Goal: Task Accomplishment & Management: Complete application form

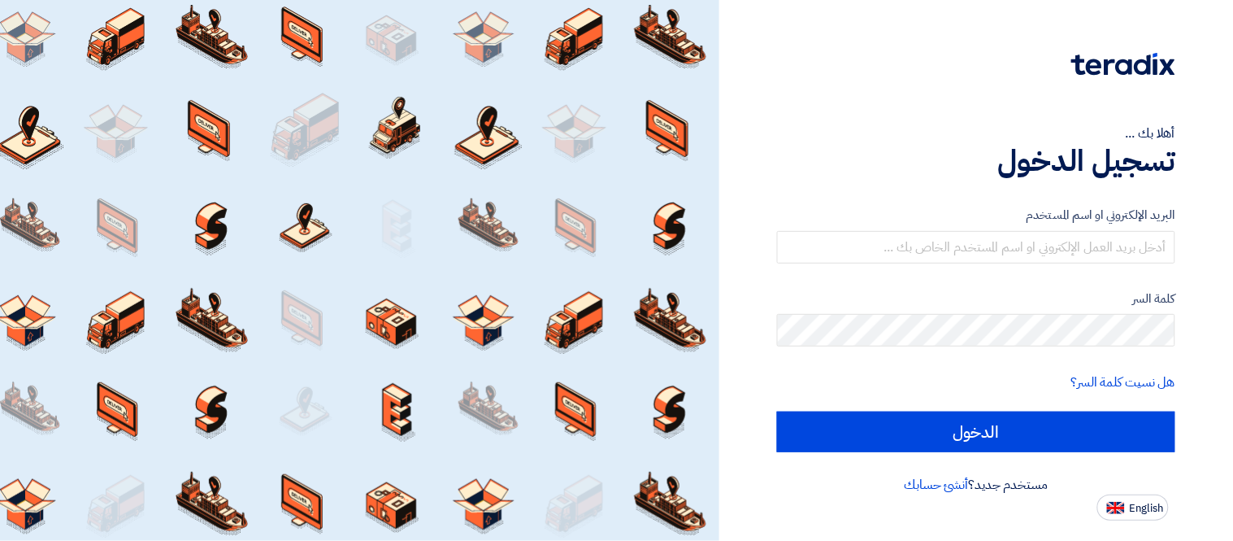
type input "[PERSON_NAME][EMAIL_ADDRESS][PERSON_NAME][DOMAIN_NAME]"
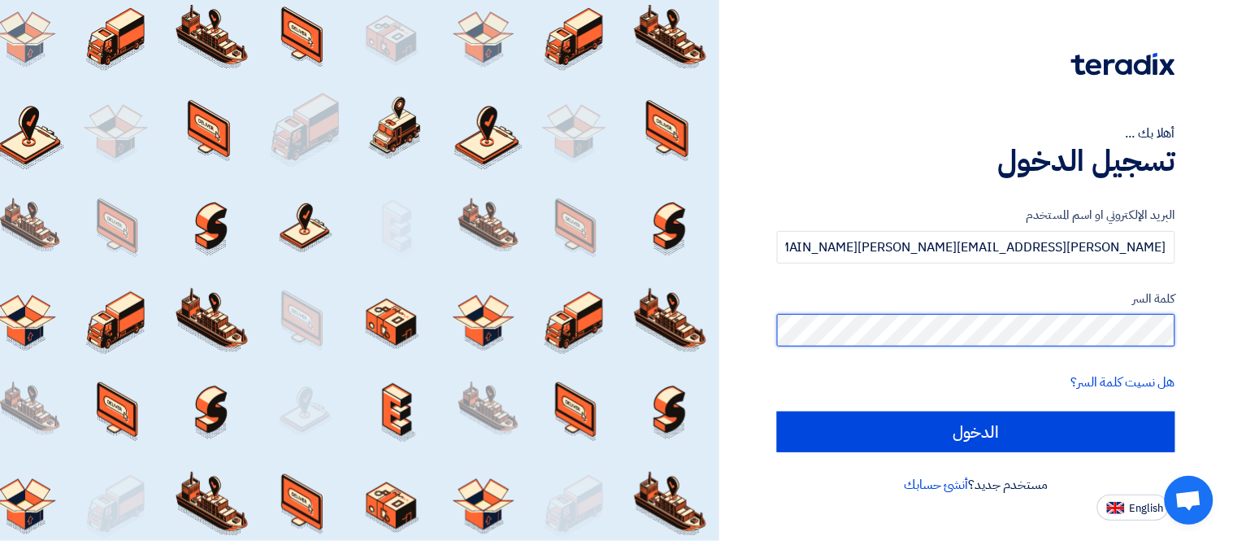
click at [777, 411] on input "الدخول" at bounding box center [976, 431] width 398 height 41
type input "Sign in"
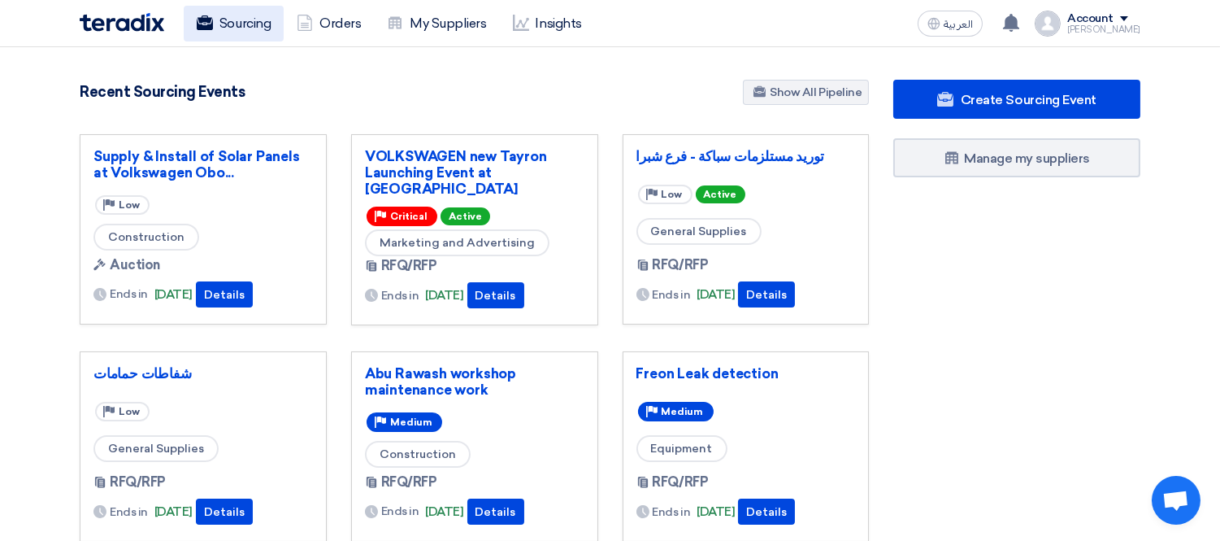
click at [245, 16] on link "Sourcing" at bounding box center [234, 24] width 100 height 36
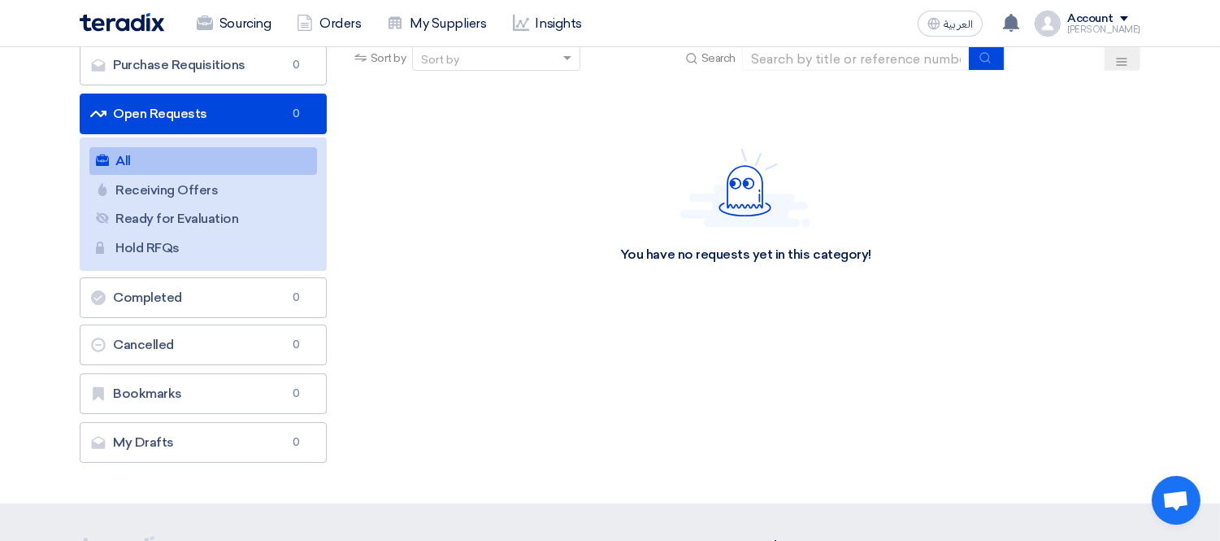
scroll to position [181, 0]
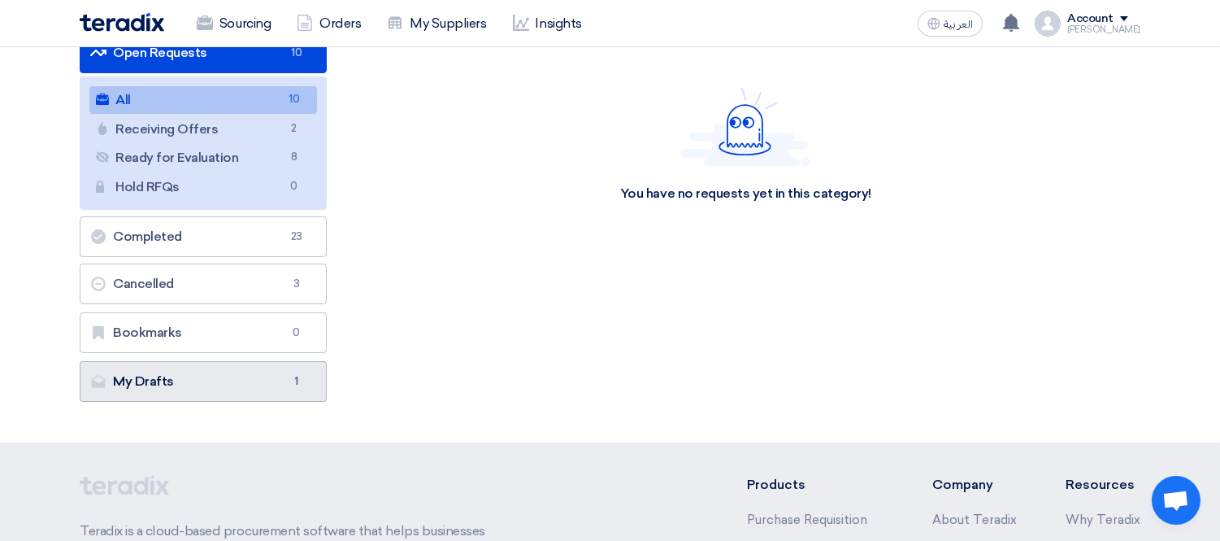
click at [259, 375] on link "My Drafts My Drafts 1" at bounding box center [203, 381] width 247 height 41
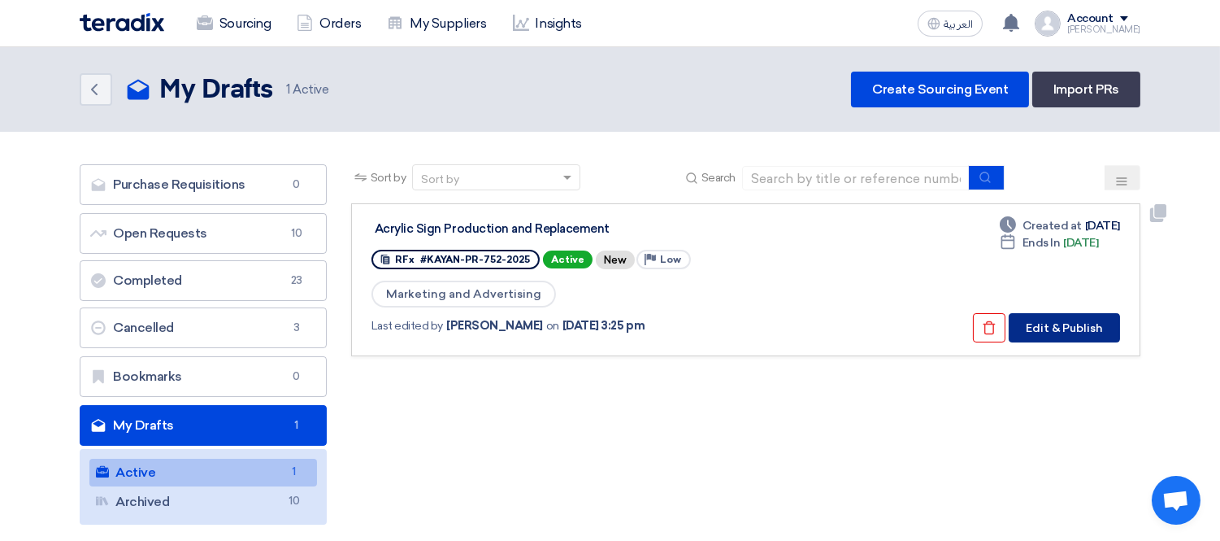
click at [1099, 319] on button "Edit & Publish" at bounding box center [1064, 327] width 111 height 29
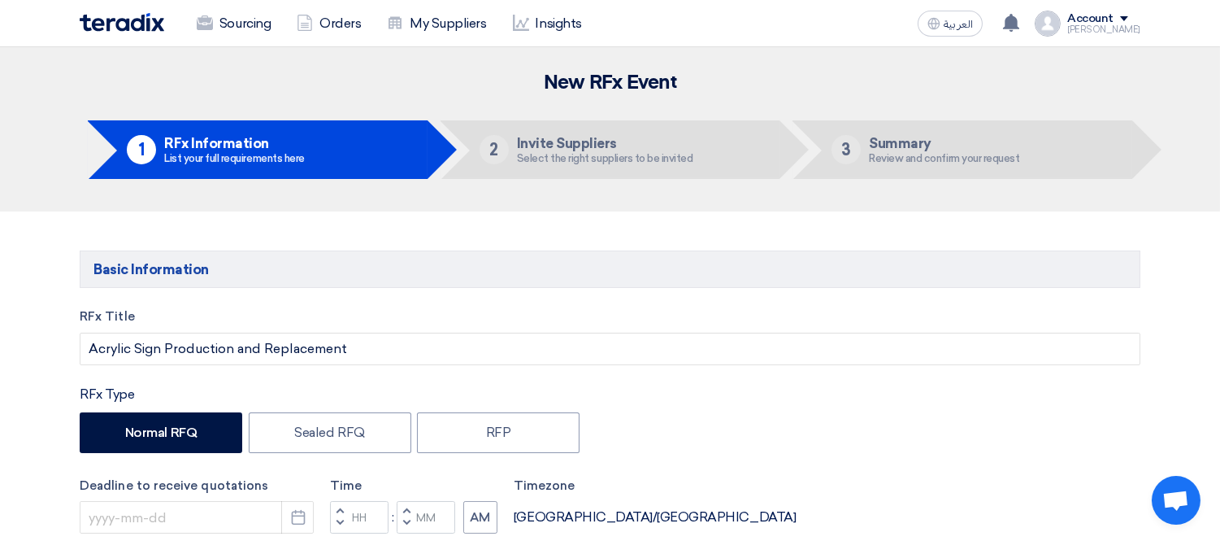
type input "[DATE]"
type input "03"
type input "00"
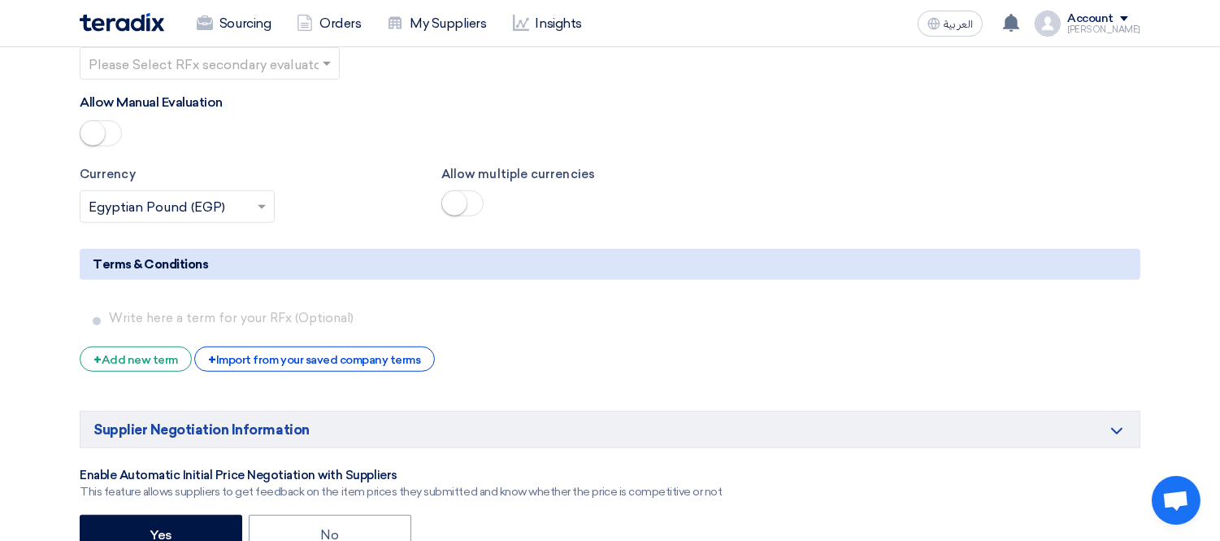
scroll to position [2710, 0]
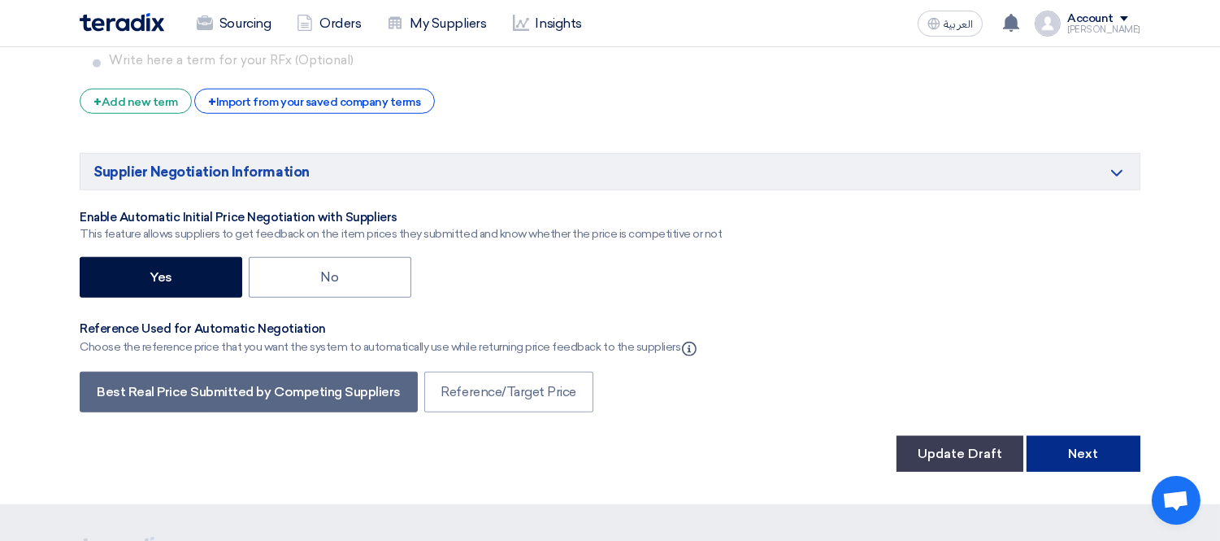
click at [1086, 436] on button "Next" at bounding box center [1084, 454] width 114 height 36
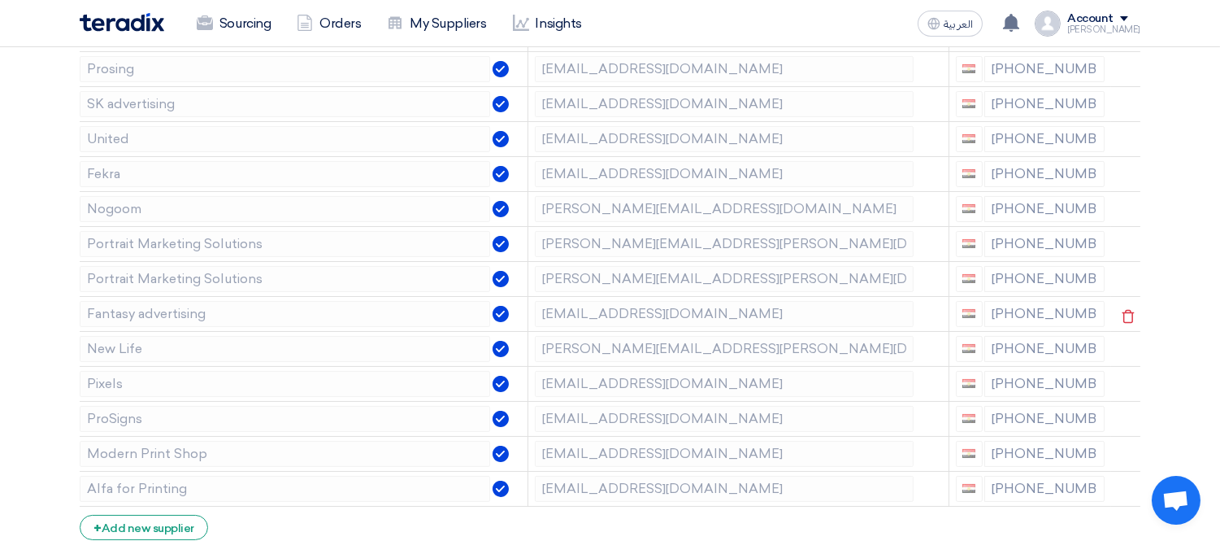
scroll to position [956, 0]
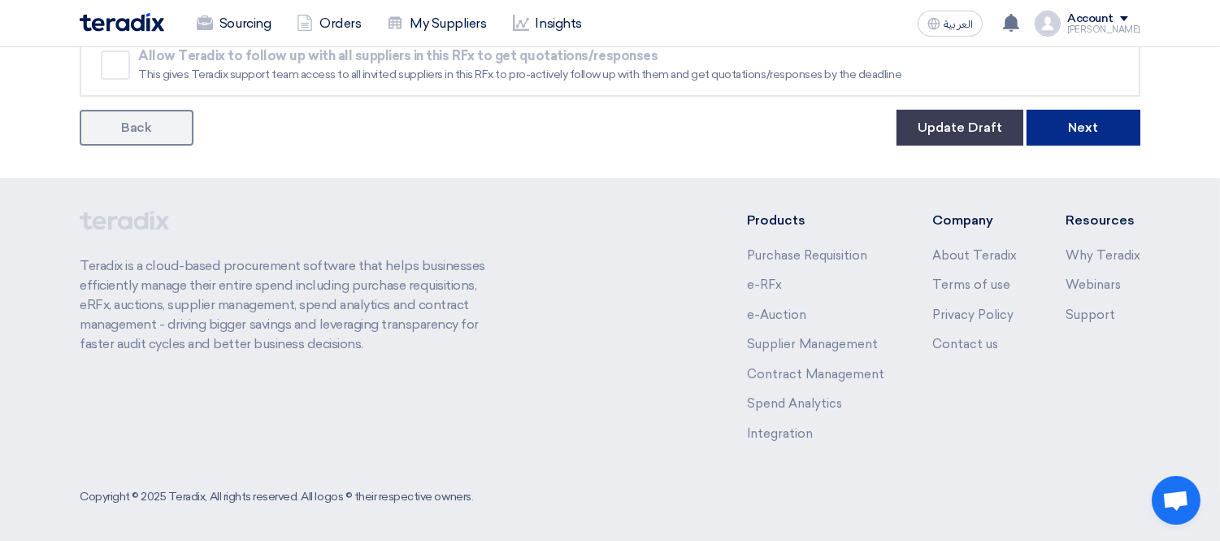
click at [1088, 126] on button "Next" at bounding box center [1084, 128] width 114 height 36
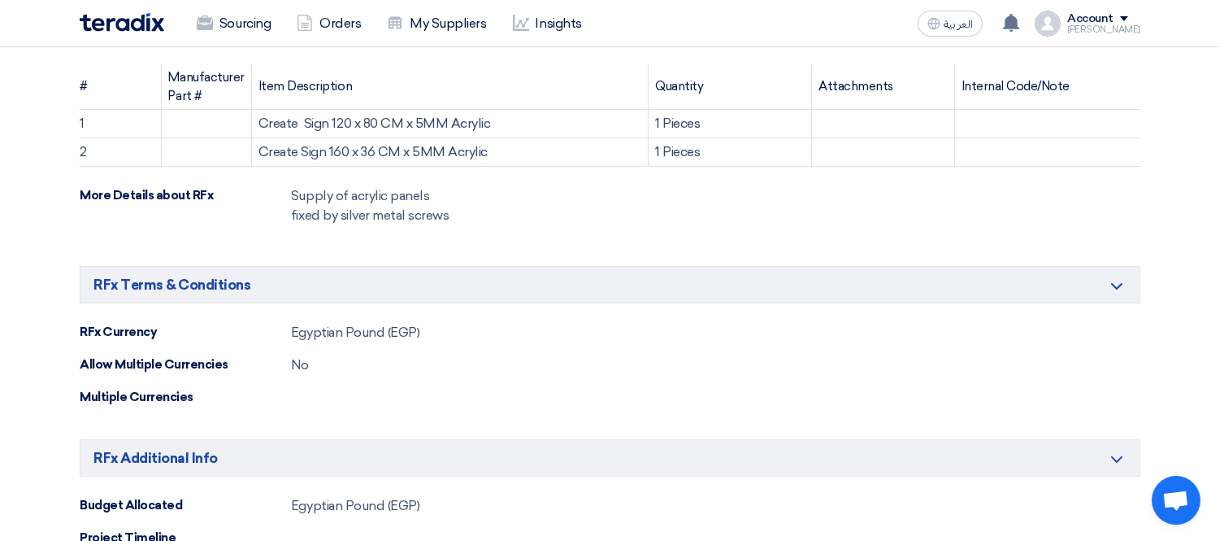
scroll to position [903, 0]
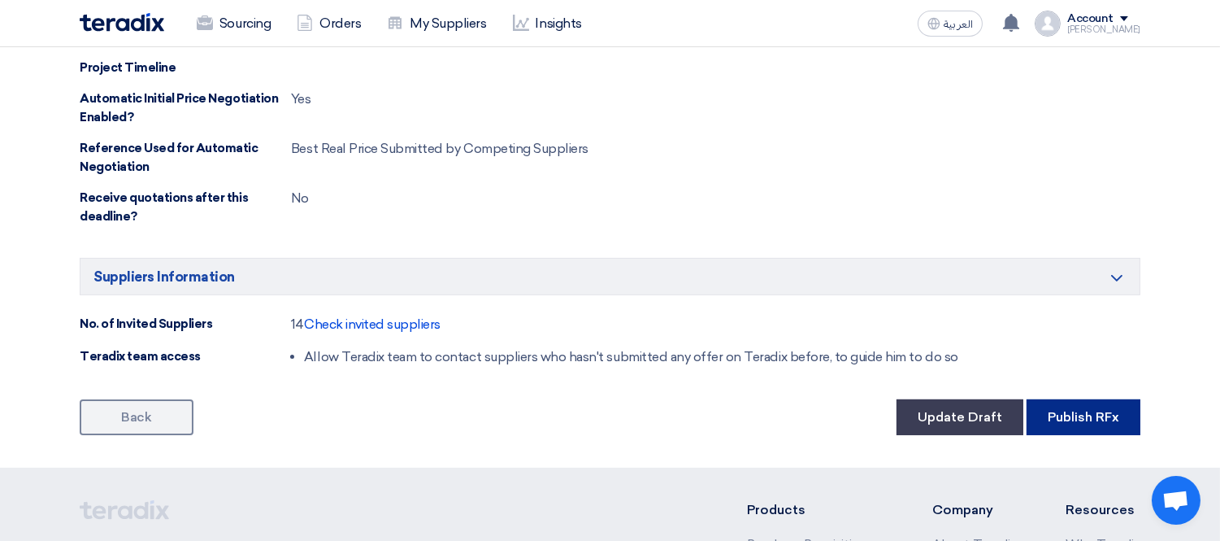
click at [1088, 416] on button "Publish RFx" at bounding box center [1084, 417] width 114 height 36
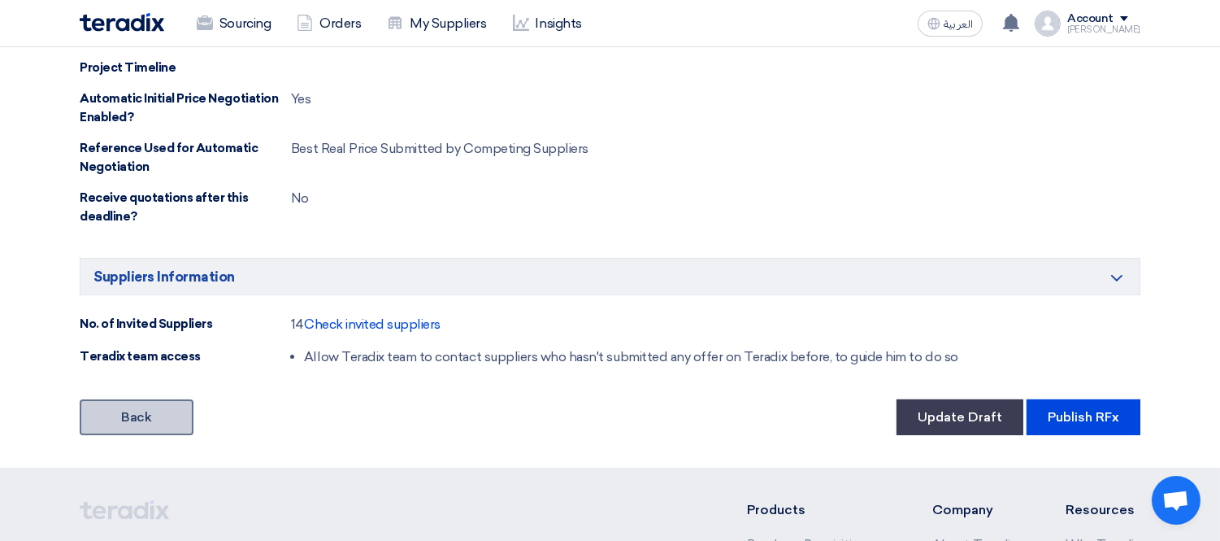
click at [143, 424] on link "Back" at bounding box center [137, 417] width 114 height 36
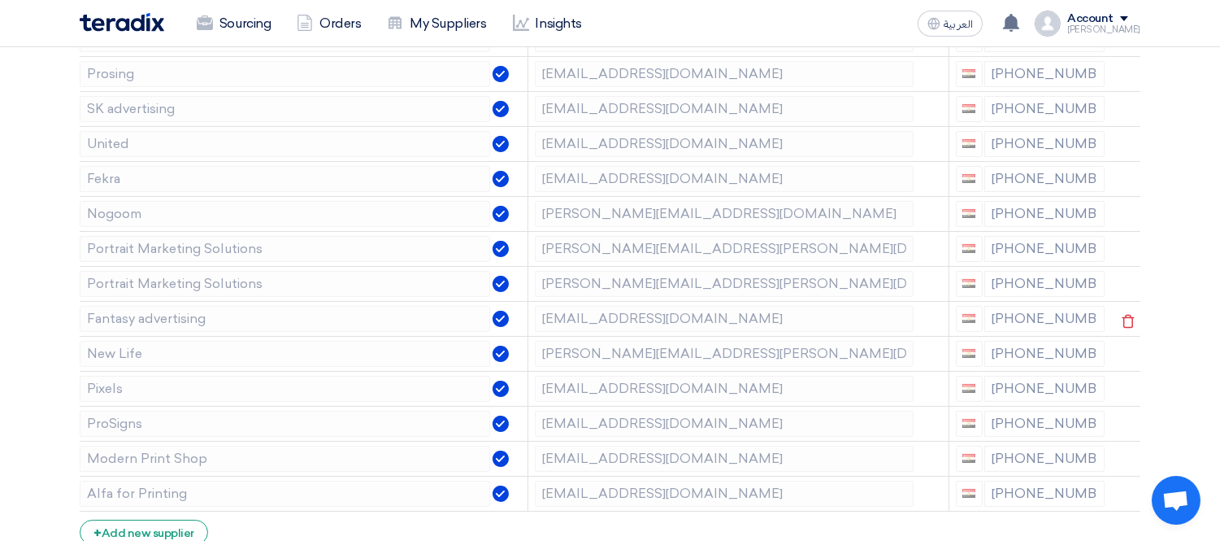
scroll to position [415, 0]
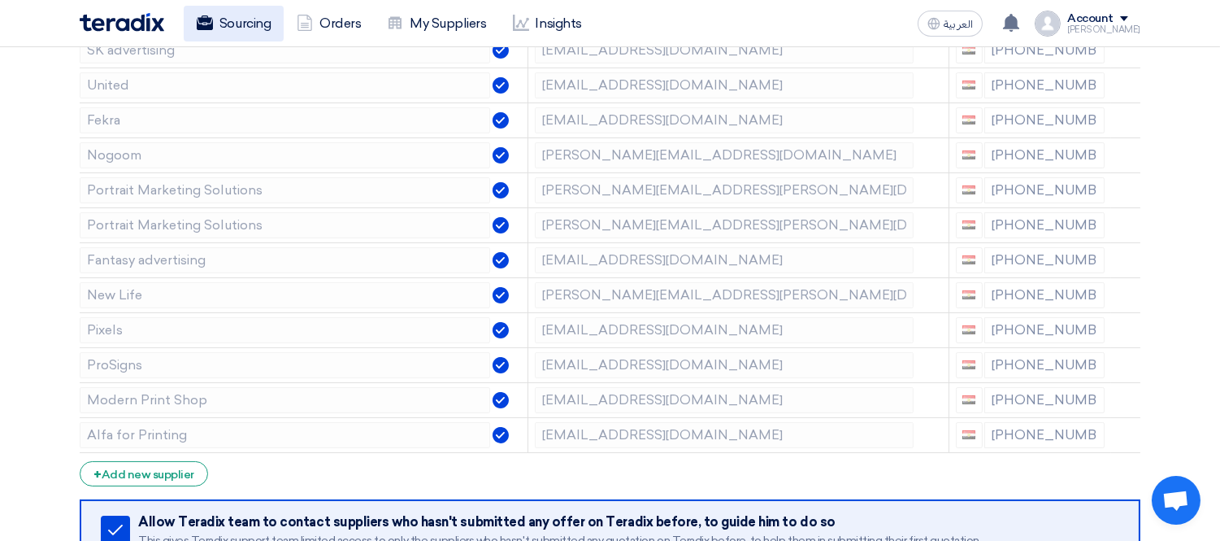
click at [233, 17] on link "Sourcing" at bounding box center [234, 24] width 100 height 36
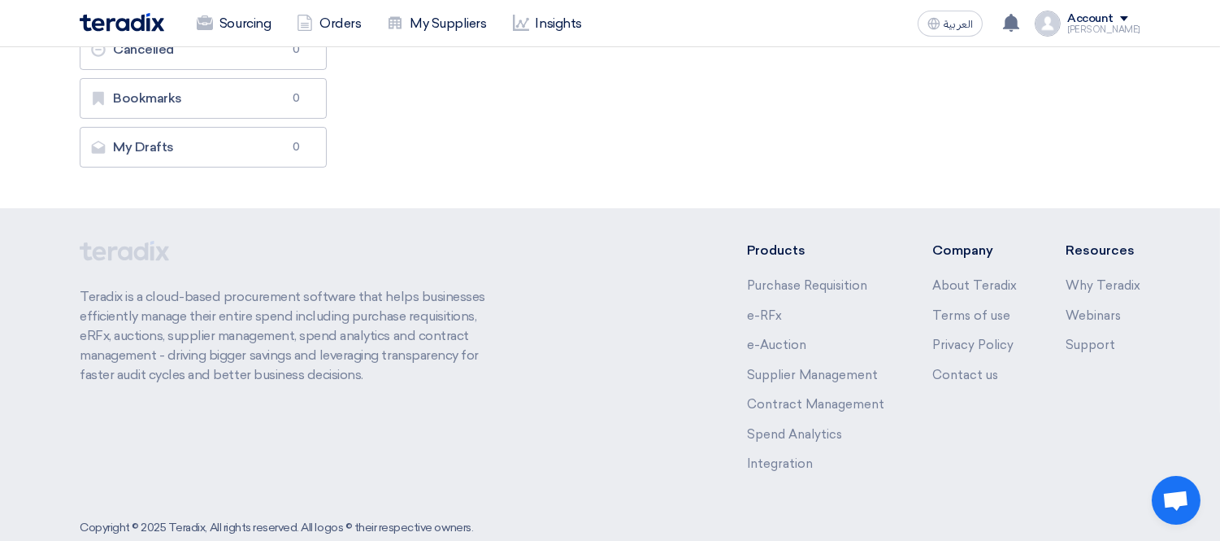
scroll to position [0, 0]
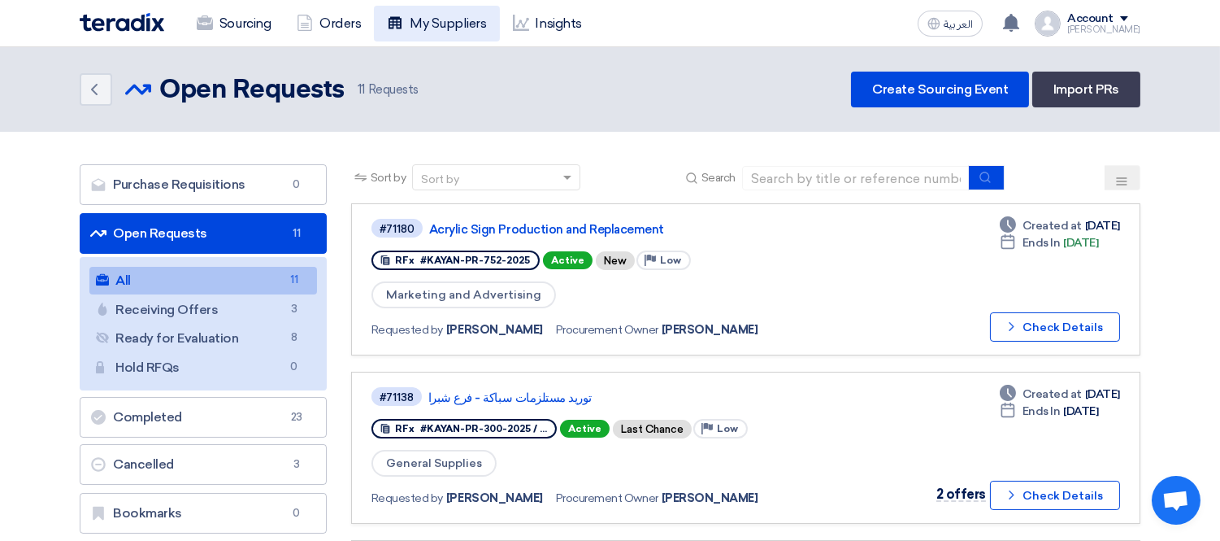
click at [459, 26] on link "My Suppliers" at bounding box center [436, 24] width 125 height 36
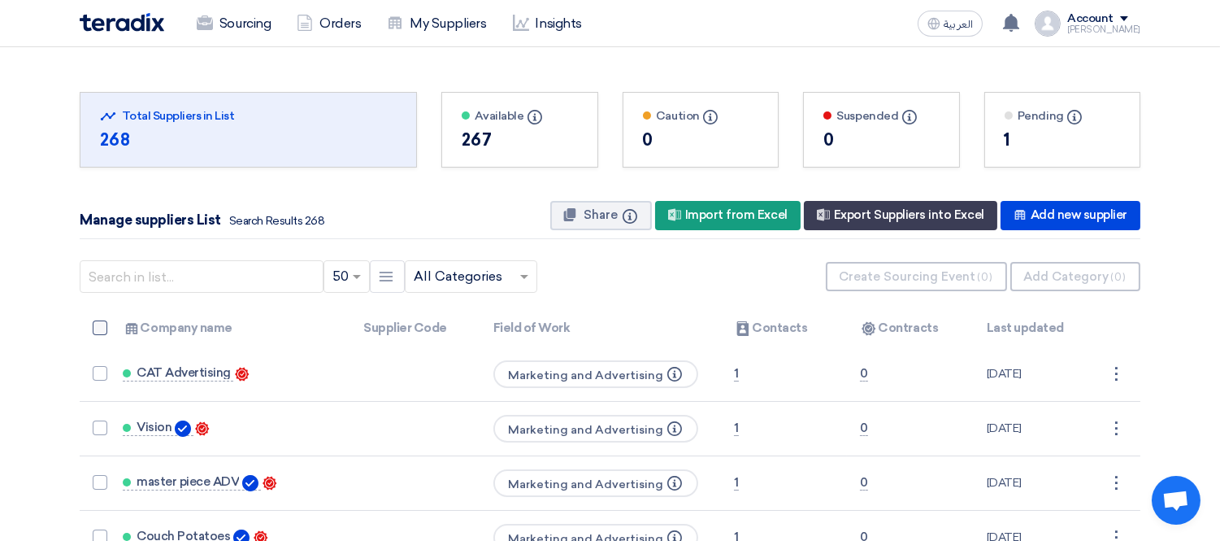
click at [101, 327] on span at bounding box center [100, 327] width 15 height 15
click at [112, 327] on input "checkbox" at bounding box center [117, 331] width 11 height 11
checkbox input "true"
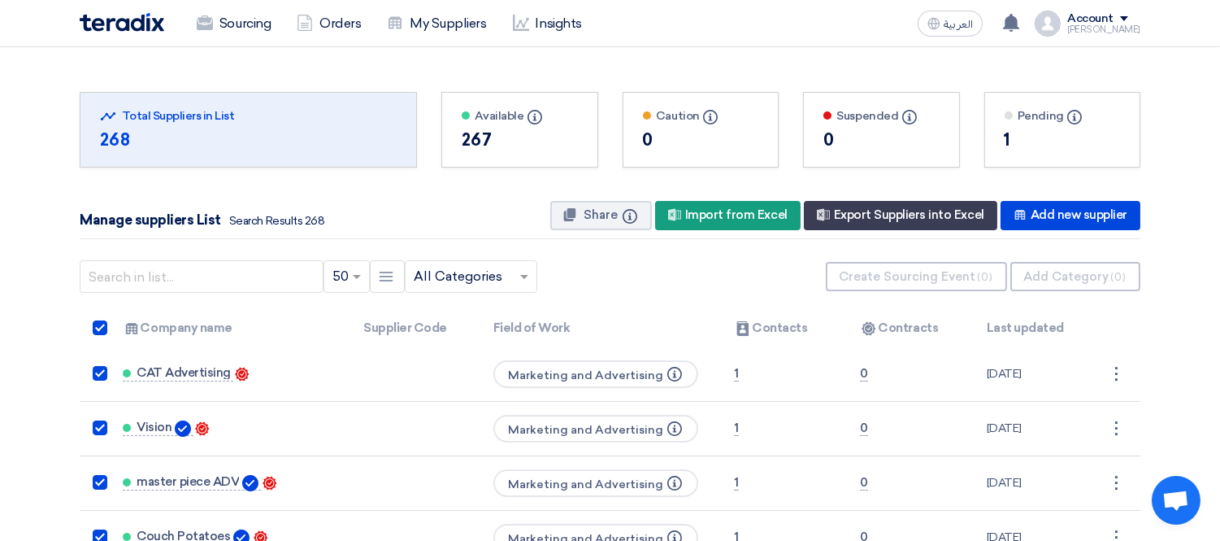
checkbox input "true"
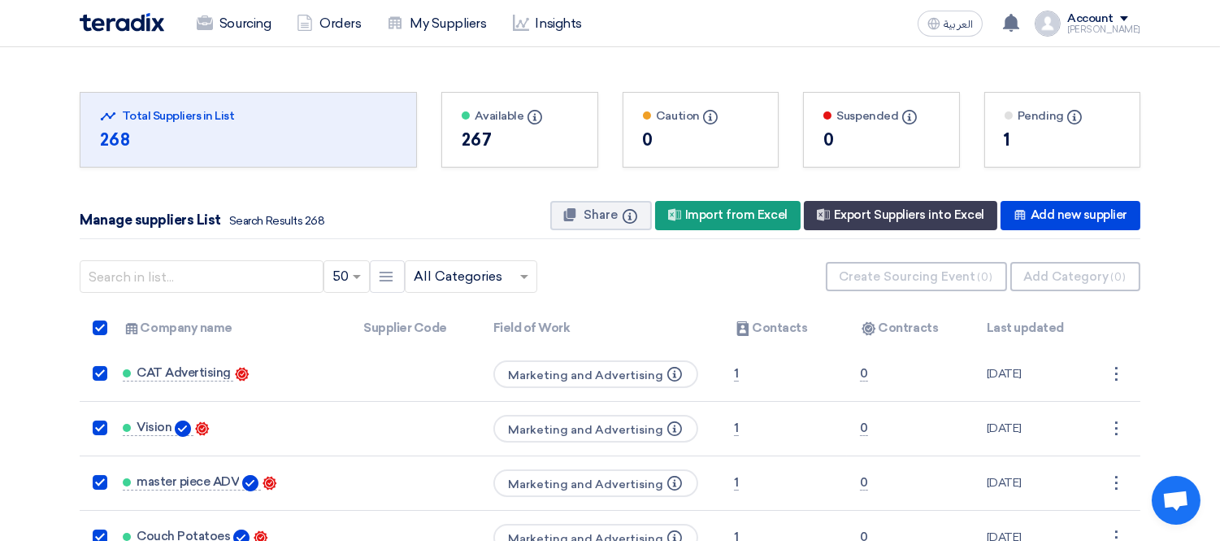
checkbox input "true"
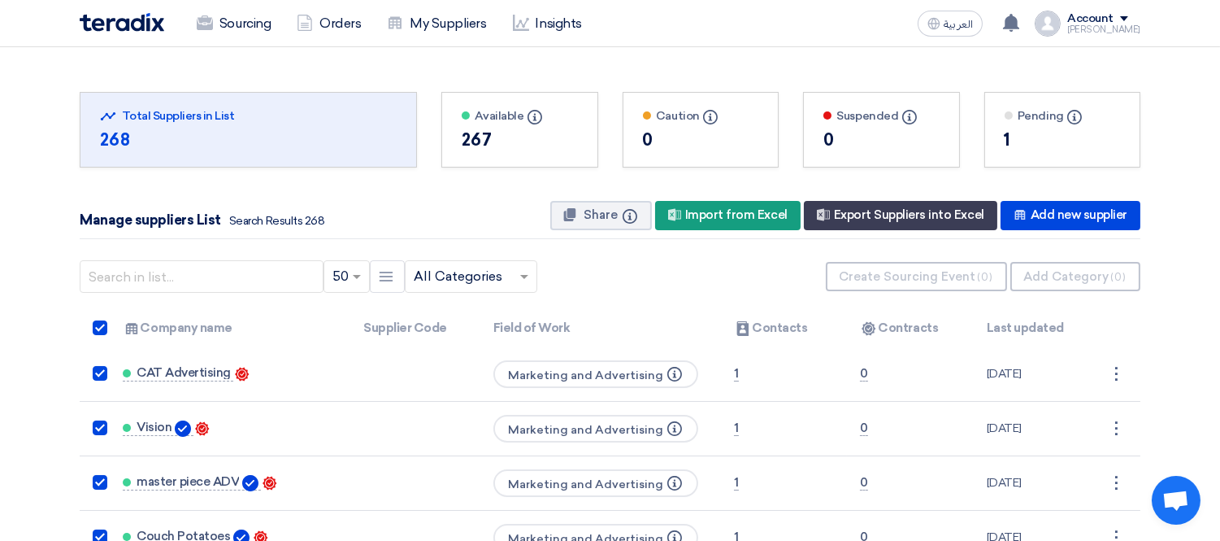
checkbox input "true"
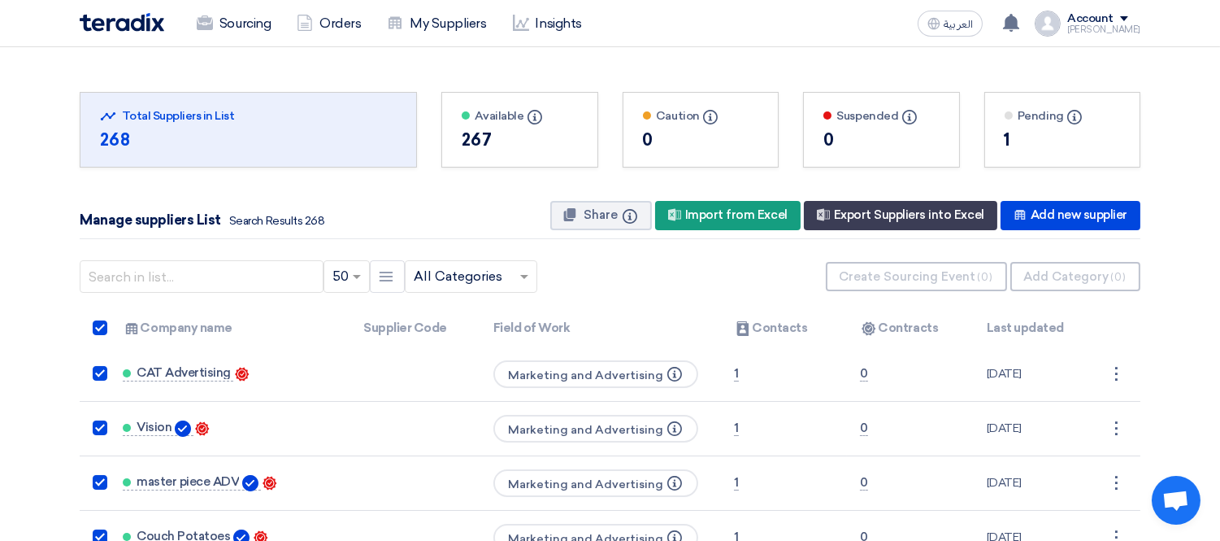
checkbox input "true"
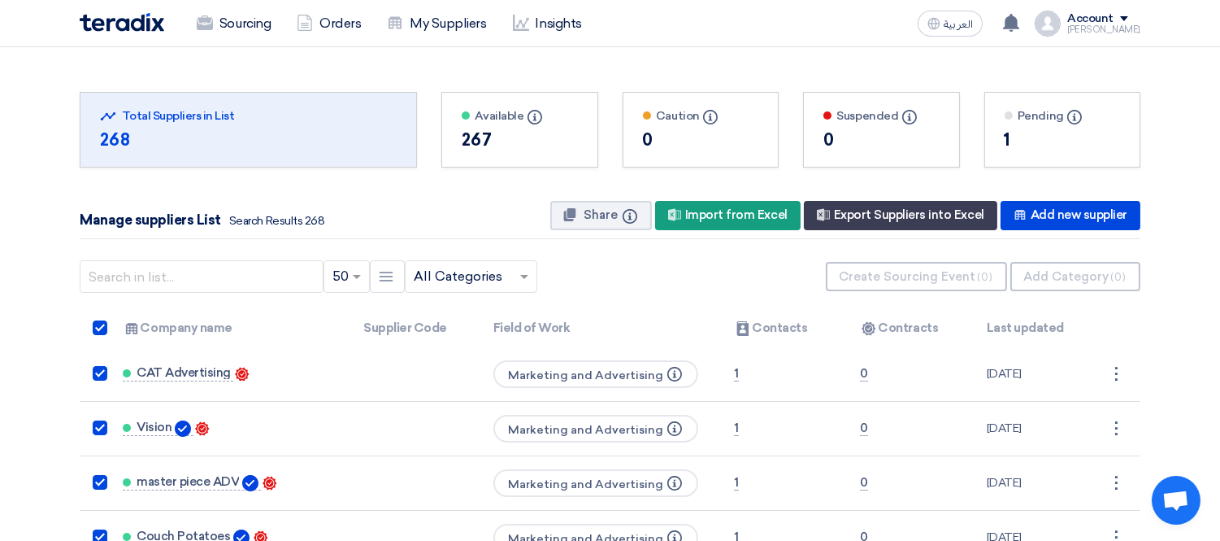
checkbox input "true"
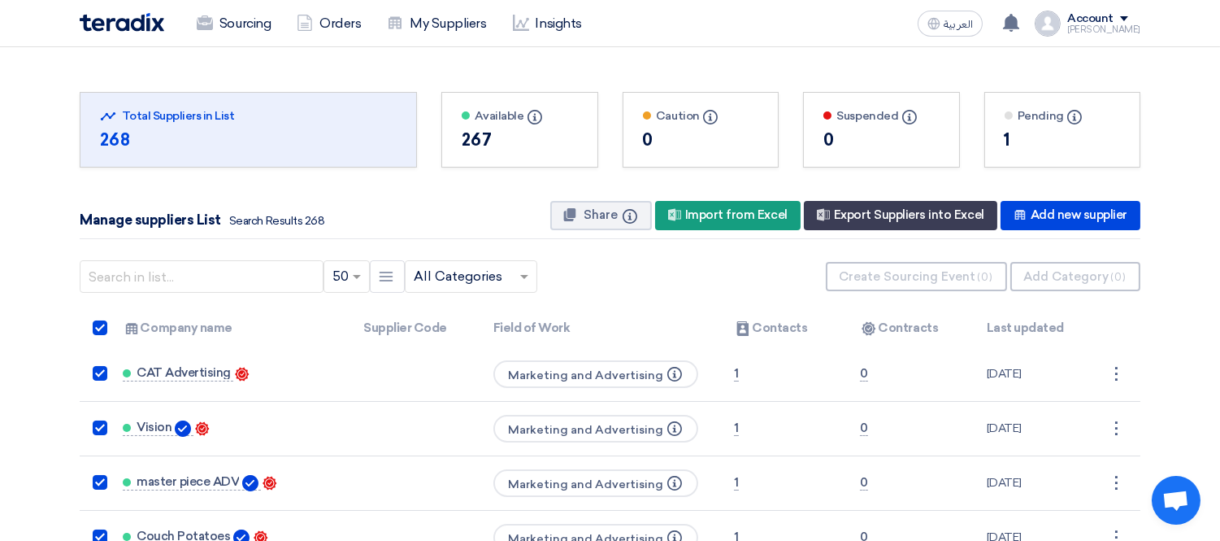
checkbox input "true"
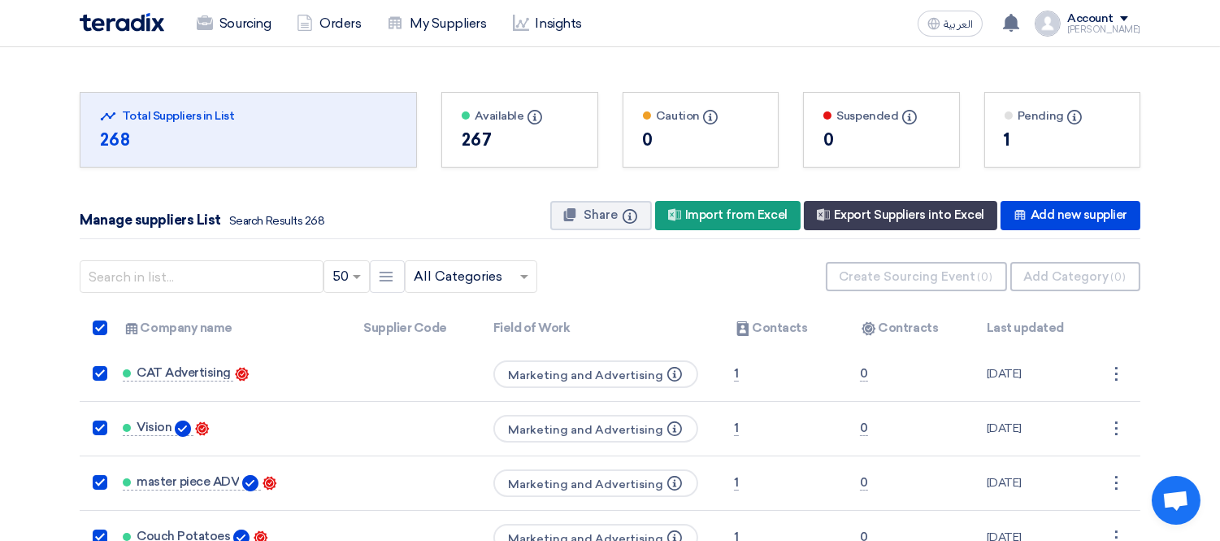
checkbox input "true"
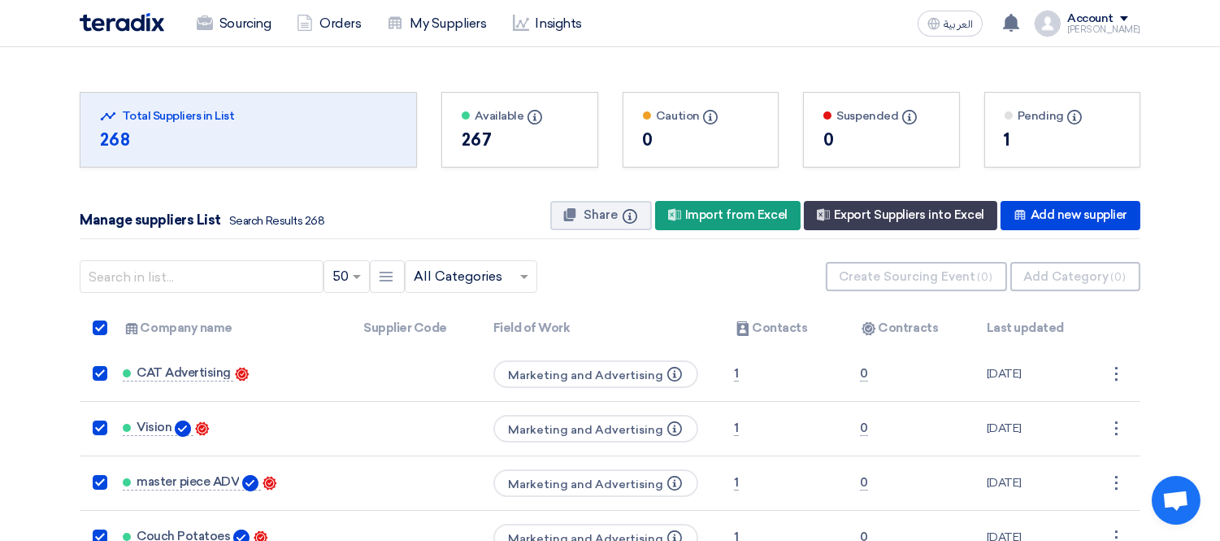
checkbox input "true"
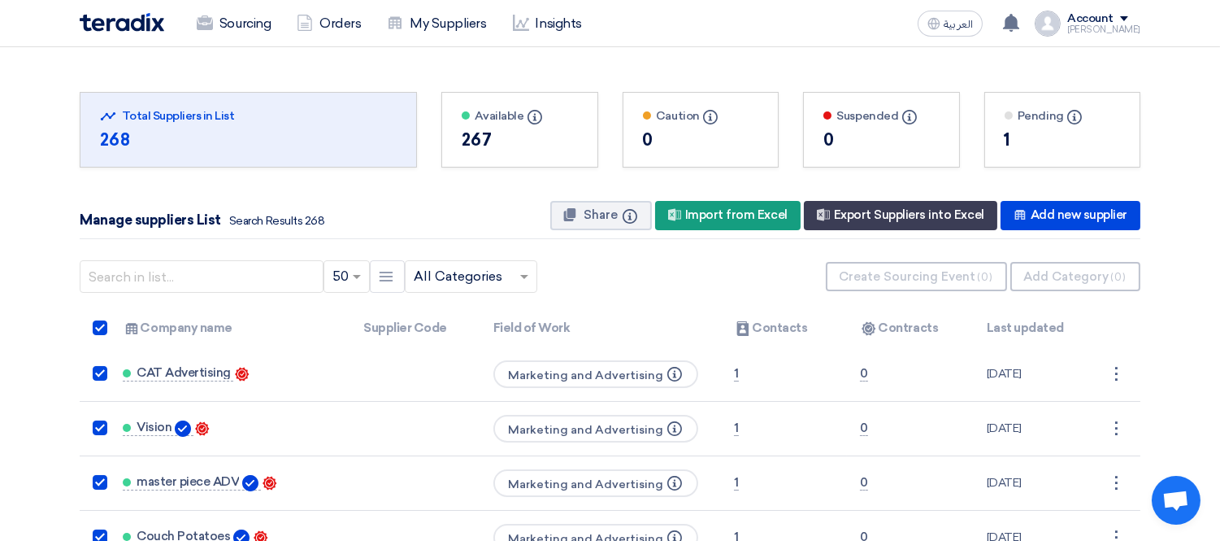
checkbox input "true"
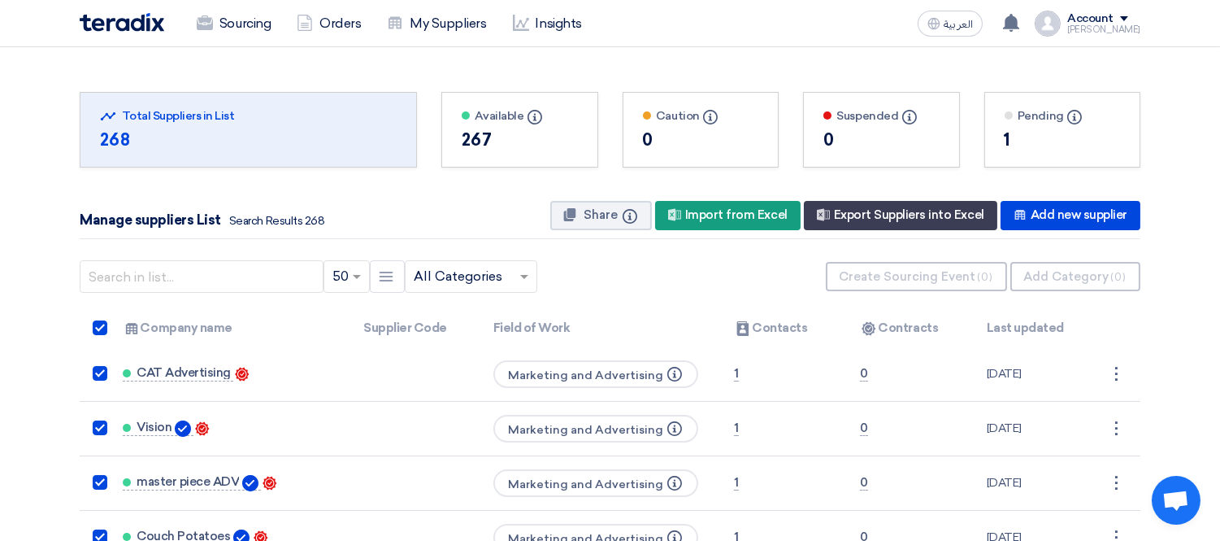
checkbox input "true"
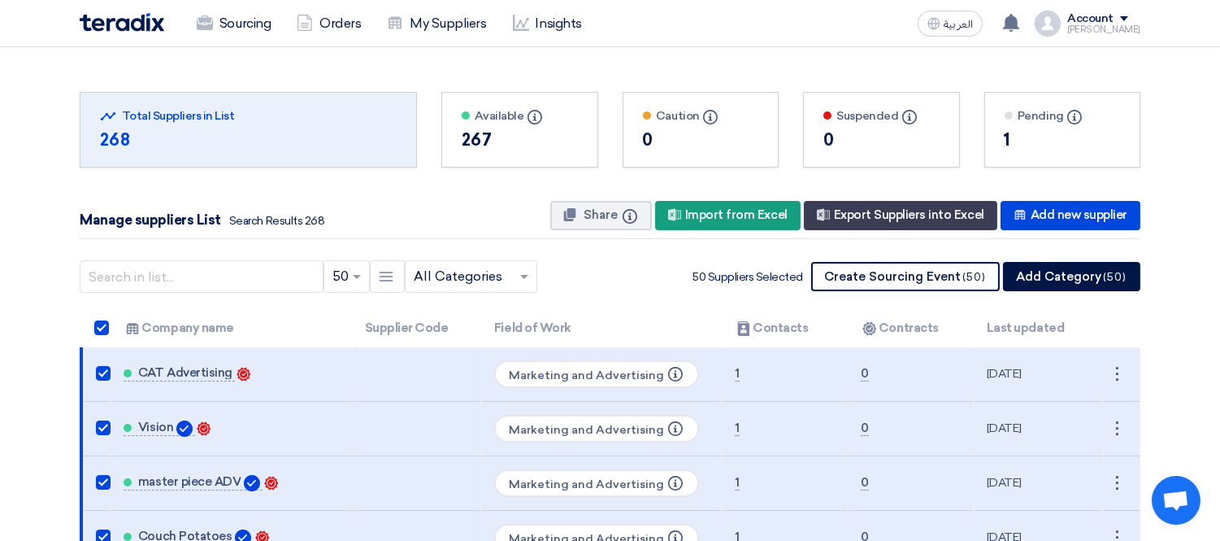
click at [98, 321] on span at bounding box center [101, 327] width 15 height 15
click at [114, 326] on input "checkbox" at bounding box center [119, 331] width 11 height 11
checkbox input "false"
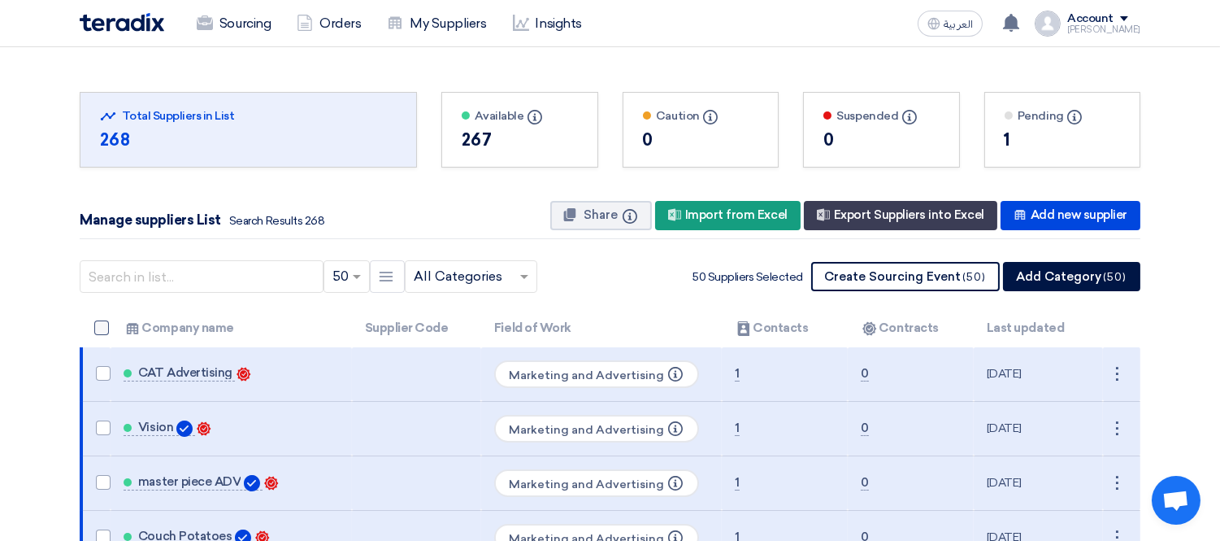
checkbox input "false"
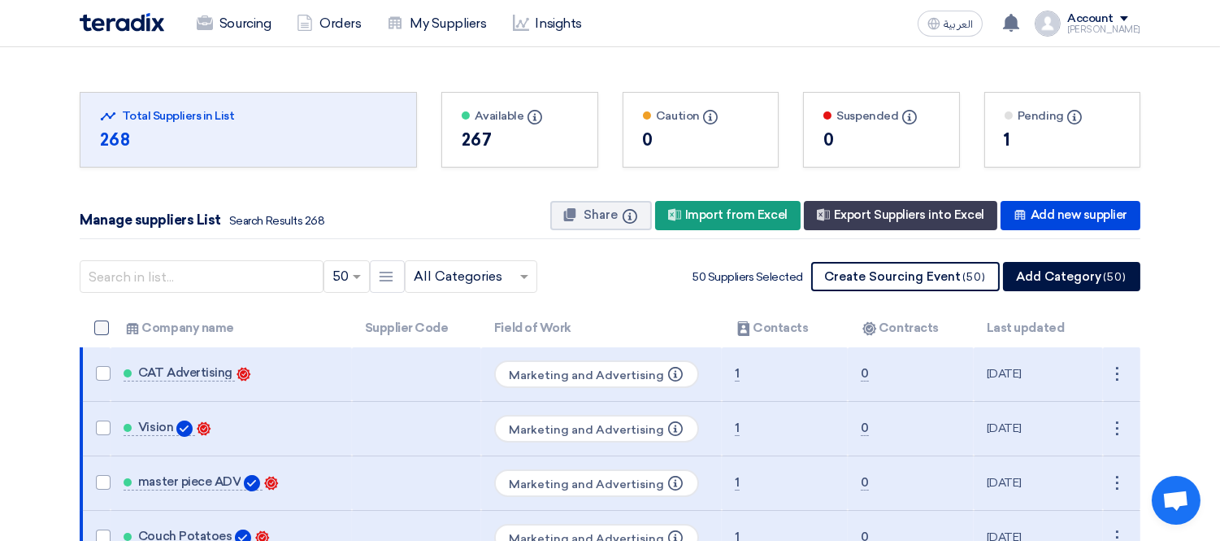
checkbox input "false"
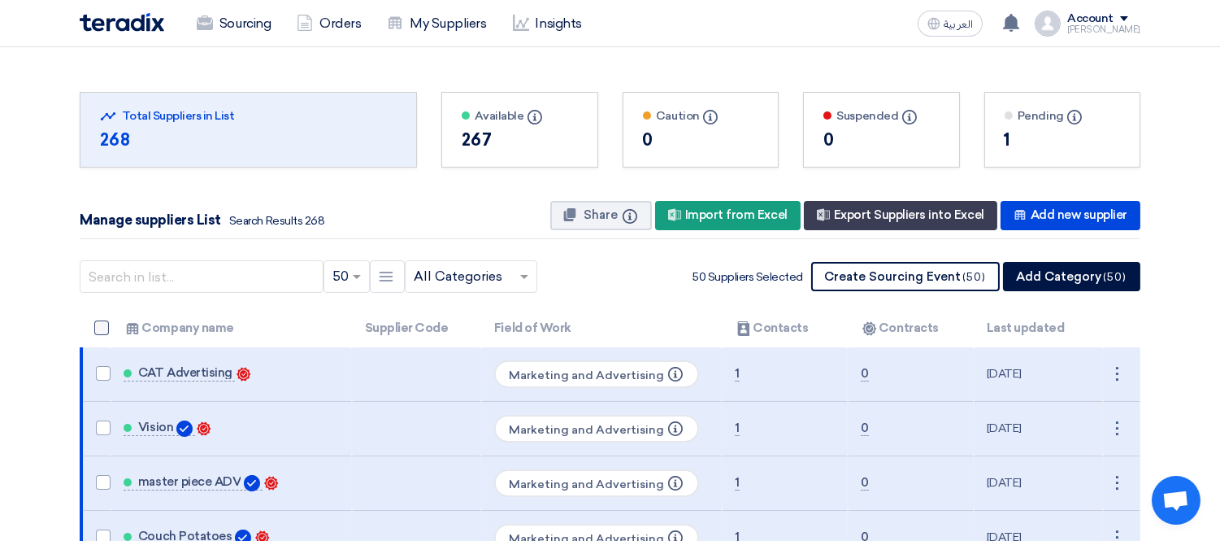
checkbox input "false"
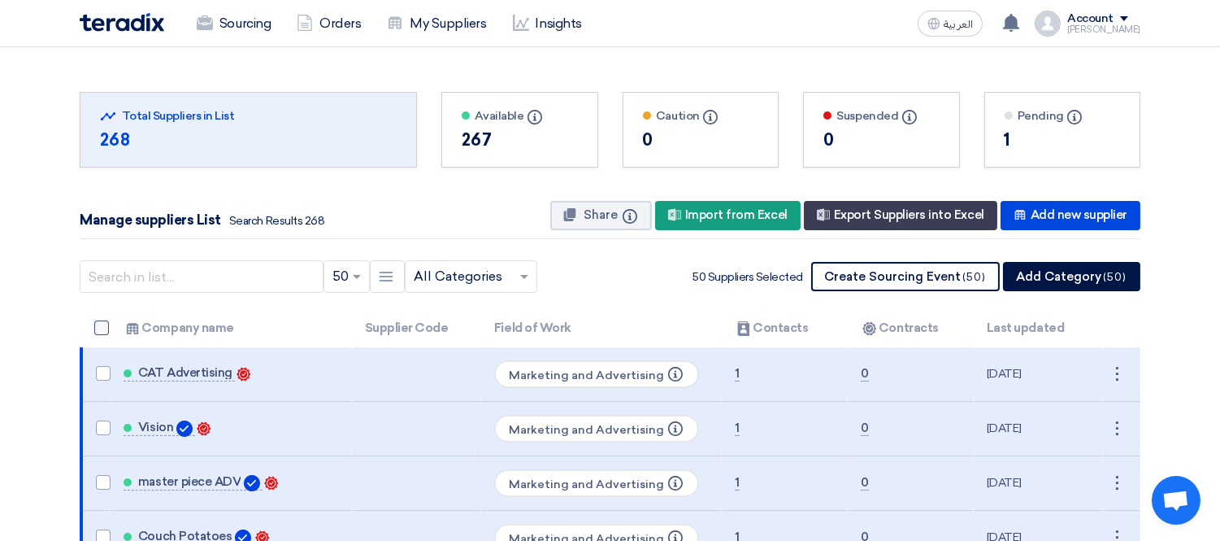
checkbox input "false"
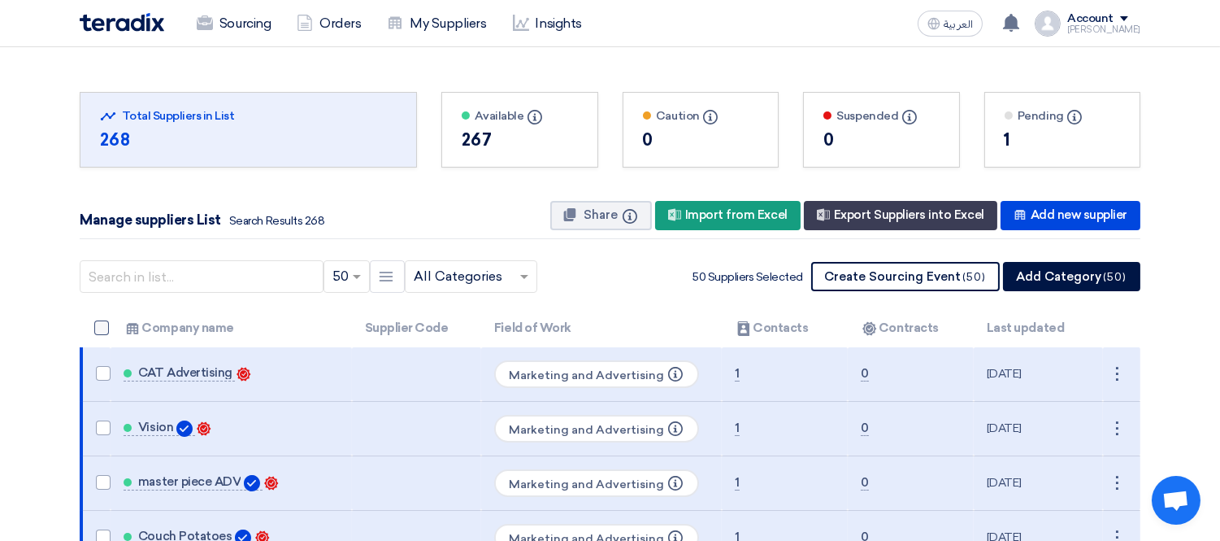
checkbox input "false"
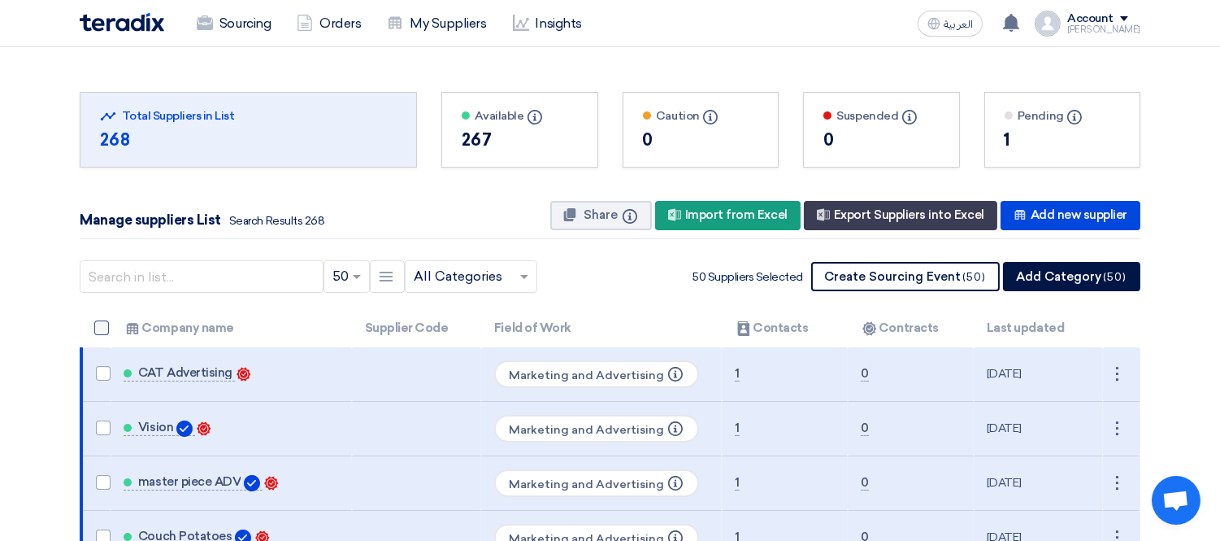
checkbox input "false"
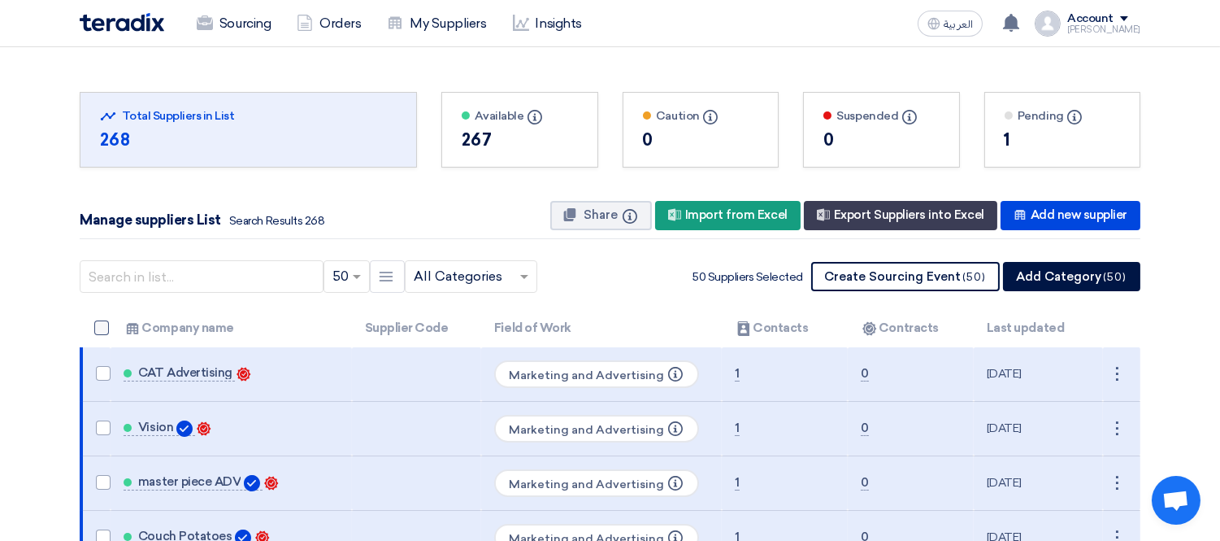
checkbox input "false"
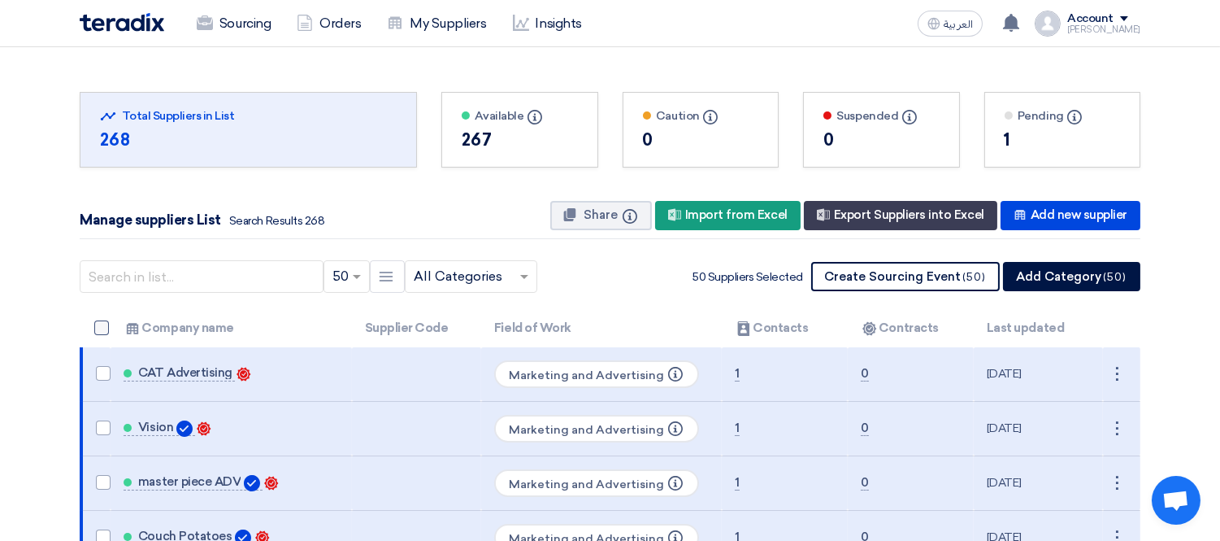
checkbox input "false"
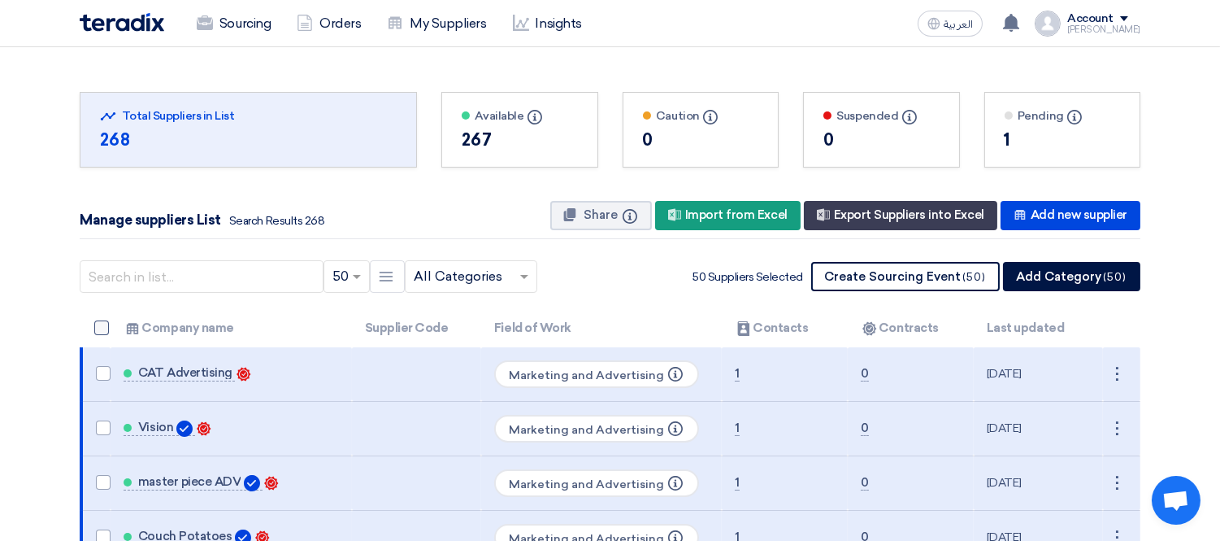
checkbox input "false"
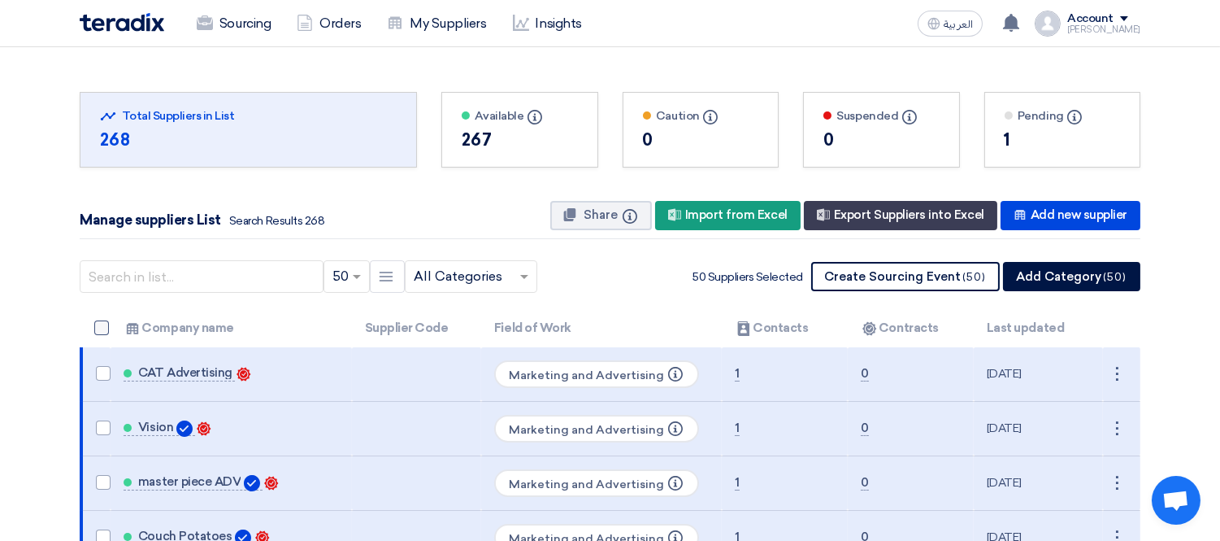
checkbox input "false"
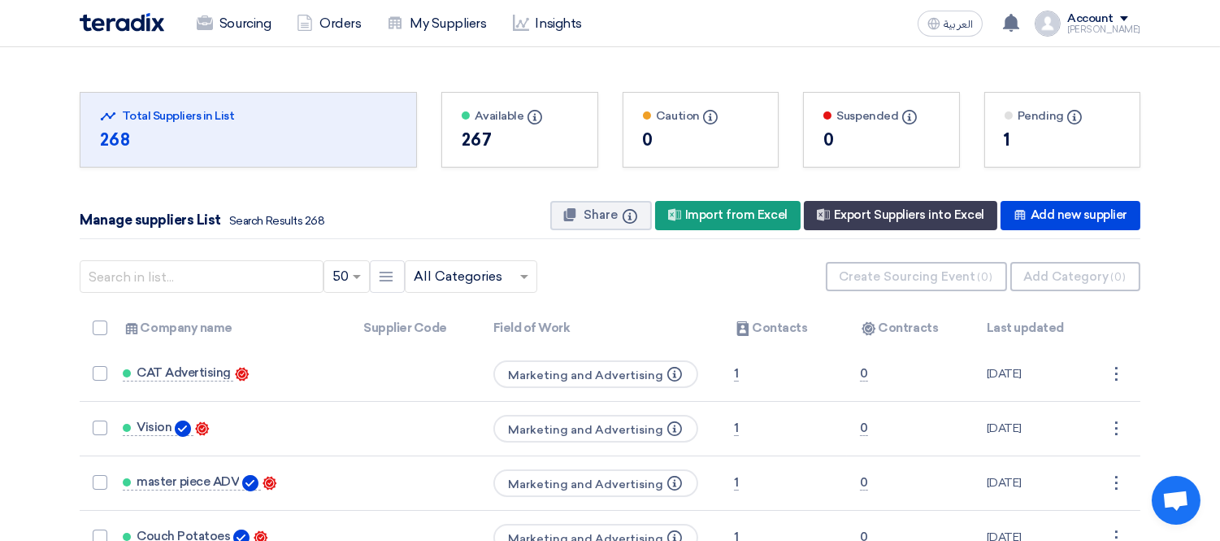
click at [192, 322] on th "Contacts Company name" at bounding box center [230, 328] width 241 height 38
click at [192, 322] on th "Contacts Company name Up" at bounding box center [230, 328] width 241 height 38
click at [172, 326] on th "Contacts Company name Down" at bounding box center [230, 328] width 241 height 38
click at [168, 326] on th "Contacts Company name" at bounding box center [230, 328] width 241 height 38
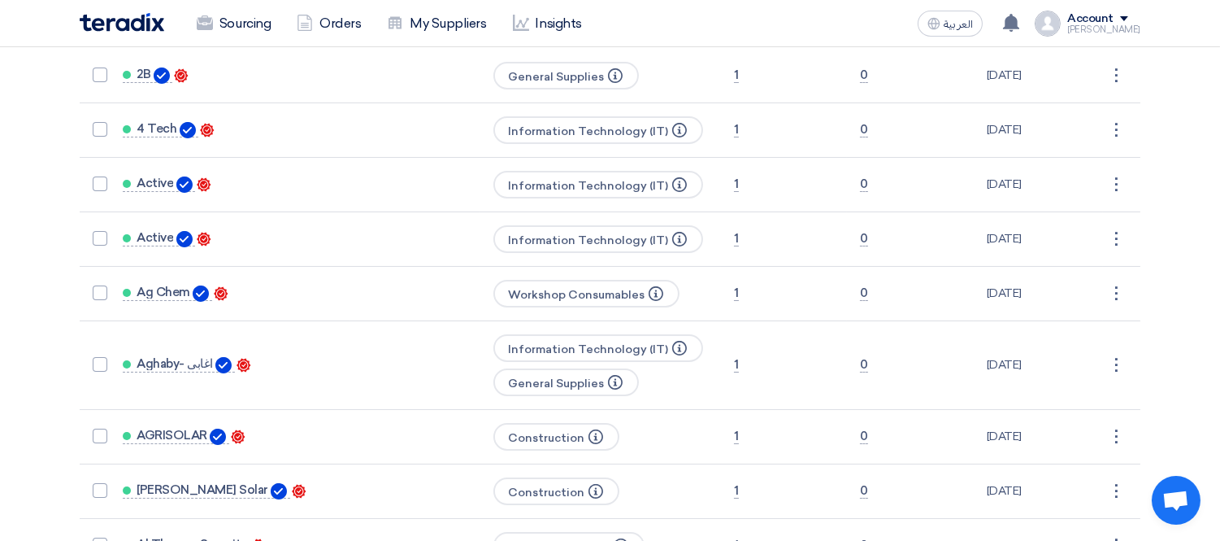
scroll to position [293, 0]
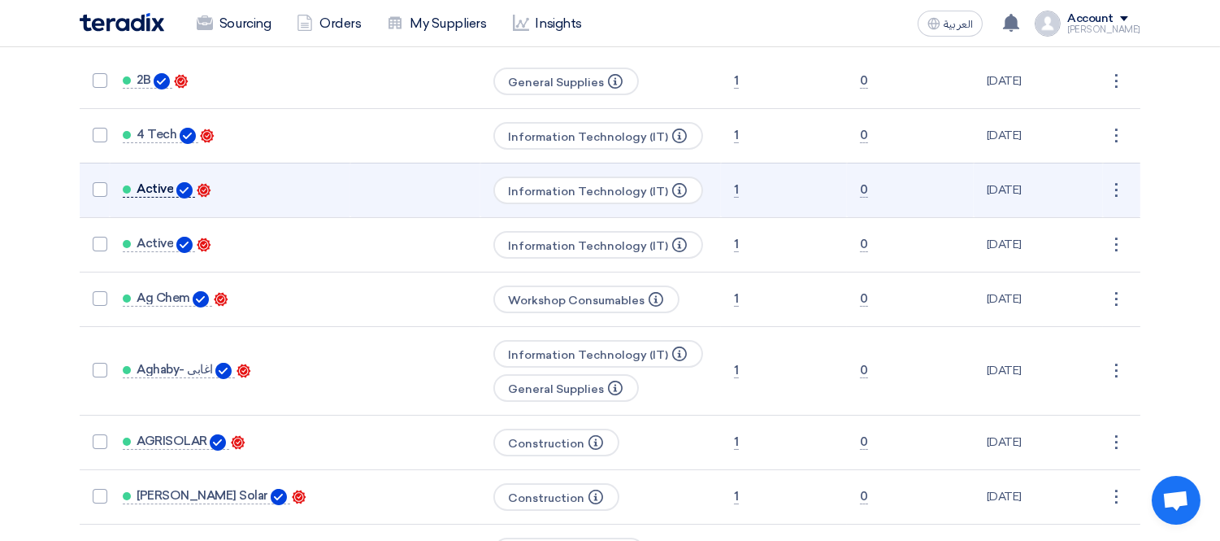
click at [157, 182] on span "Active" at bounding box center [155, 188] width 37 height 13
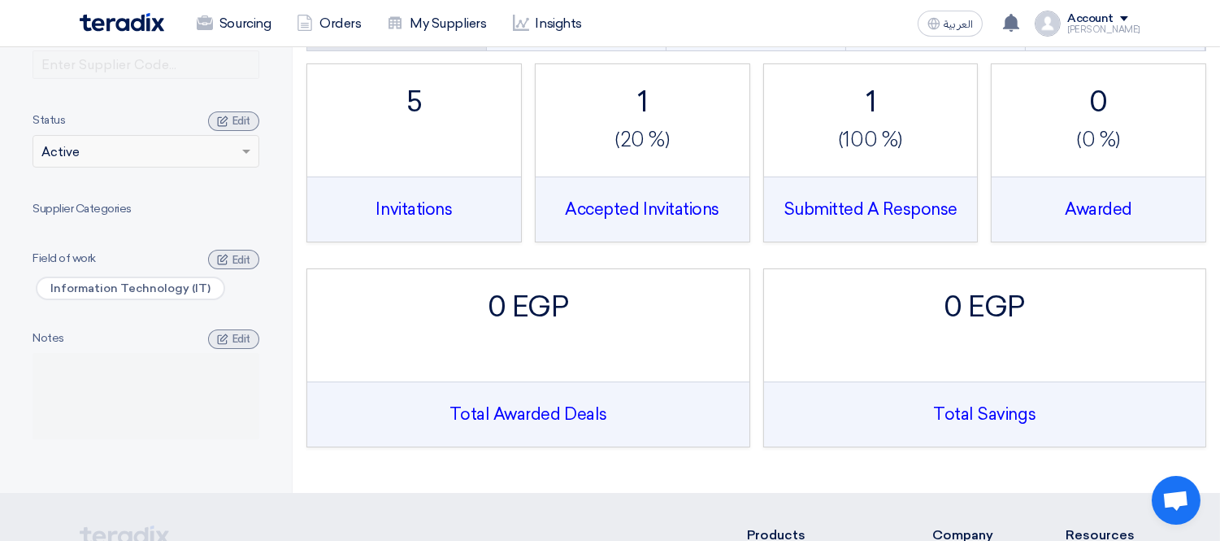
scroll to position [0, 0]
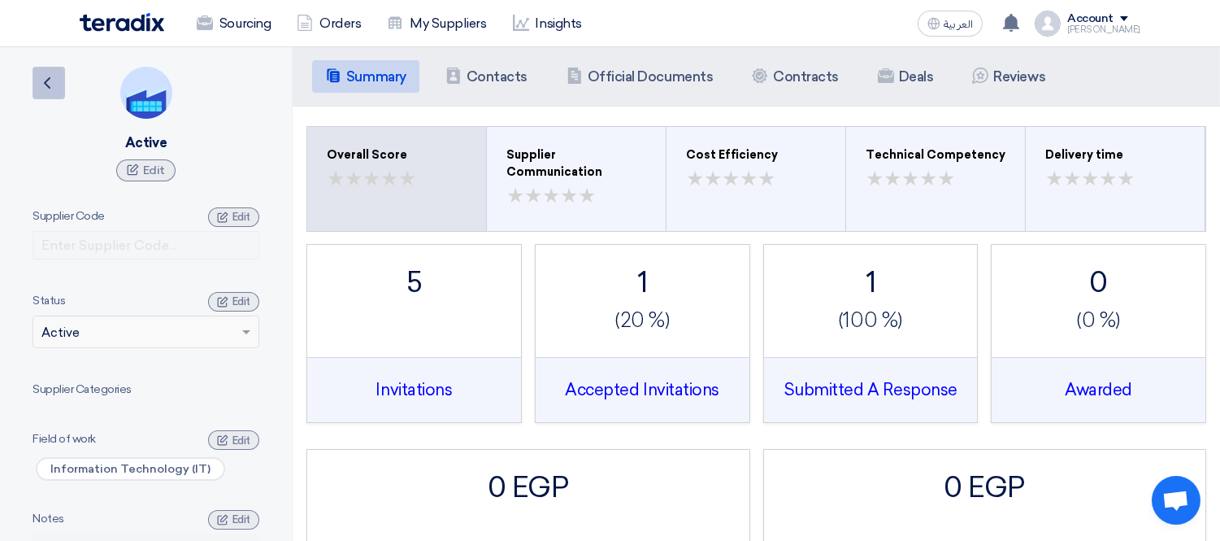
click at [50, 80] on icon "Back" at bounding box center [47, 83] width 20 height 20
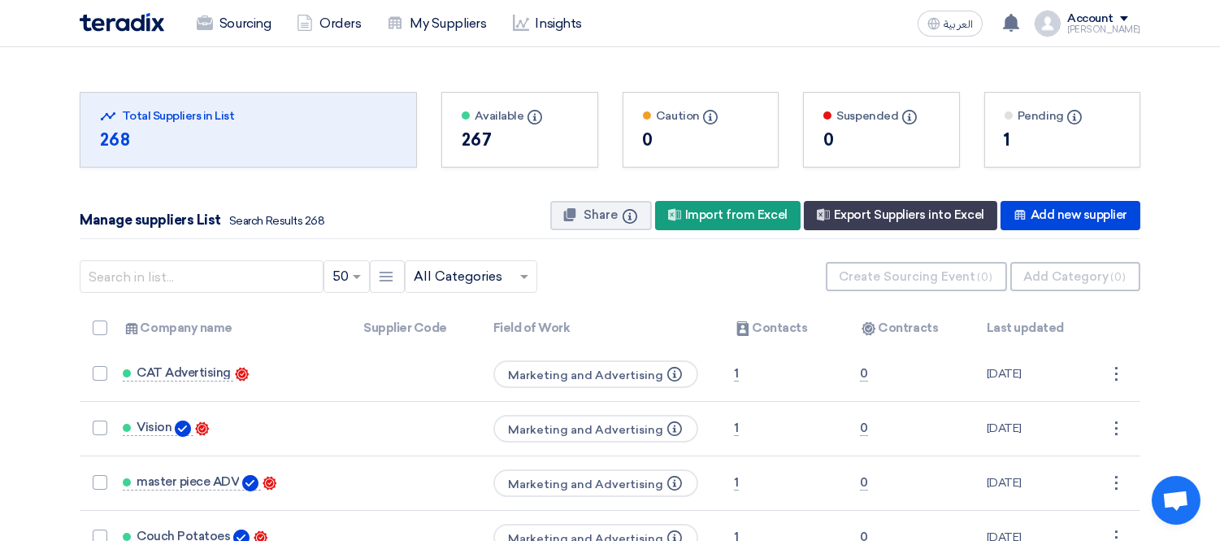
scroll to position [181, 0]
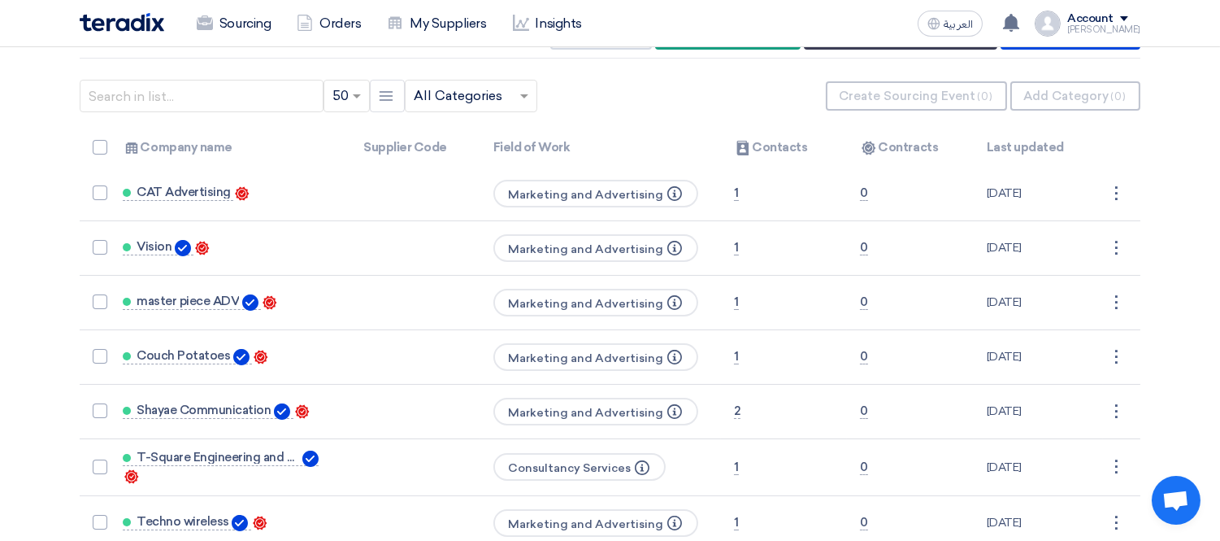
click at [167, 141] on th "Contacts Company name" at bounding box center [230, 147] width 241 height 38
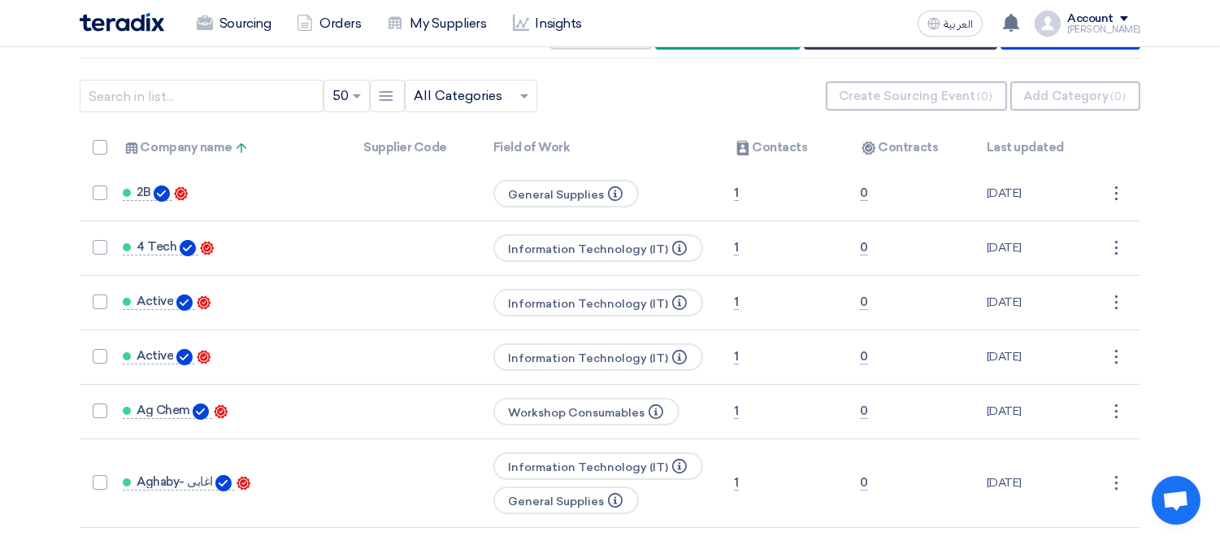
click at [140, 23] on img at bounding box center [122, 22] width 85 height 19
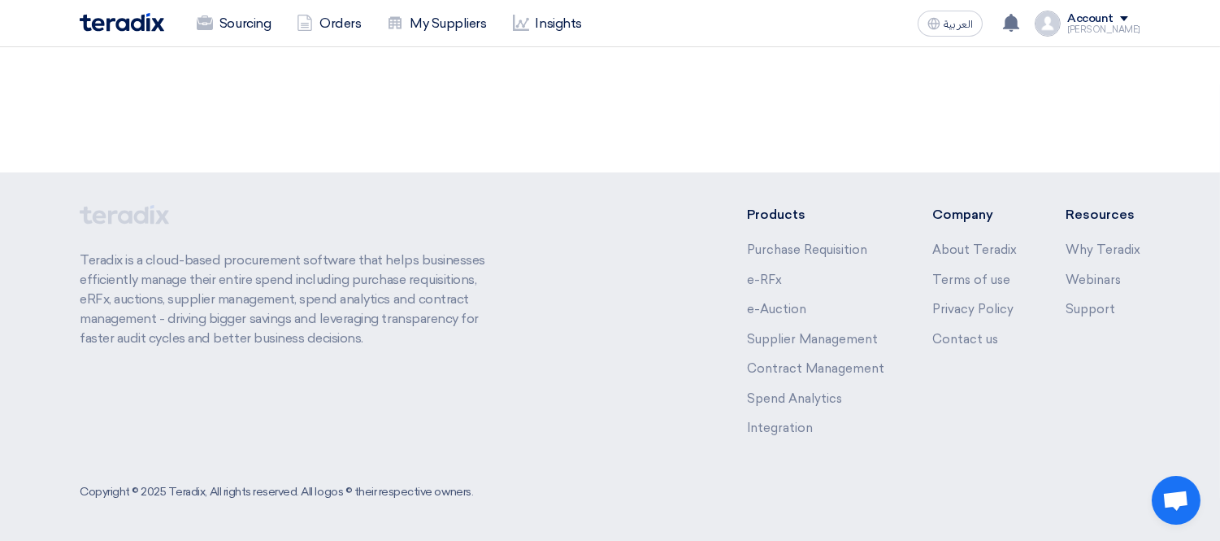
scroll to position [0, 0]
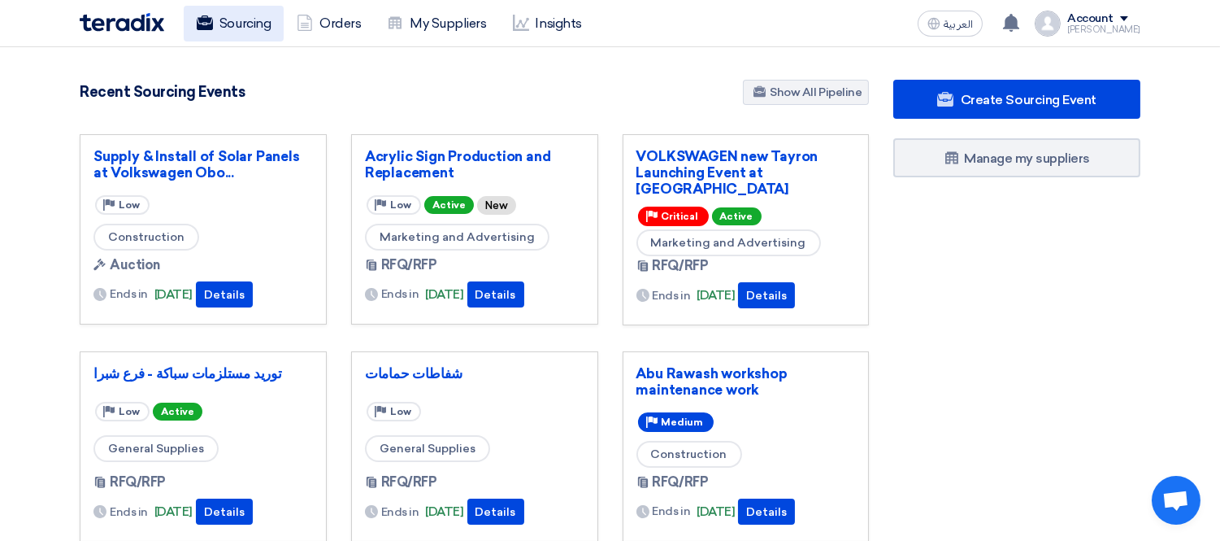
click at [241, 28] on link "Sourcing" at bounding box center [234, 24] width 100 height 36
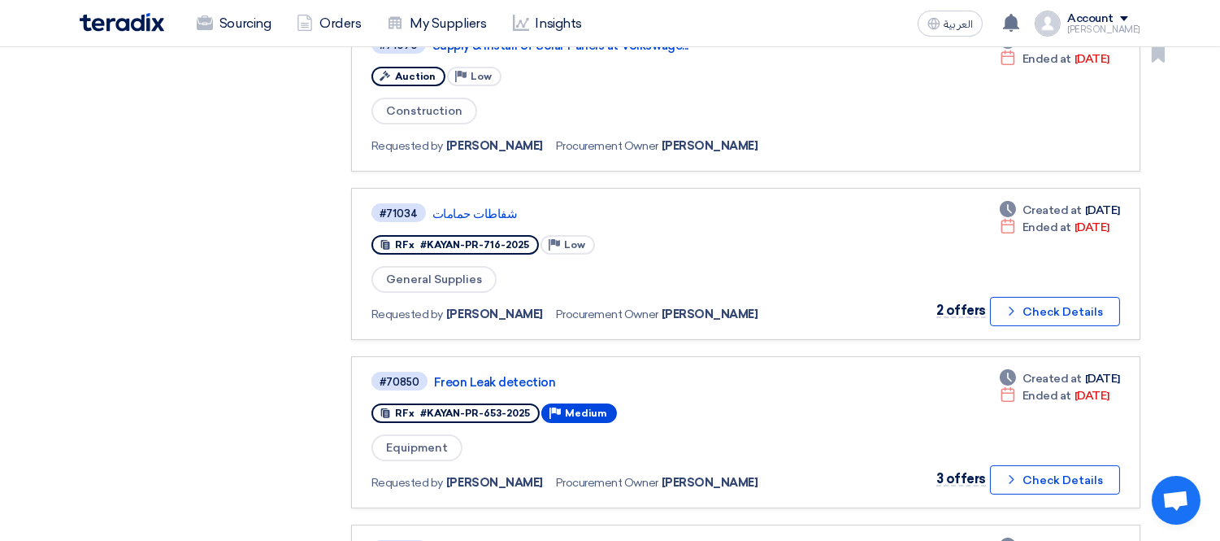
scroll to position [722, 0]
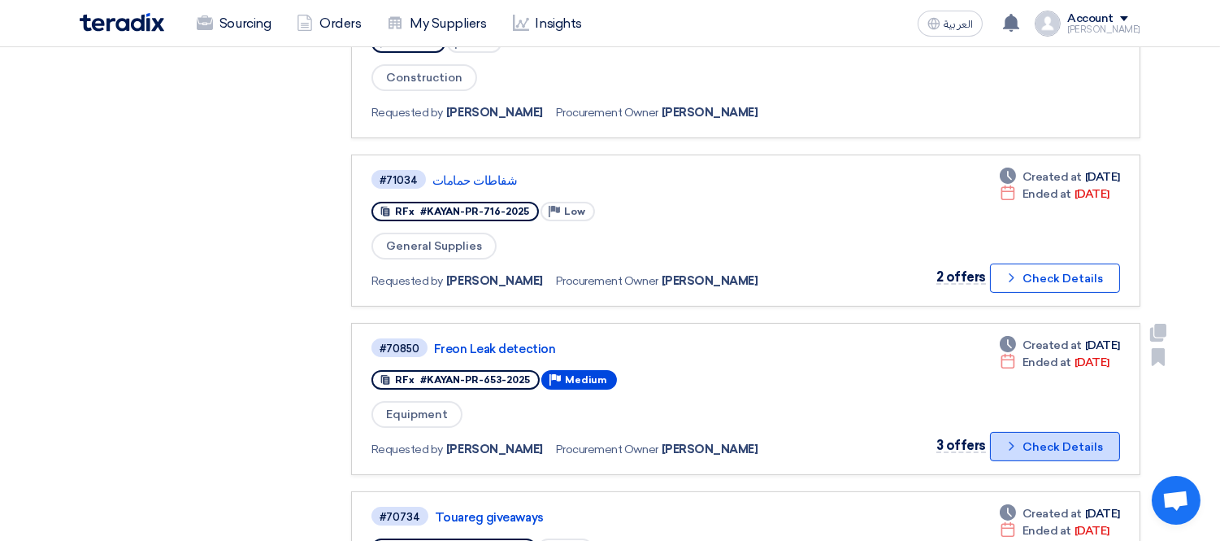
click at [1074, 432] on button "Check details Check Details" at bounding box center [1055, 446] width 130 height 29
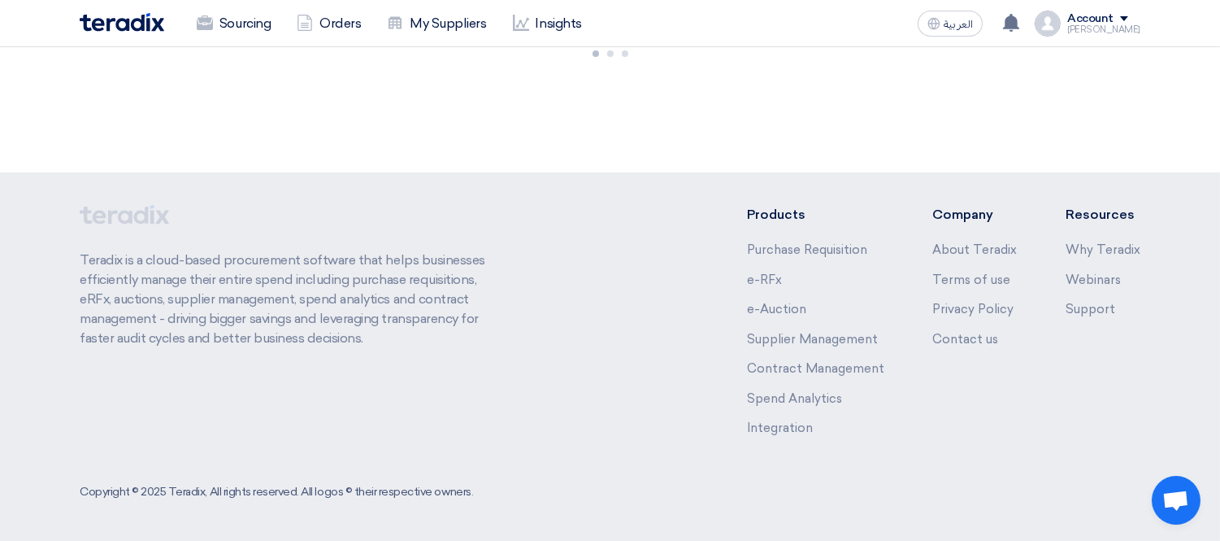
scroll to position [0, 0]
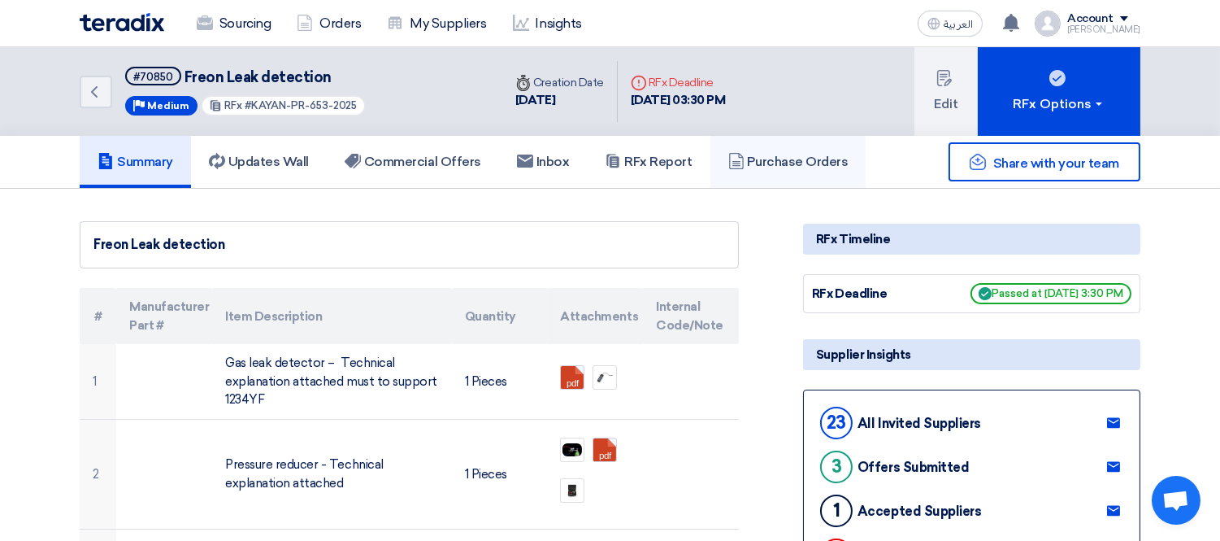
click at [798, 158] on h5 "Purchase Orders" at bounding box center [789, 162] width 120 height 16
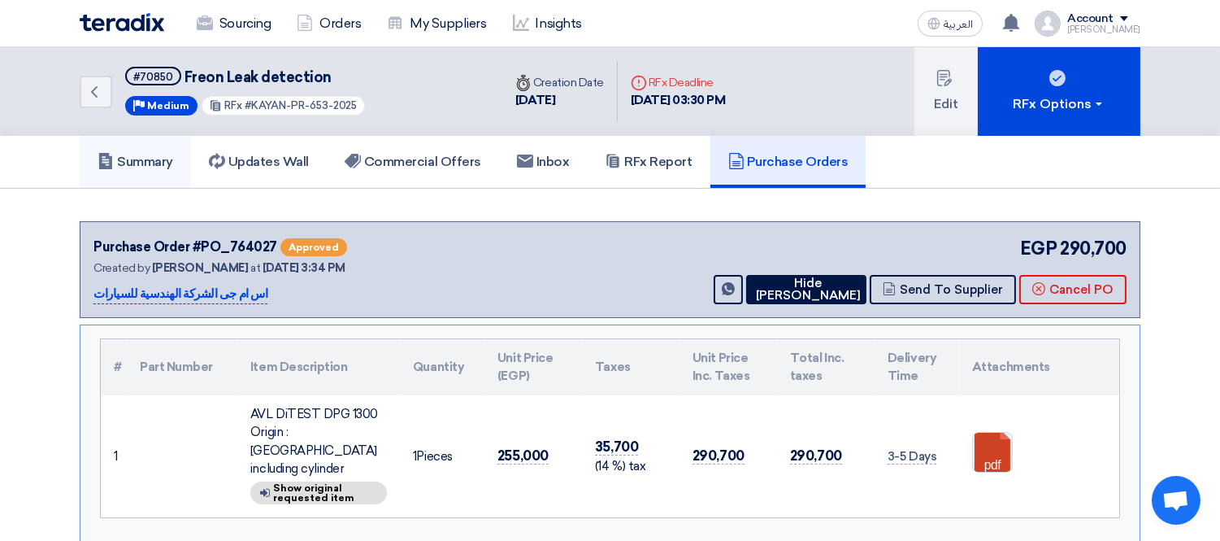
click at [153, 154] on h5 "Summary" at bounding box center [136, 162] width 76 height 16
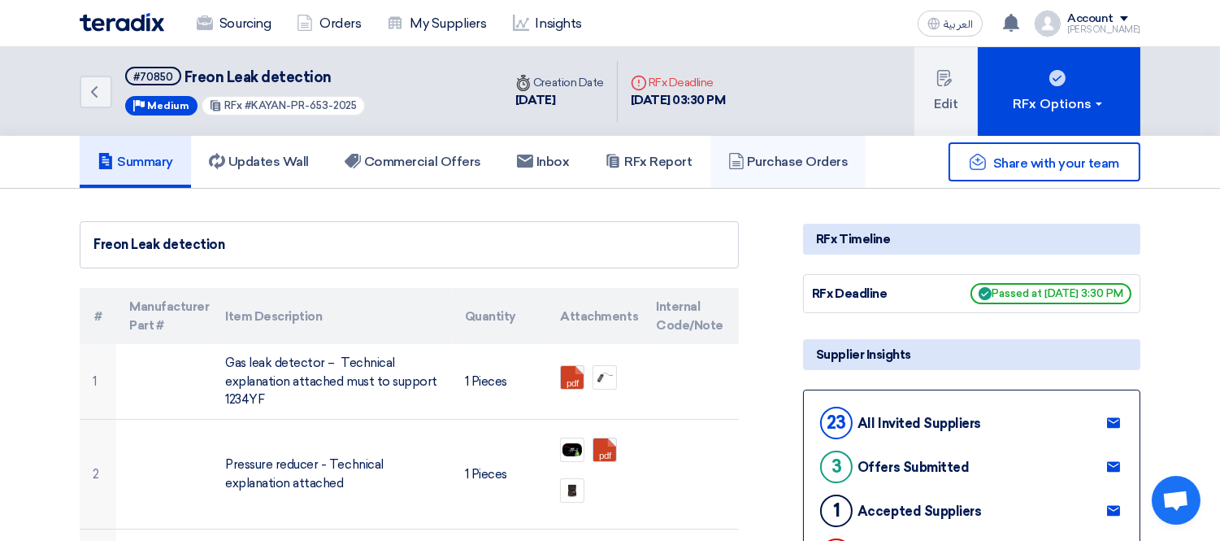
click at [768, 159] on h5 "Purchase Orders" at bounding box center [789, 162] width 120 height 16
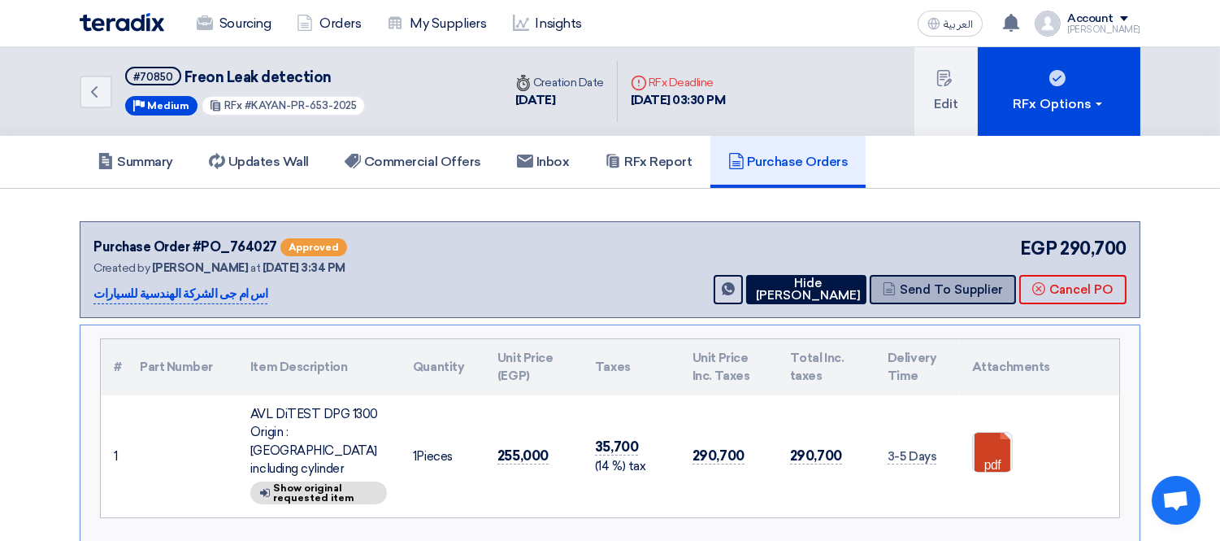
click at [963, 281] on button "Send To Supplier" at bounding box center [943, 289] width 146 height 29
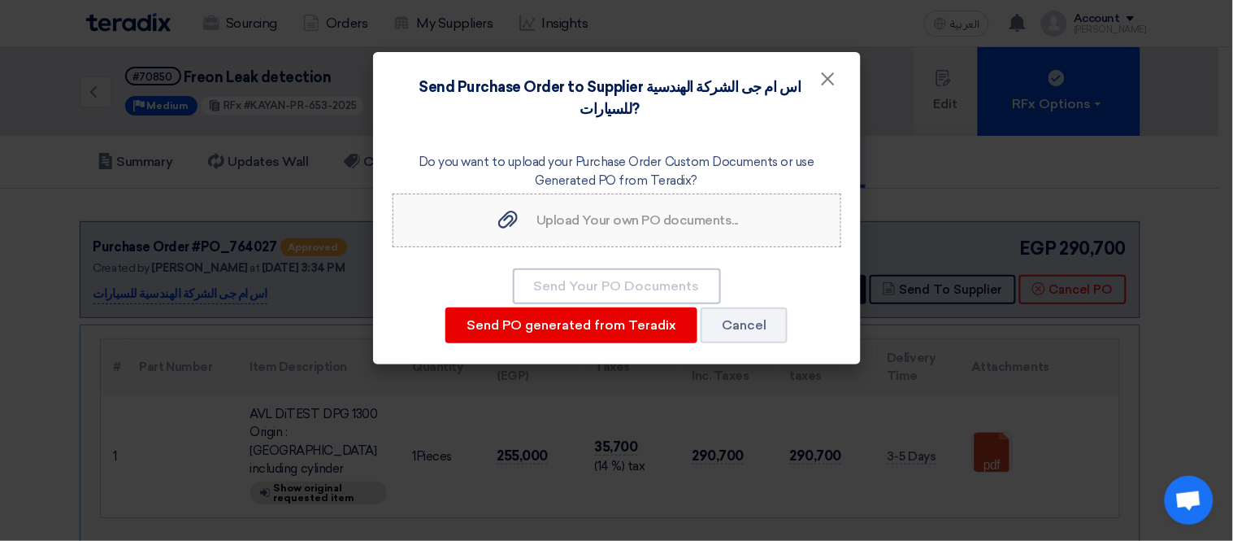
click at [618, 212] on span "Upload Your own PO documents..." at bounding box center [638, 219] width 202 height 15
click at [0, 0] on input "Upload Your own PO documents... Upload Your own PO documents..." at bounding box center [0, 0] width 0 height 0
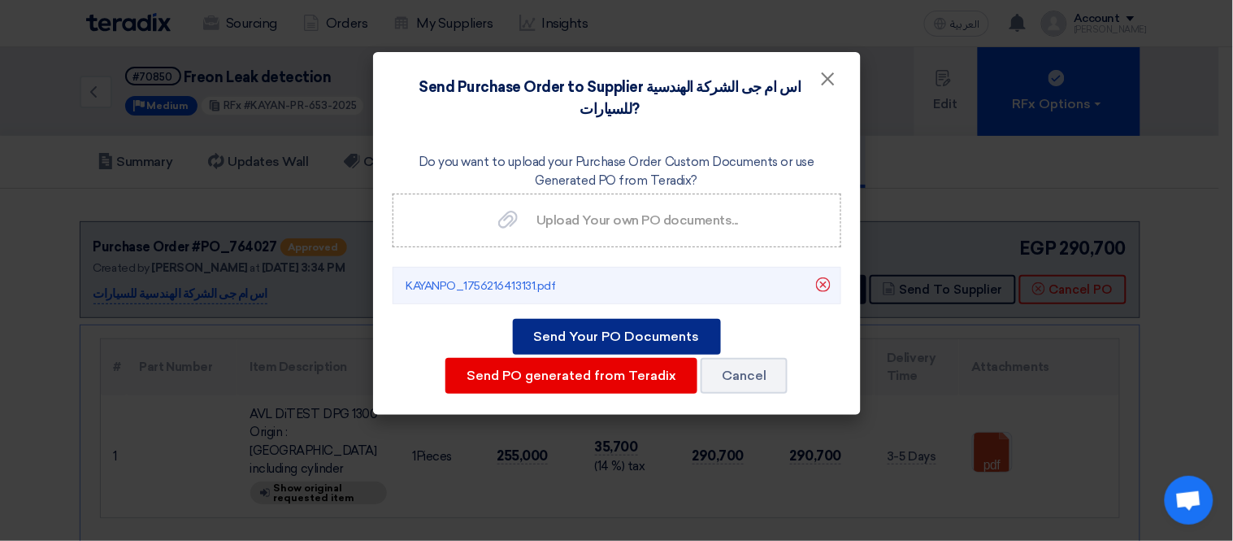
click at [612, 319] on button "Send Your PO Documents" at bounding box center [617, 337] width 208 height 36
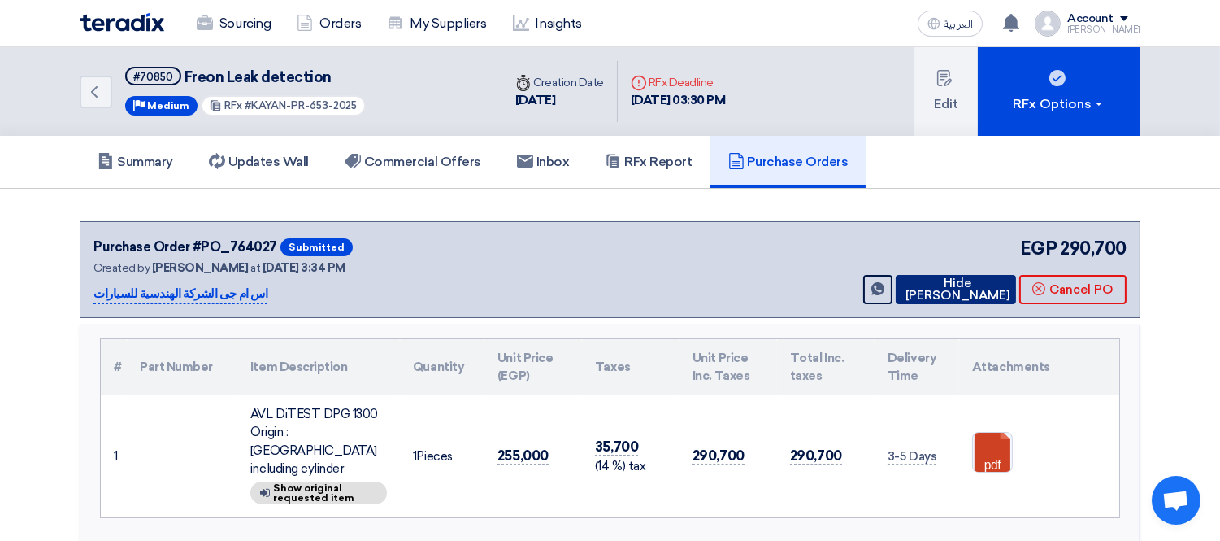
click at [938, 295] on button "Hide [PERSON_NAME]" at bounding box center [956, 289] width 120 height 29
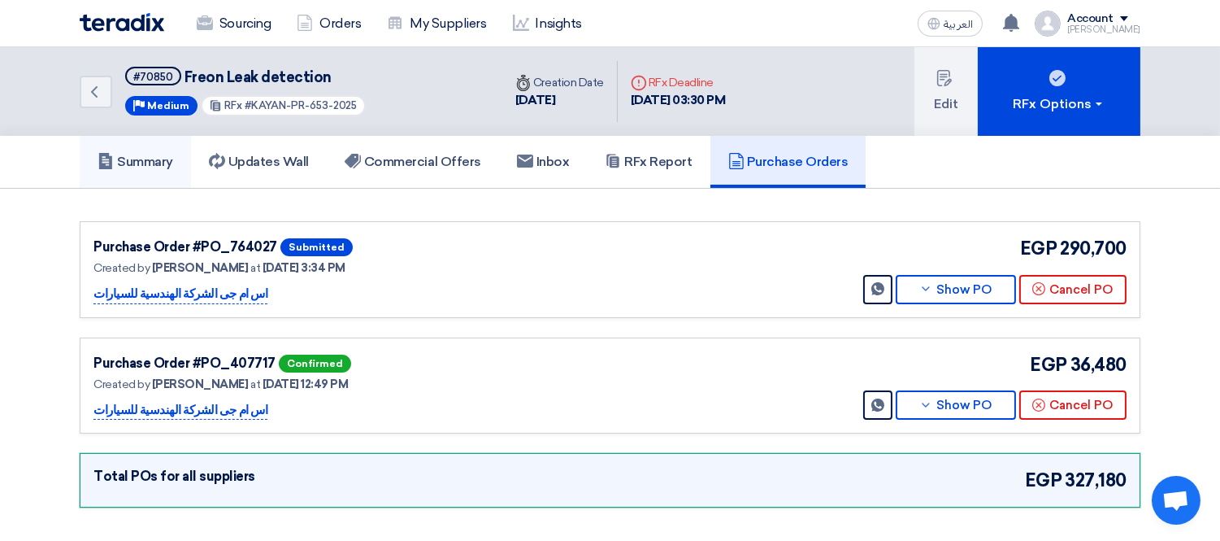
click at [143, 161] on h5 "Summary" at bounding box center [136, 162] width 76 height 16
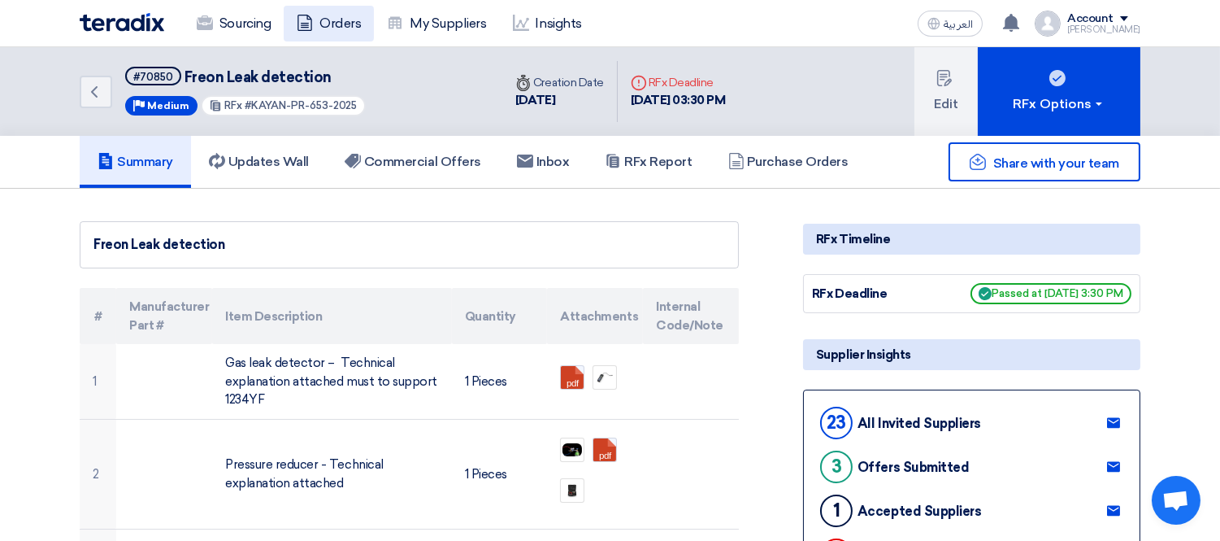
click at [350, 20] on link "Orders" at bounding box center [329, 24] width 90 height 36
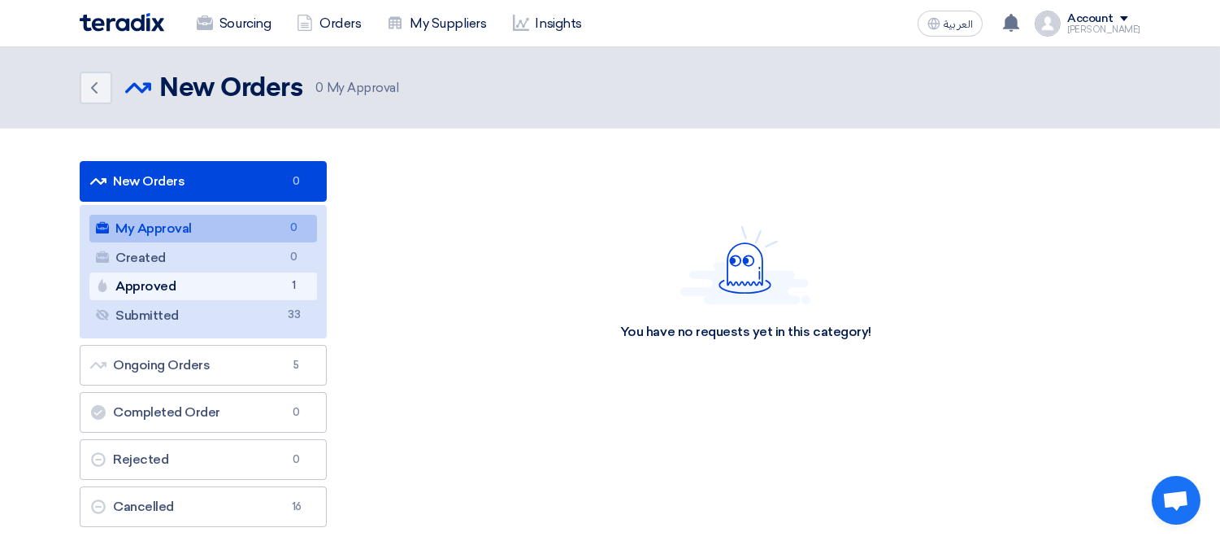
click at [256, 283] on link "Approved Approved 1" at bounding box center [203, 286] width 228 height 28
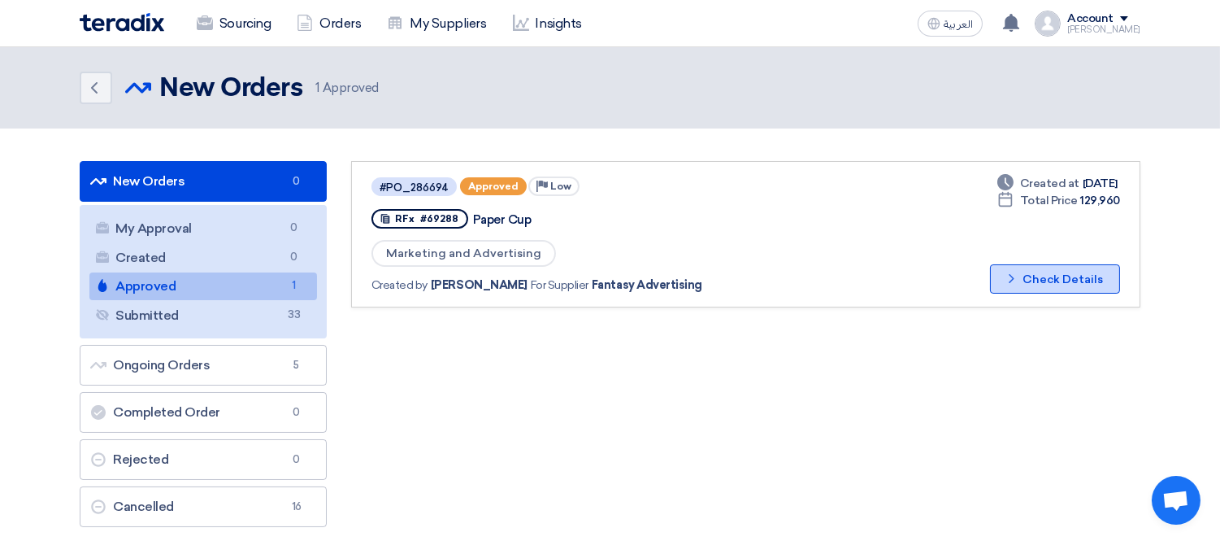
click at [1103, 270] on button "Check details Check Details" at bounding box center [1055, 278] width 130 height 29
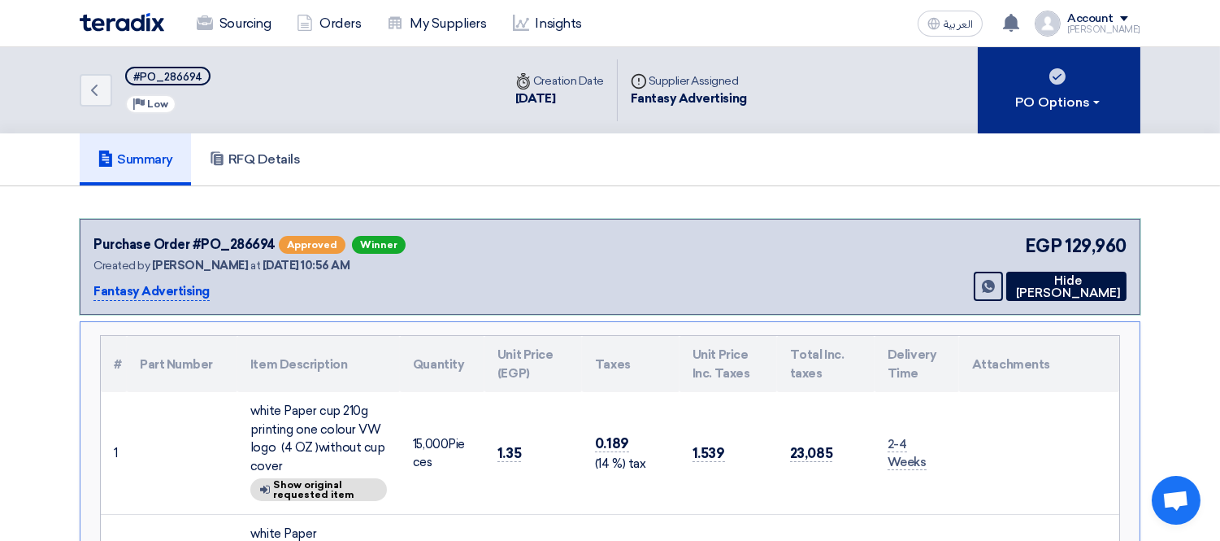
click at [1076, 88] on button "PO Options" at bounding box center [1059, 90] width 163 height 86
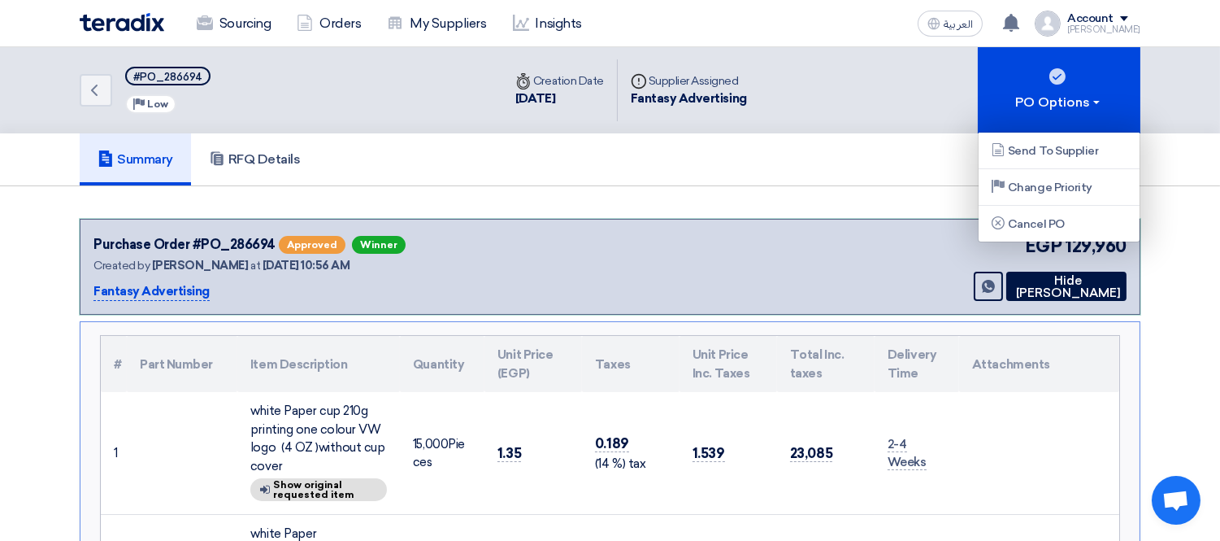
click at [1165, 139] on div "Summary RFQ Details" at bounding box center [610, 159] width 1220 height 53
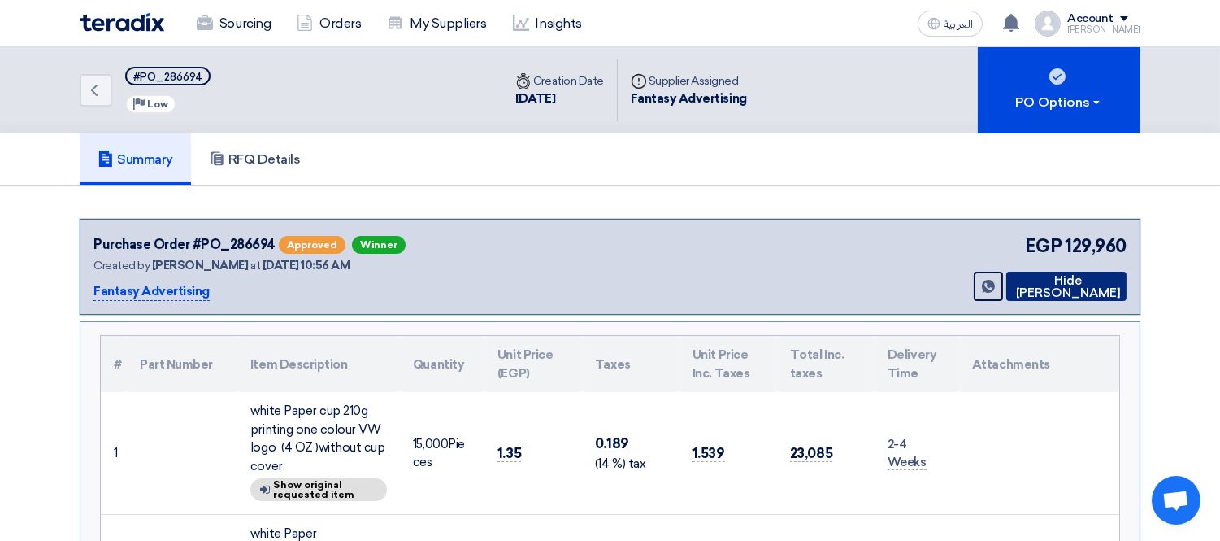
click at [1062, 285] on button "Hide [PERSON_NAME]" at bounding box center [1067, 286] width 120 height 29
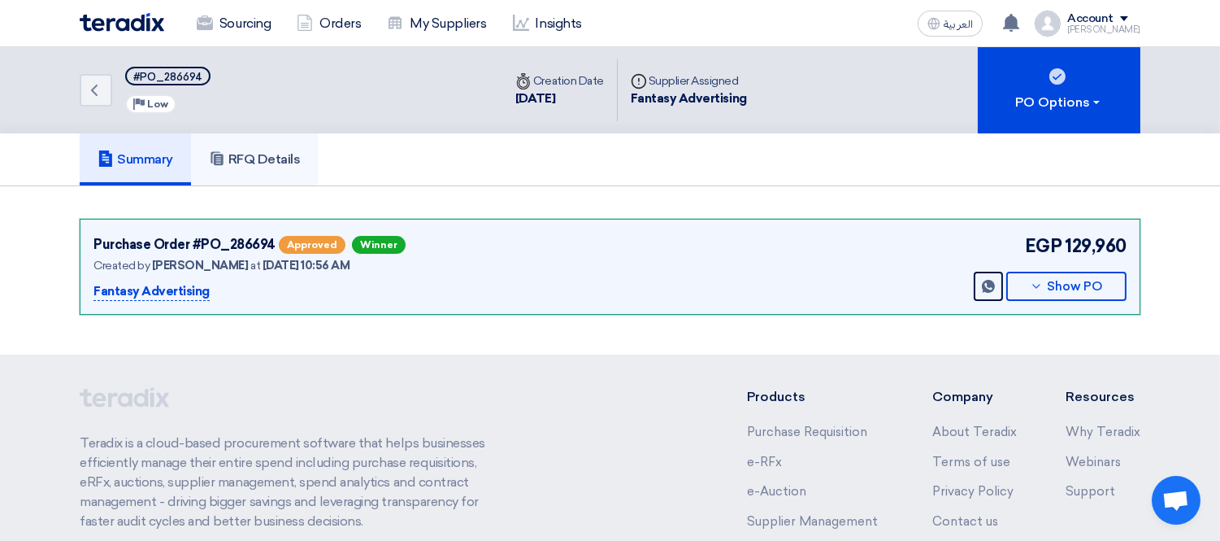
click at [265, 161] on h5 "RFQ Details" at bounding box center [255, 159] width 92 height 16
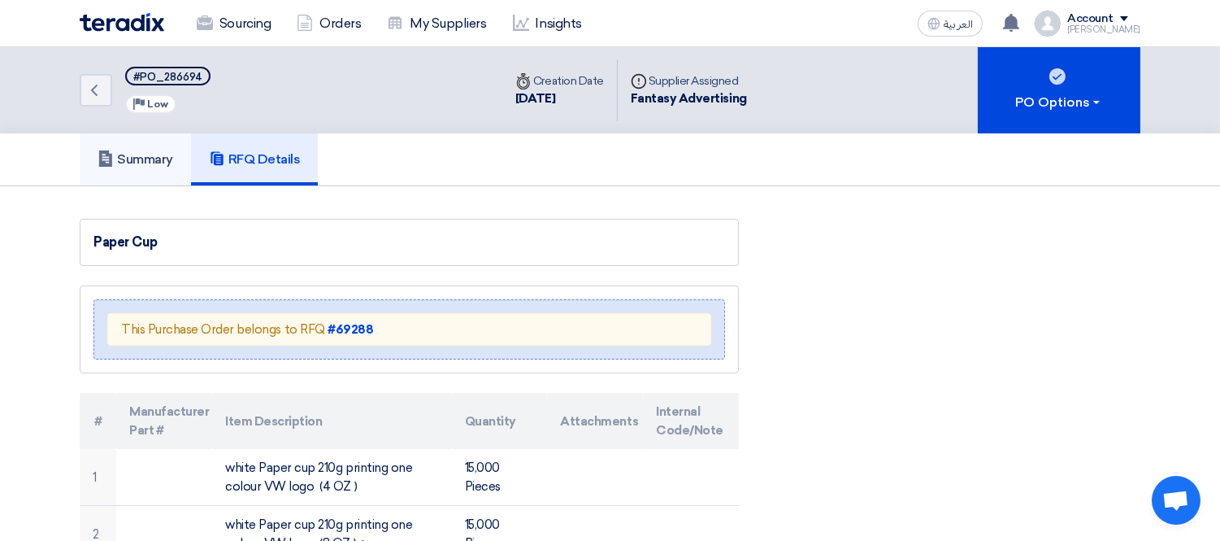
click at [132, 171] on link "Summary" at bounding box center [135, 159] width 111 height 52
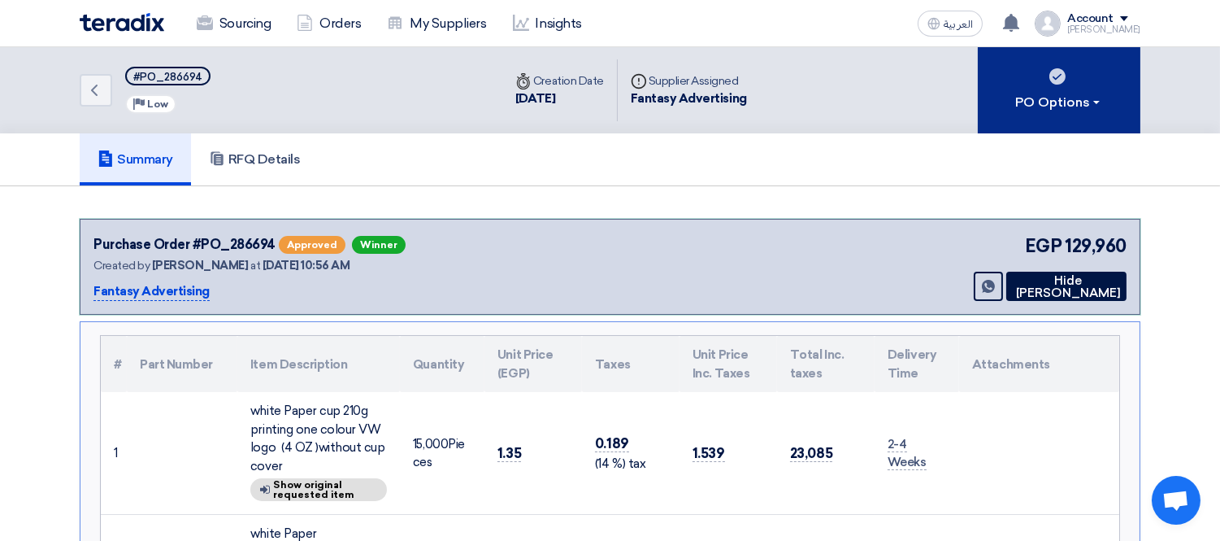
click at [1039, 88] on button "PO Options" at bounding box center [1059, 90] width 163 height 86
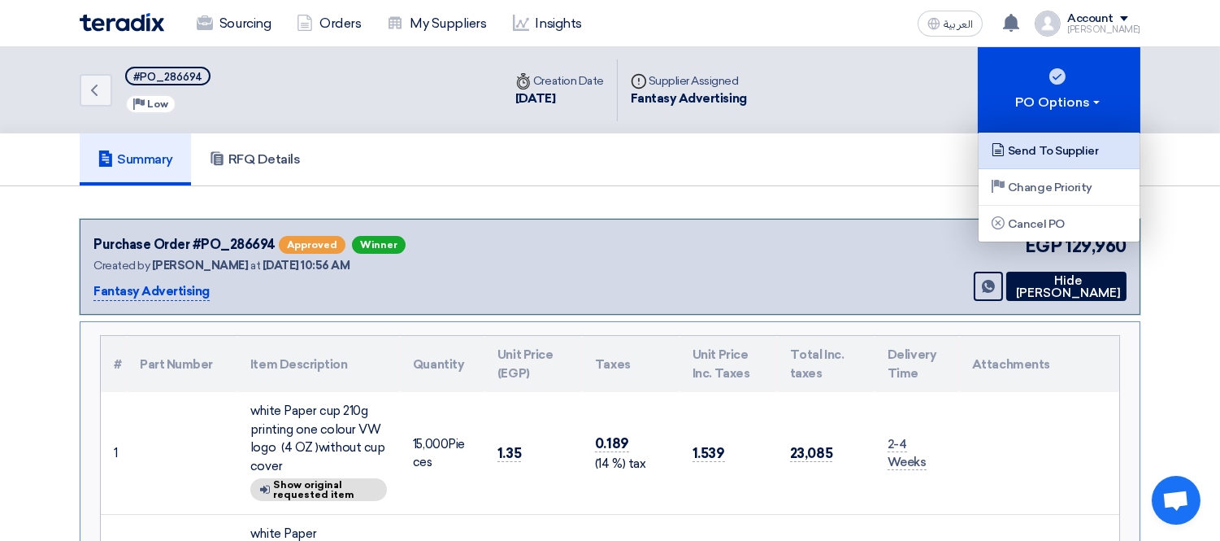
click at [1059, 146] on div "Send To Supplier" at bounding box center [1059, 151] width 141 height 20
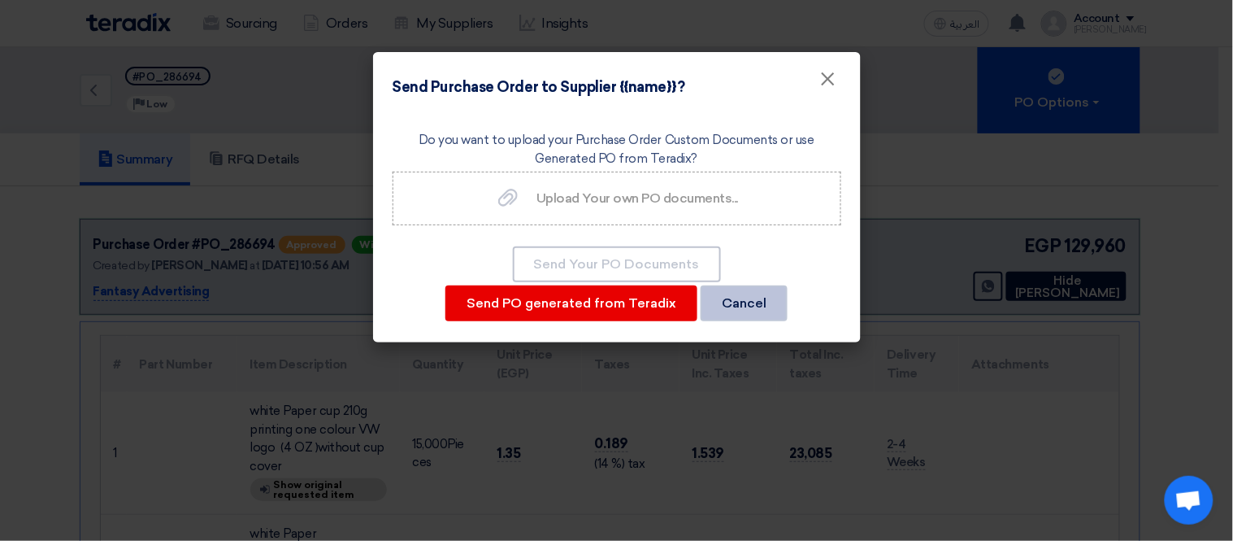
click at [751, 291] on button "Cancel" at bounding box center [744, 303] width 87 height 36
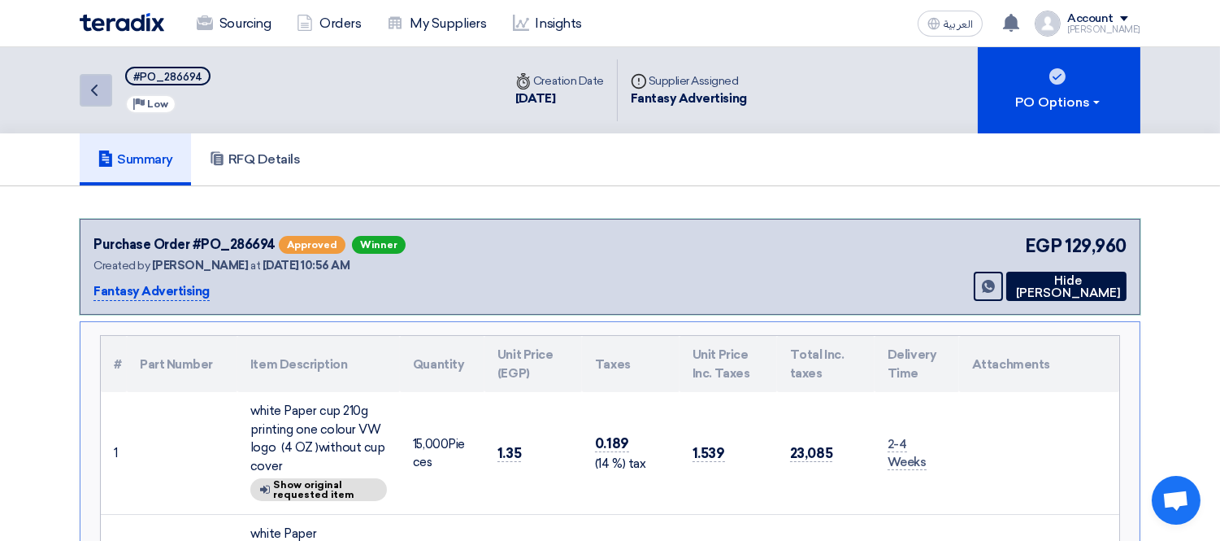
click at [96, 81] on icon "Back" at bounding box center [95, 90] width 20 height 20
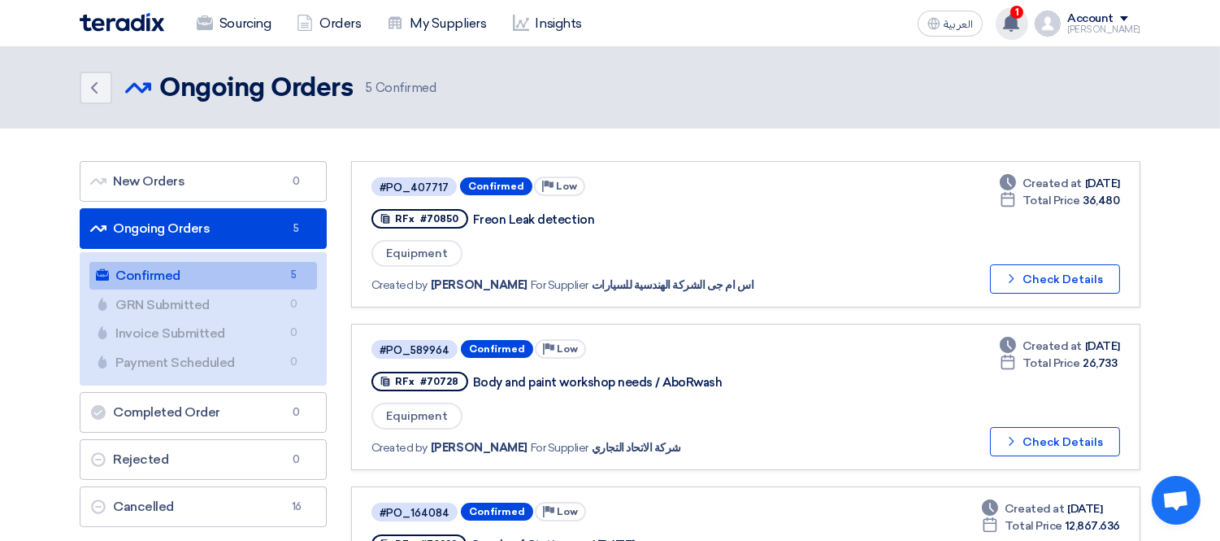
click at [1016, 20] on div "1 Good News, اس ام جى الشركة الهندسية للسيارات has confirmed a recent purchase …" at bounding box center [1012, 23] width 33 height 33
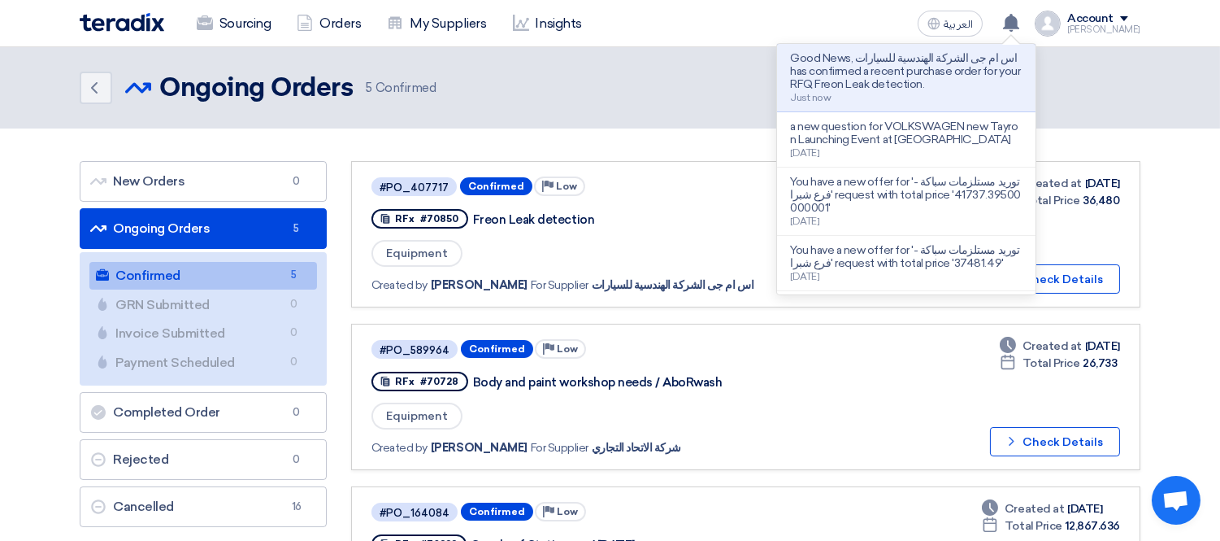
click at [974, 74] on p "Good News, اس ام جى الشركة الهندسية للسيارات has confirmed a recent purchase or…" at bounding box center [906, 71] width 233 height 39
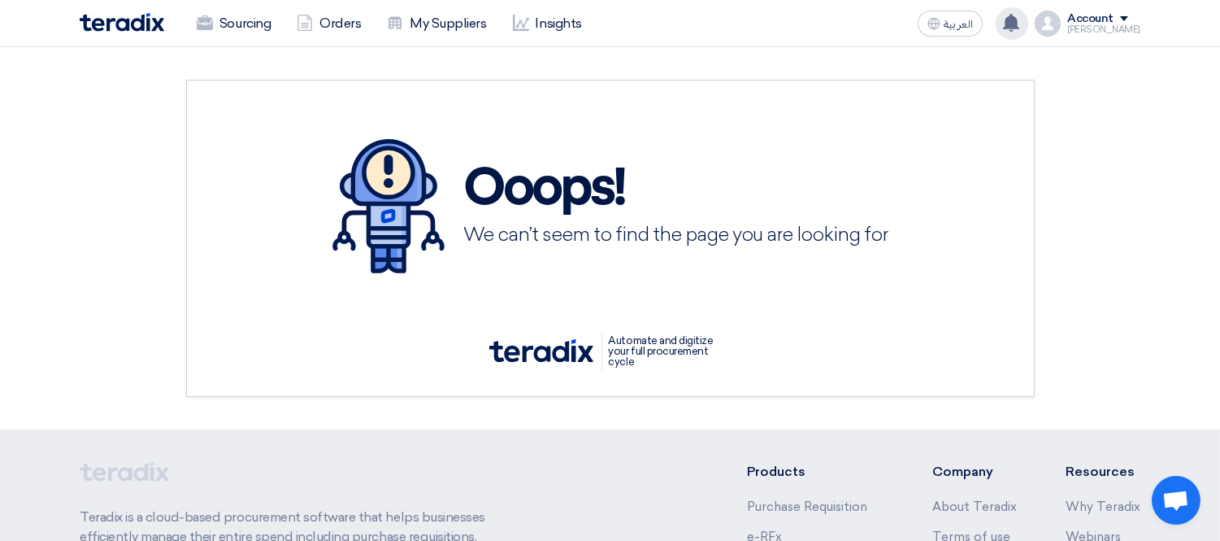
click at [1020, 20] on use at bounding box center [1011, 23] width 16 height 18
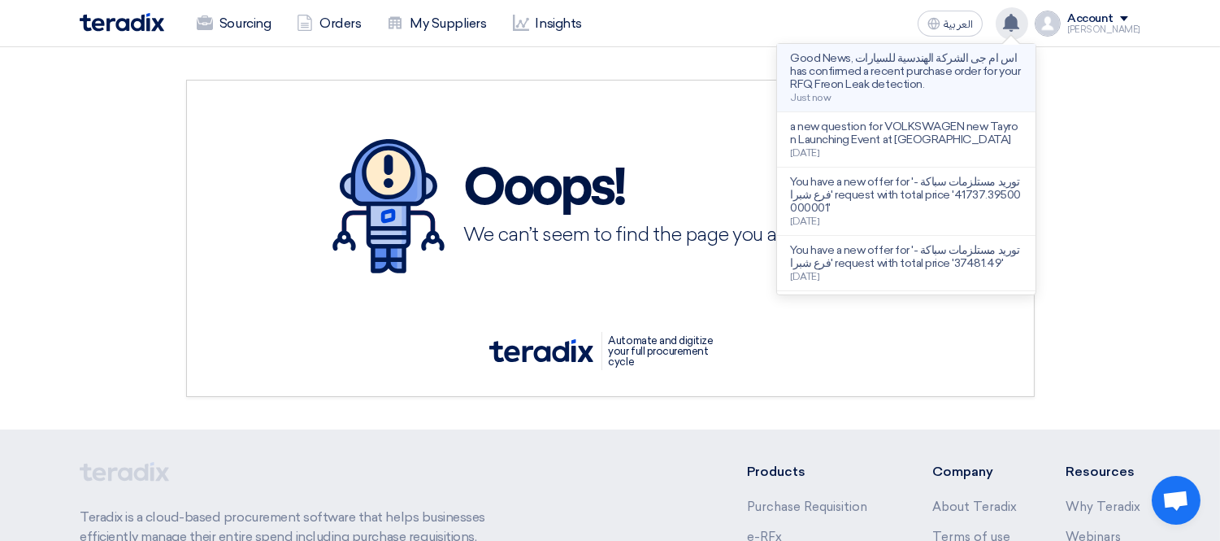
click at [970, 68] on p "Good News, اس ام جى الشركة الهندسية للسيارات has confirmed a recent purchase or…" at bounding box center [906, 71] width 233 height 39
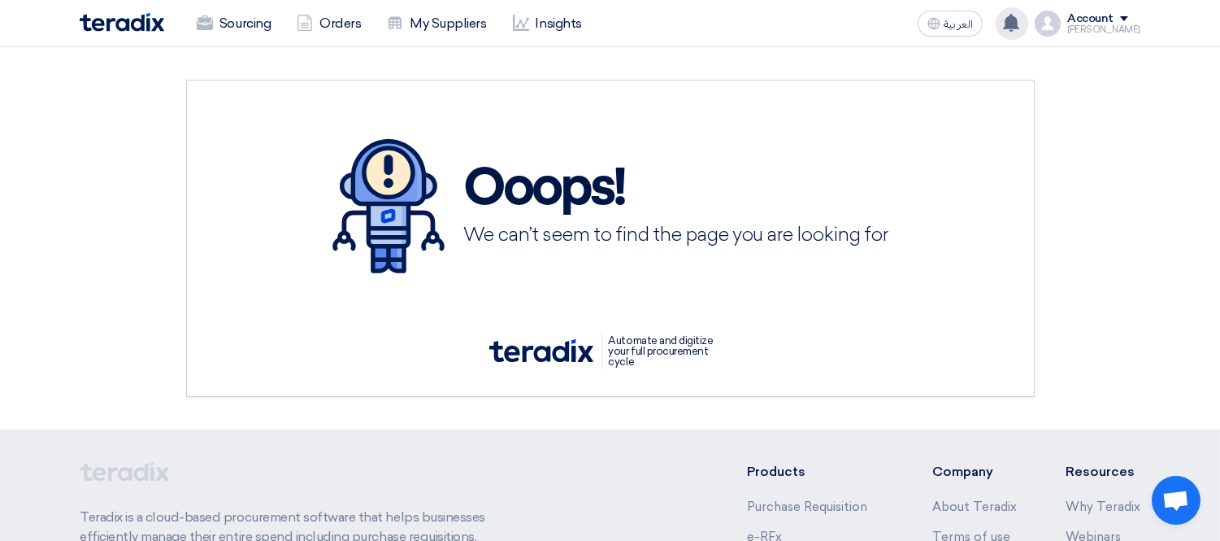
click at [134, 20] on img at bounding box center [122, 22] width 85 height 19
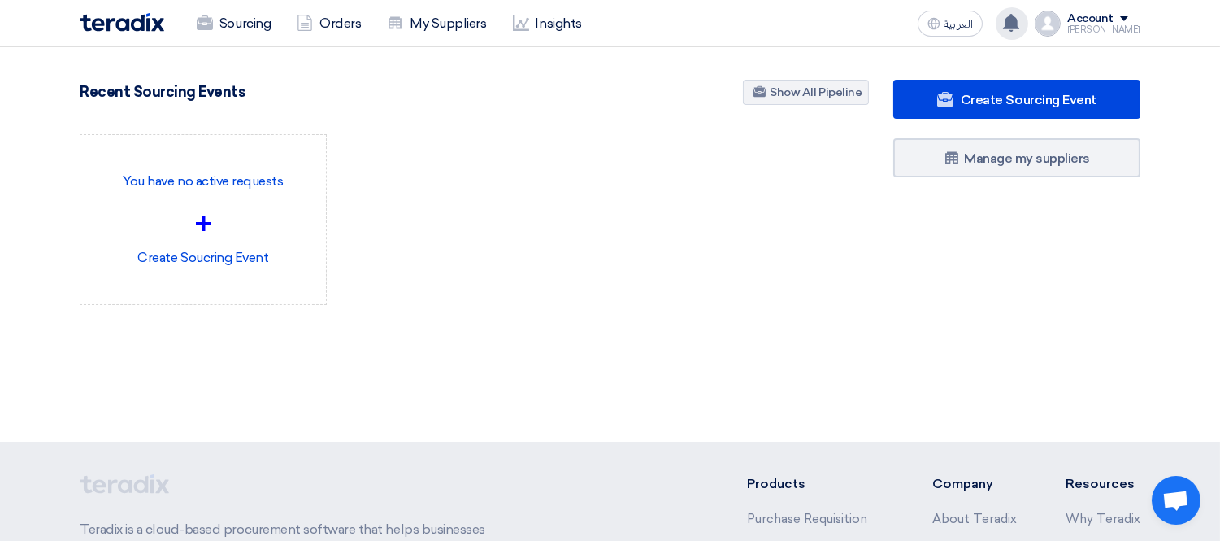
click at [1020, 17] on icon at bounding box center [1012, 23] width 18 height 18
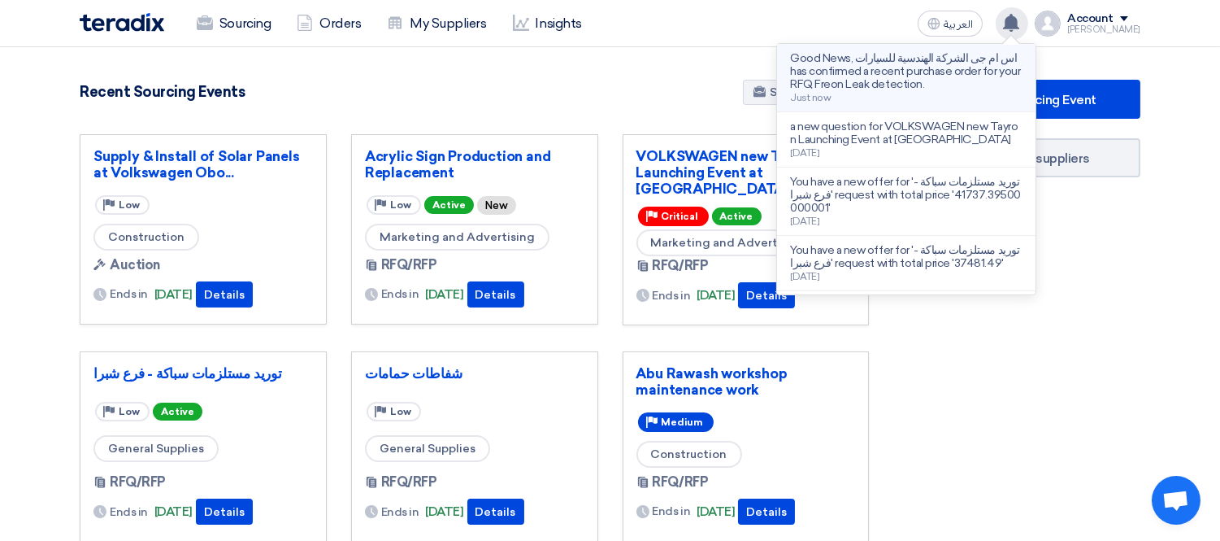
click at [951, 82] on p "Good News, اس ام جى الشركة الهندسية للسيارات has confirmed a recent purchase or…" at bounding box center [906, 71] width 233 height 39
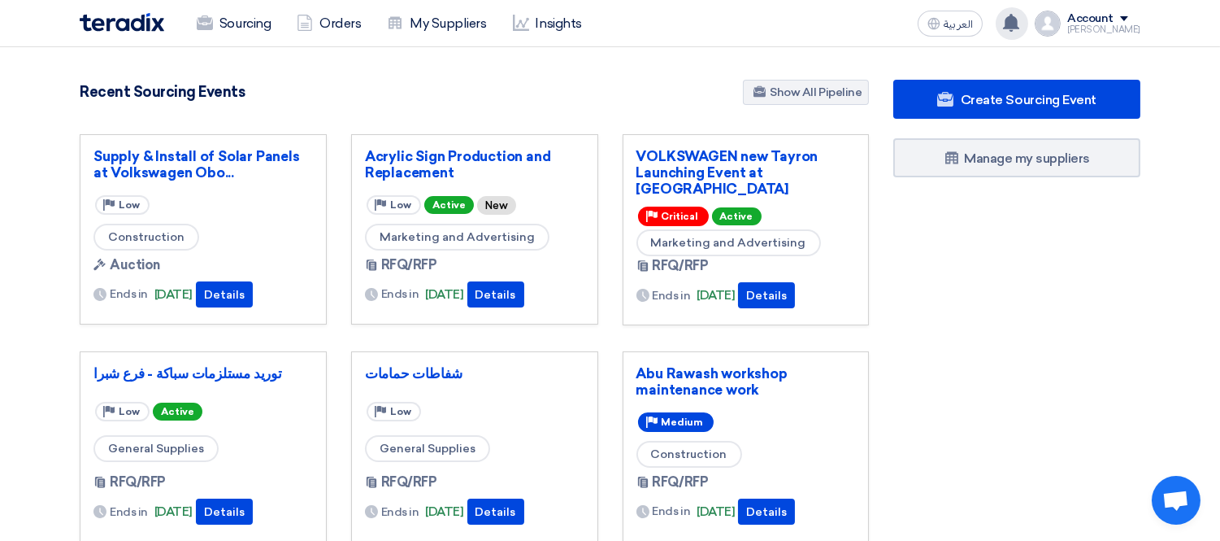
click at [1020, 23] on use at bounding box center [1011, 23] width 16 height 18
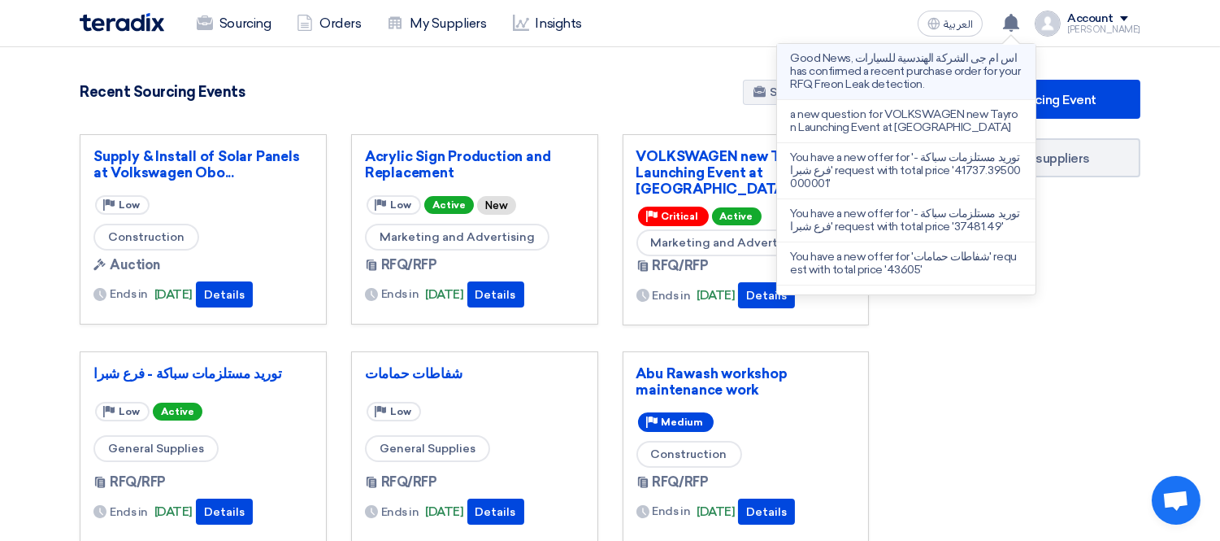
click at [979, 65] on p "Good News, اس ام جى الشركة الهندسية للسيارات has confirmed a recent purchase or…" at bounding box center [906, 71] width 233 height 39
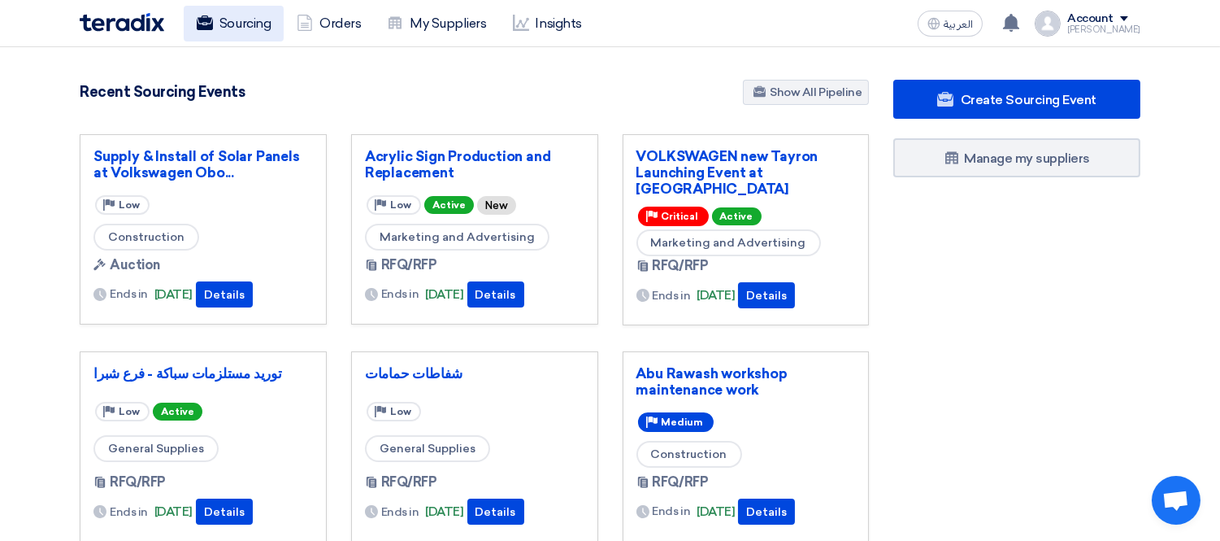
click at [249, 18] on link "Sourcing" at bounding box center [234, 24] width 100 height 36
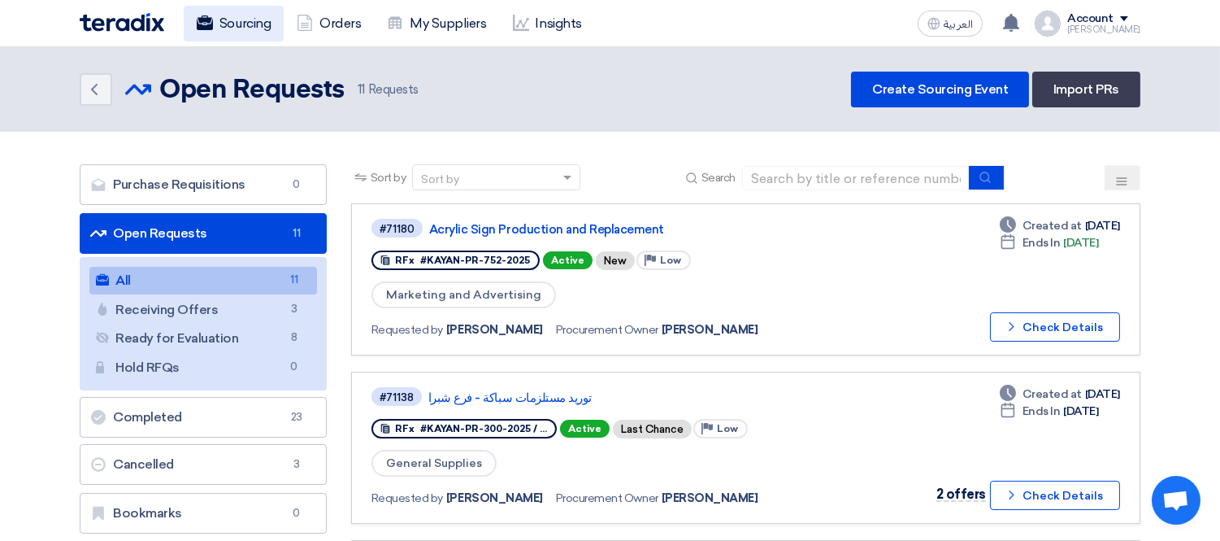
click at [253, 28] on link "Sourcing" at bounding box center [234, 24] width 100 height 36
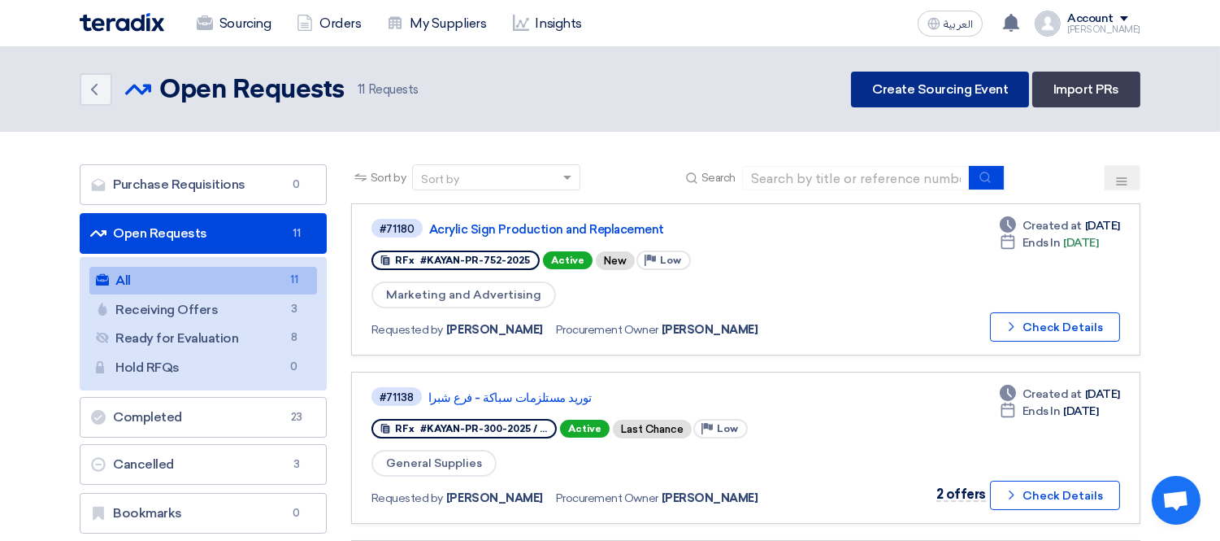
click at [923, 93] on link "Create Sourcing Event" at bounding box center [940, 90] width 178 height 36
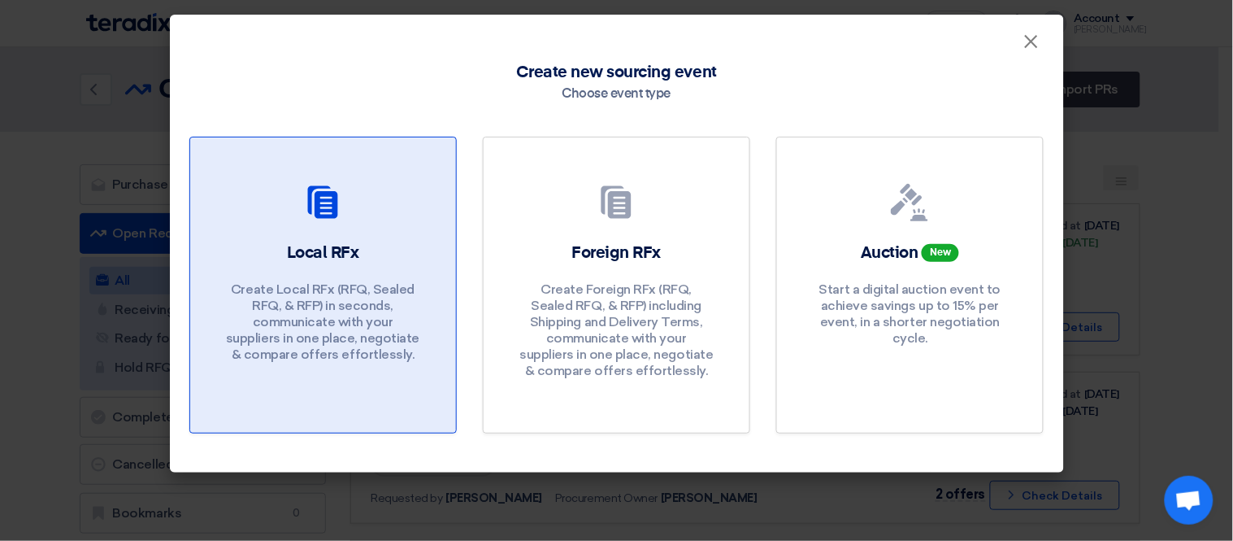
click at [299, 232] on link "Local RFx Create Local RFx (RFQ, Sealed RFQ, & RFP) in seconds, communicate wit…" at bounding box center [323, 285] width 268 height 297
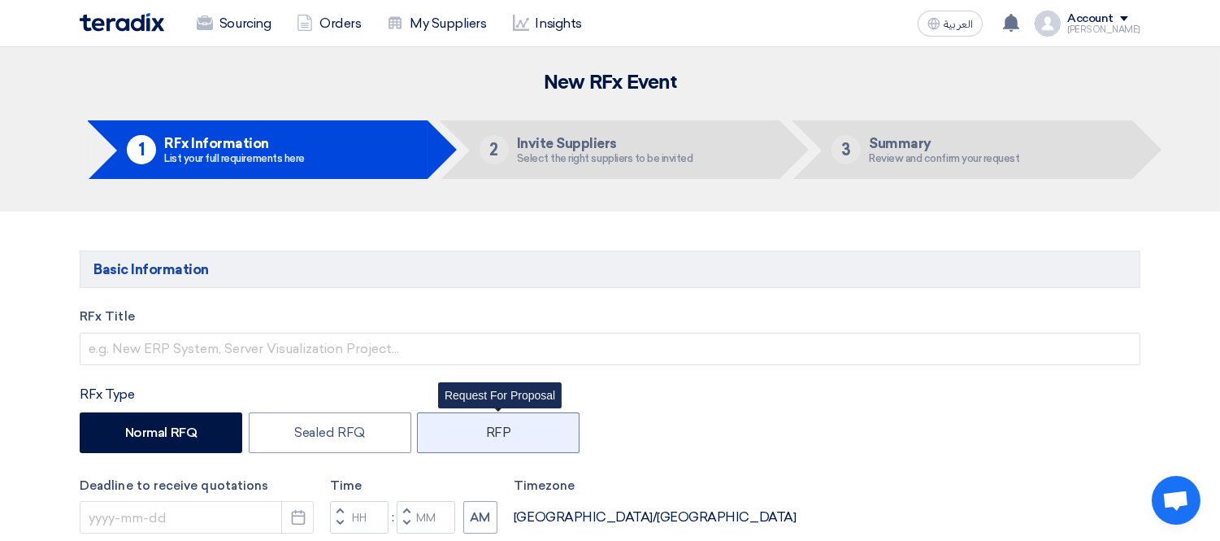
click at [497, 437] on label "RFP" at bounding box center [498, 432] width 163 height 41
click at [497, 437] on input "RFP" at bounding box center [491, 431] width 11 height 11
radio input "true"
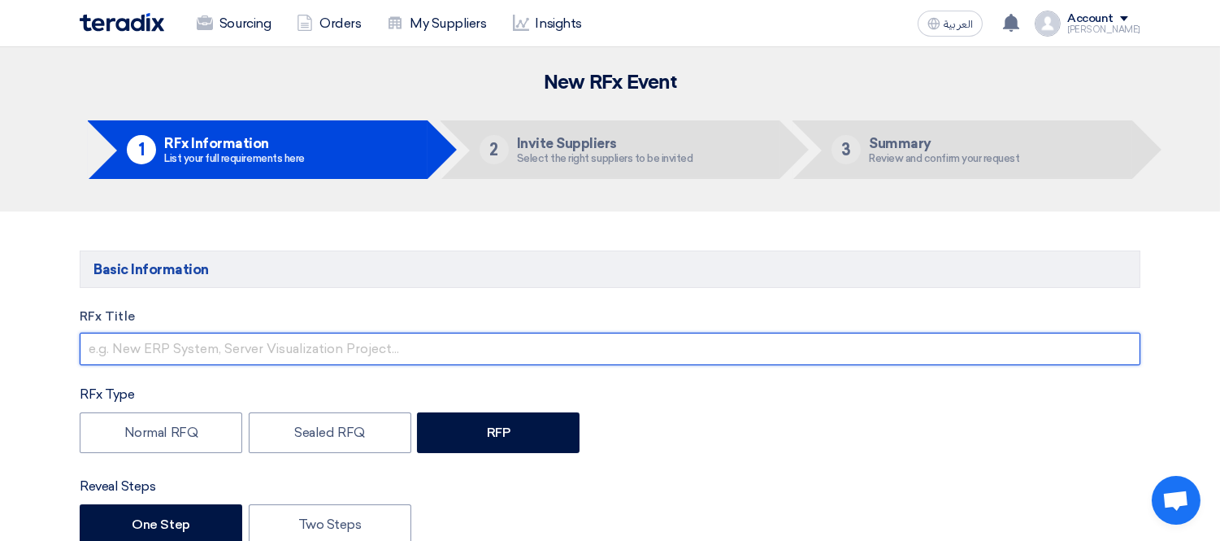
click at [248, 355] on input "text" at bounding box center [610, 349] width 1061 height 33
paste input "VW - CFC- Service Area"
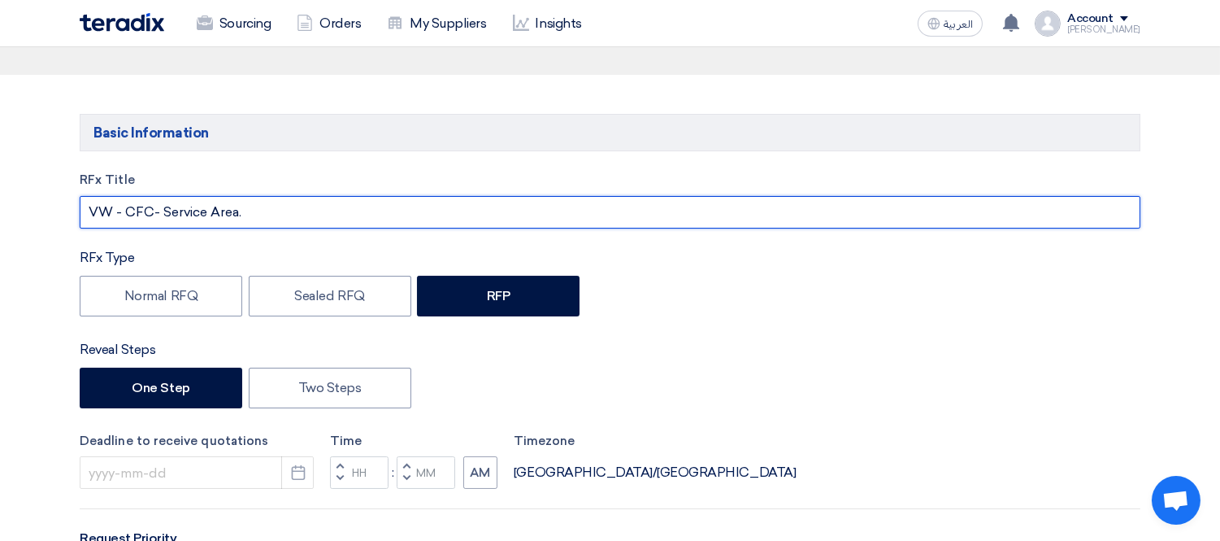
scroll to position [181, 0]
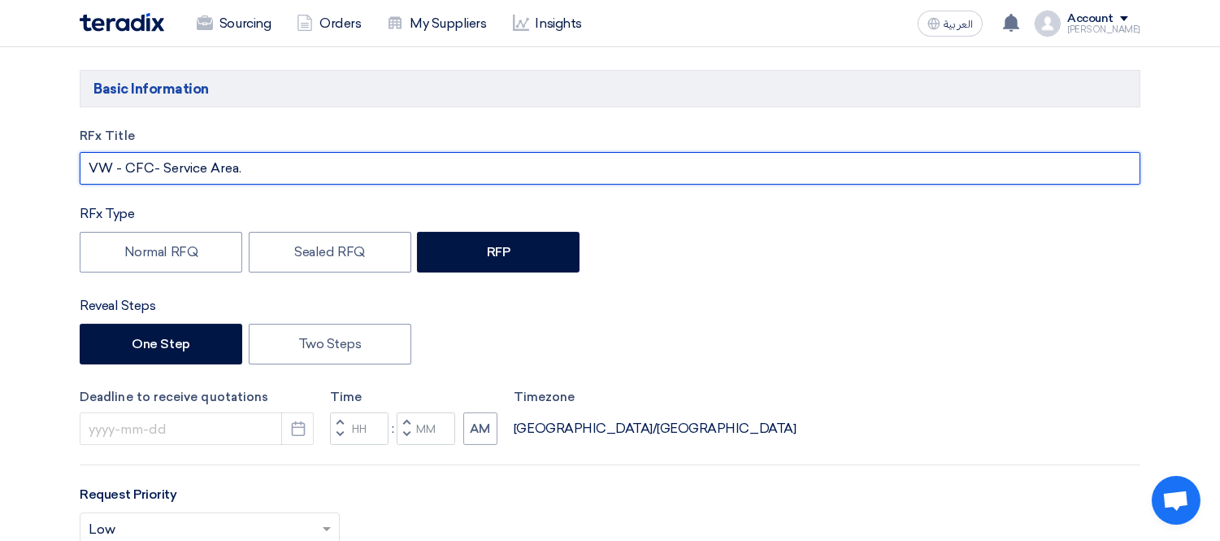
click at [163, 165] on input "VW - CFC- Service Area." at bounding box center [610, 168] width 1061 height 33
drag, startPoint x: 124, startPoint y: 168, endPoint x: 63, endPoint y: 159, distance: 61.6
paste input "olkswagen Quick Service"
click at [392, 174] on input "Volkswagen Quick Service - CFC- Service Area." at bounding box center [610, 168] width 1061 height 33
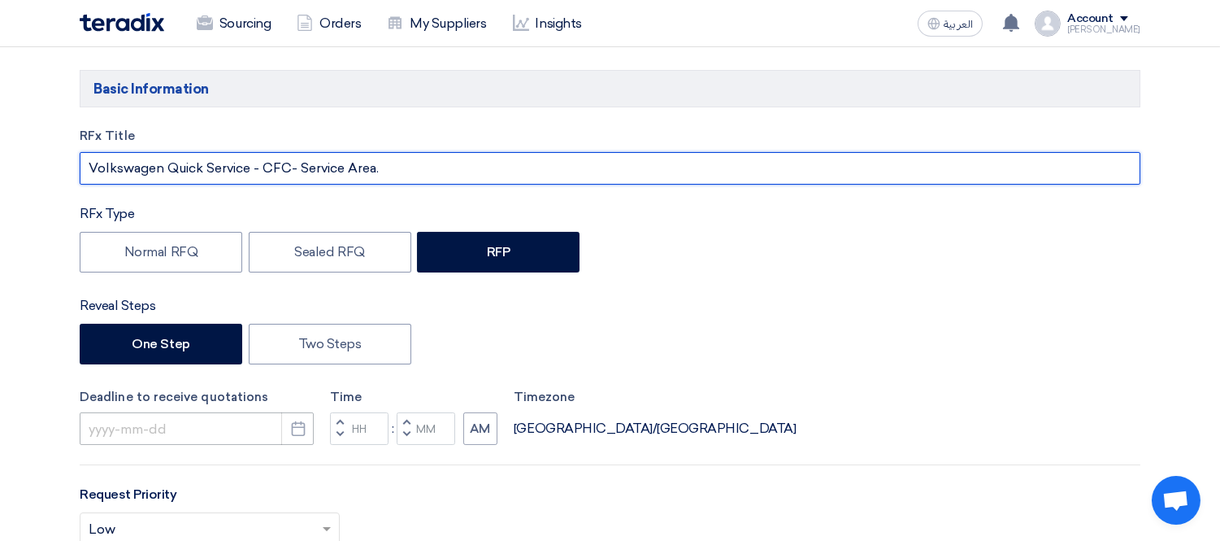
type input "Volkswagen Quick Service - CFC- Service Area."
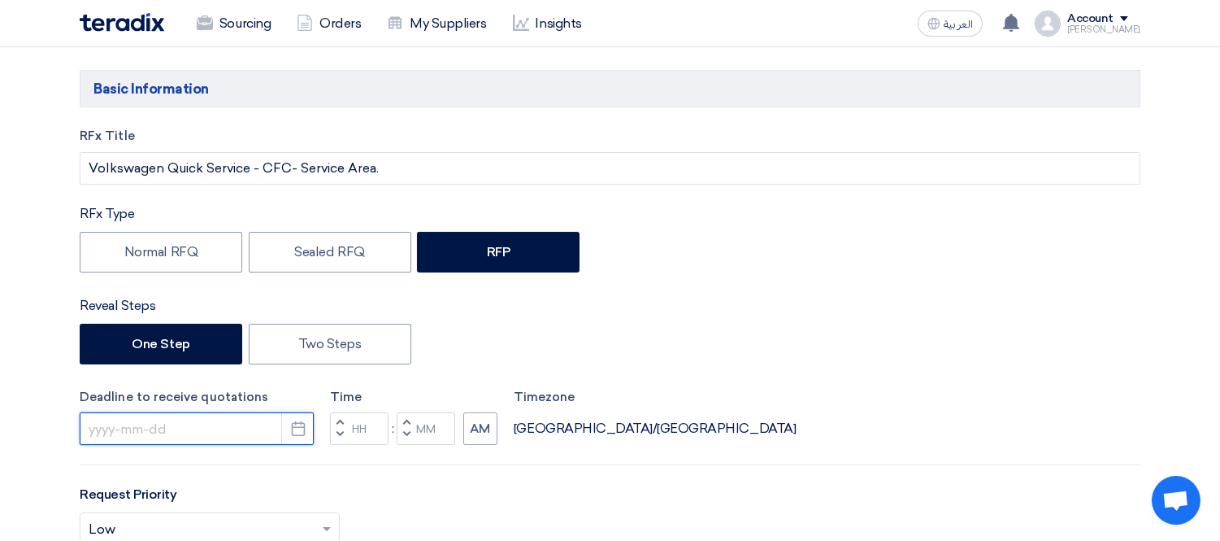
click at [216, 419] on input at bounding box center [197, 428] width 234 height 33
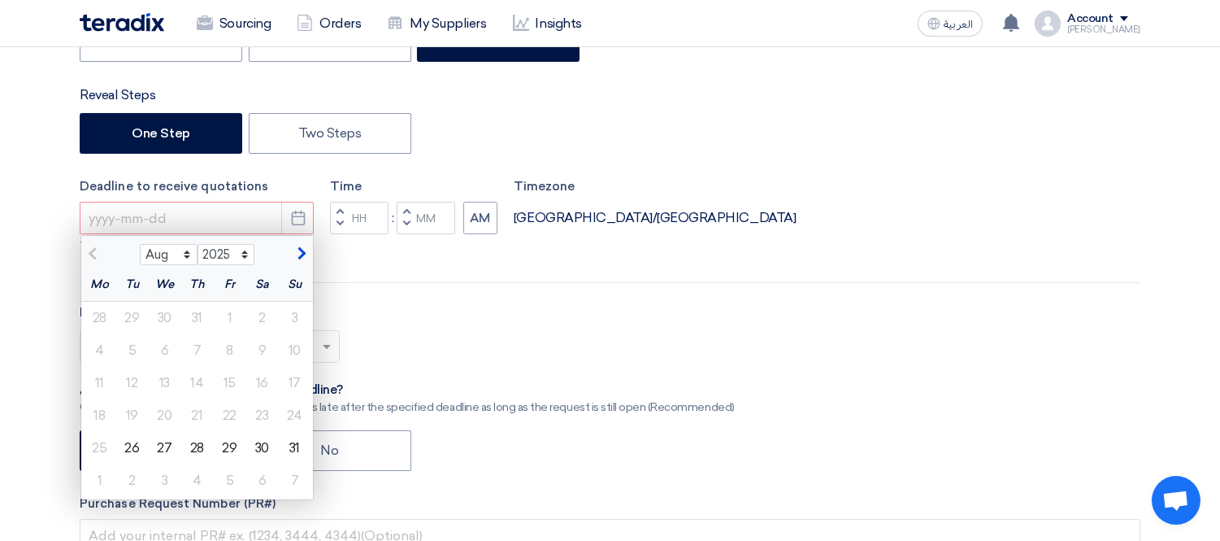
scroll to position [542, 0]
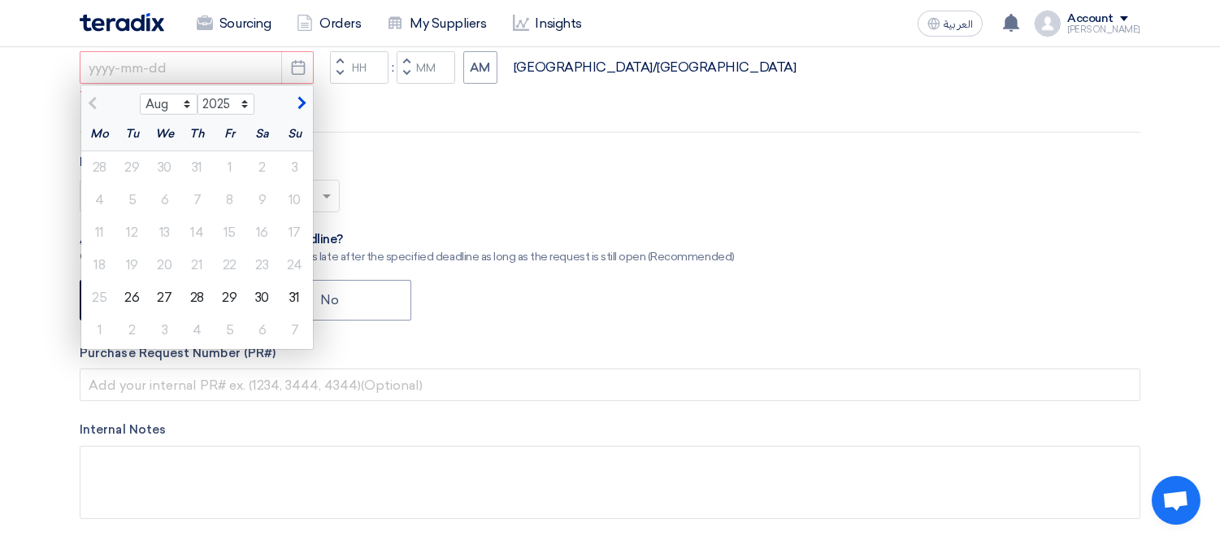
click at [302, 106] on span "button" at bounding box center [299, 103] width 9 height 15
select select "9"
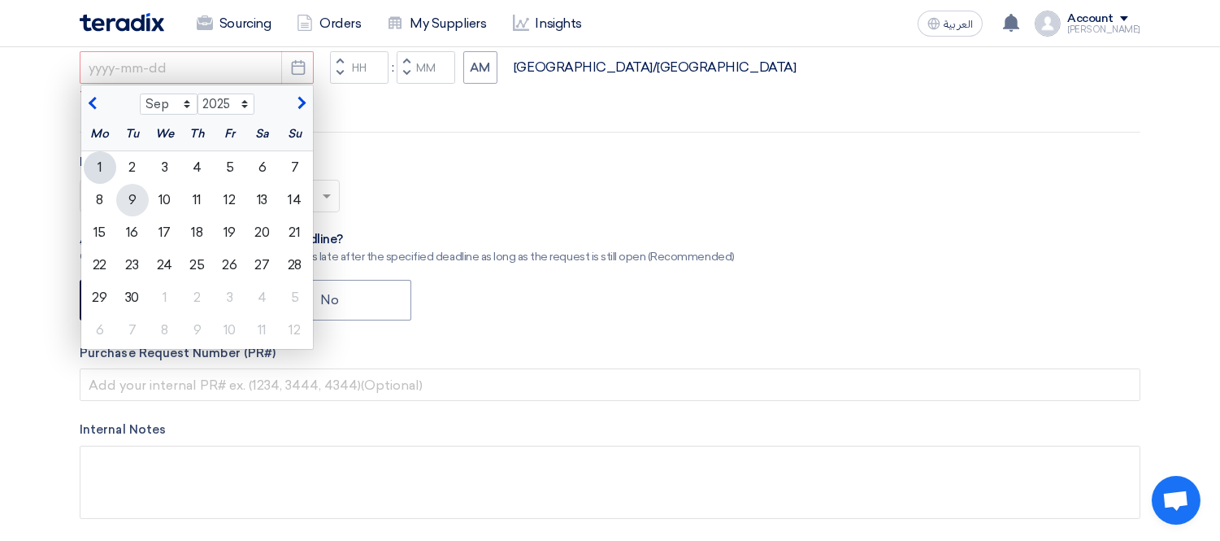
click at [122, 198] on div "9" at bounding box center [132, 200] width 33 height 33
type input "[DATE]"
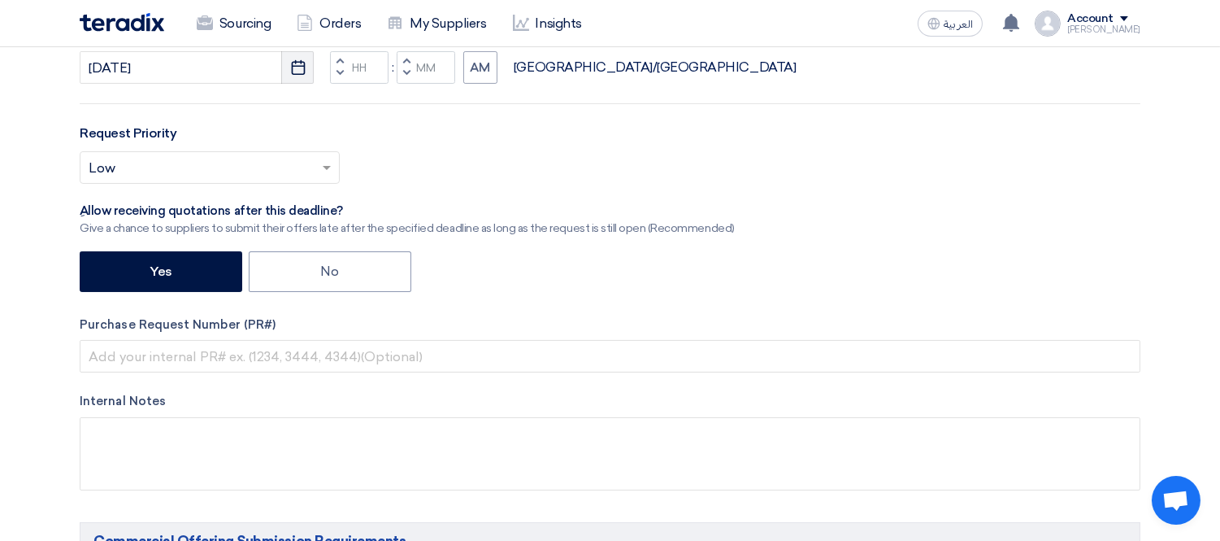
click at [298, 74] on use "button" at bounding box center [298, 67] width 14 height 15
select select "9"
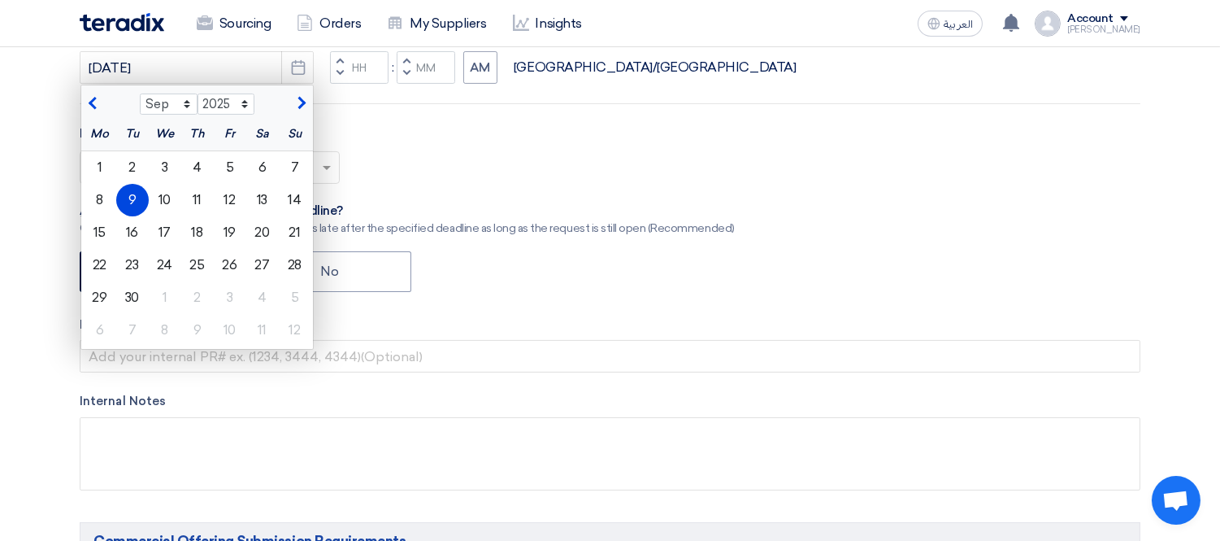
click at [524, 140] on div "Request Priority Select priority... × Low ×" at bounding box center [610, 160] width 1061 height 73
click at [494, 164] on div "Select priority... × Low ×" at bounding box center [610, 174] width 1061 height 46
click at [307, 67] on button "Pick a date" at bounding box center [297, 67] width 33 height 33
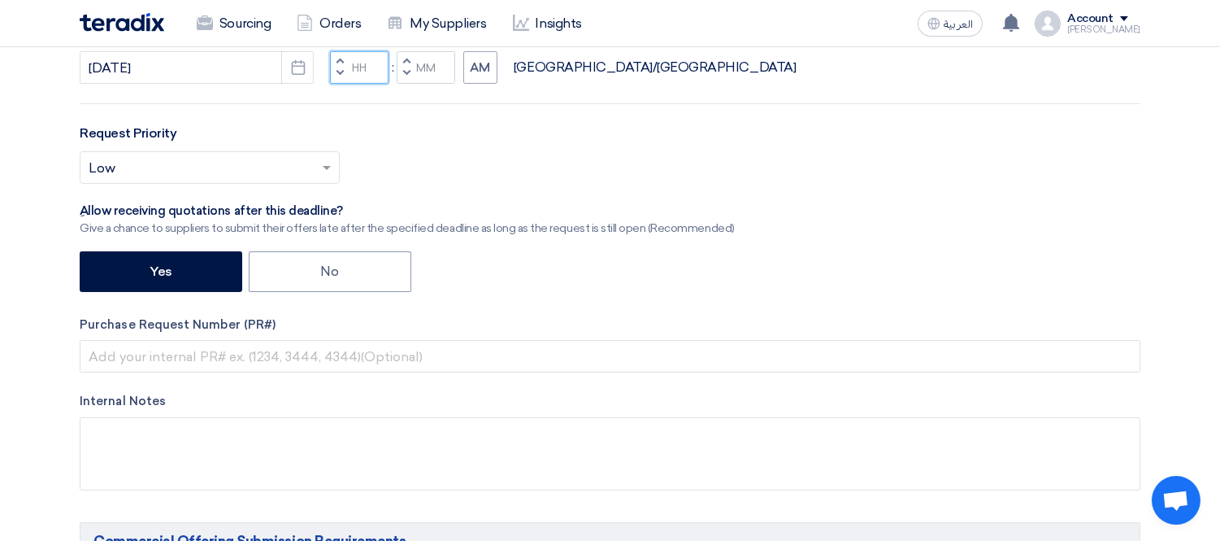
click at [369, 68] on input "Hours" at bounding box center [359, 67] width 59 height 33
type input "03"
click at [428, 61] on input "Minutes" at bounding box center [426, 67] width 59 height 33
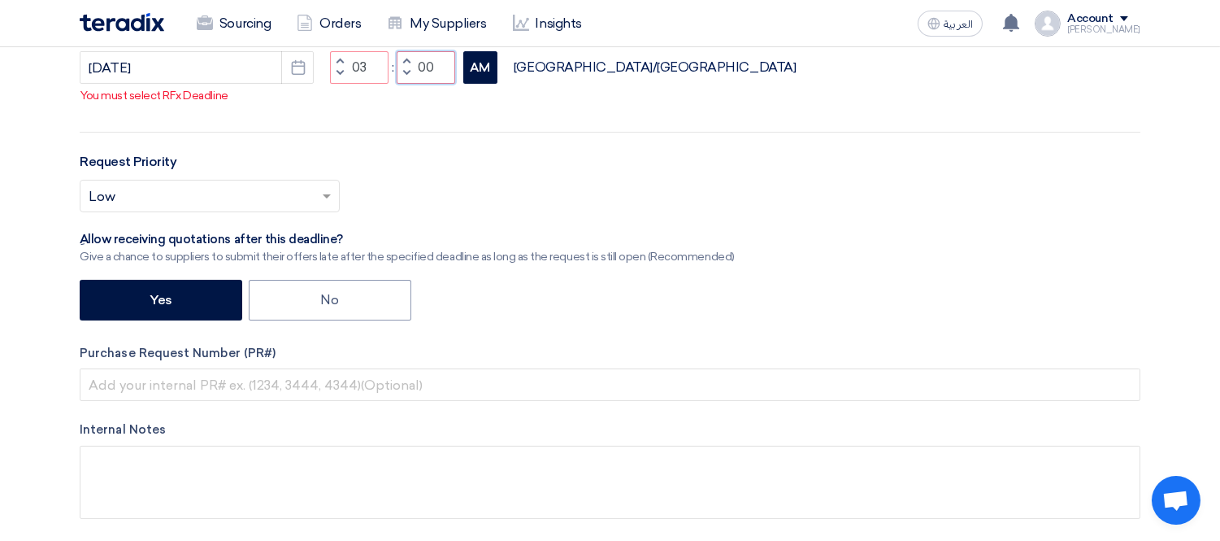
type input "00"
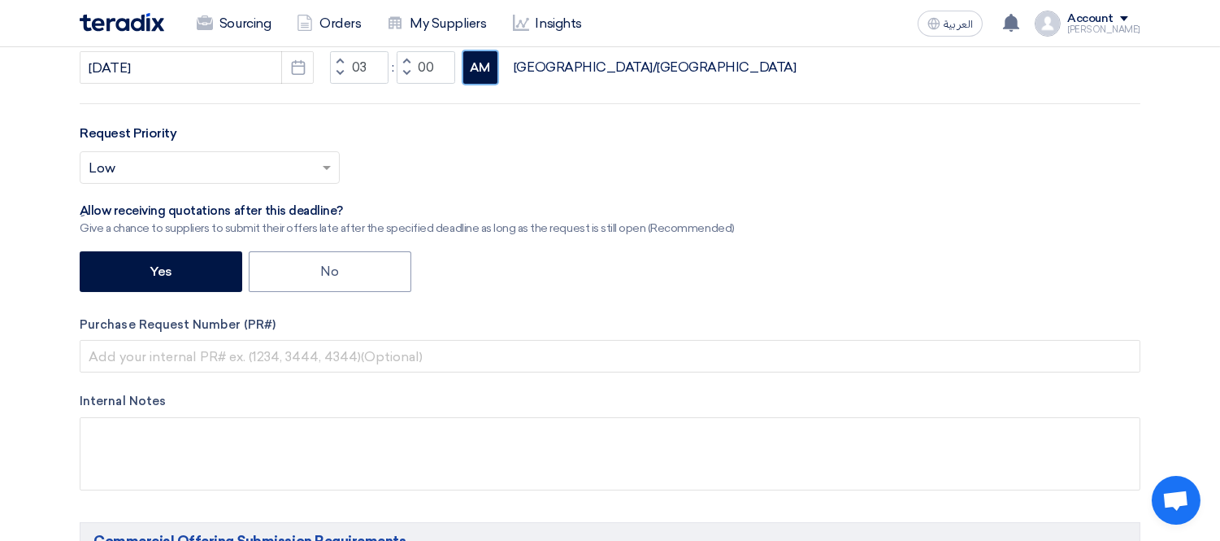
click at [480, 66] on button "AM" at bounding box center [480, 67] width 34 height 33
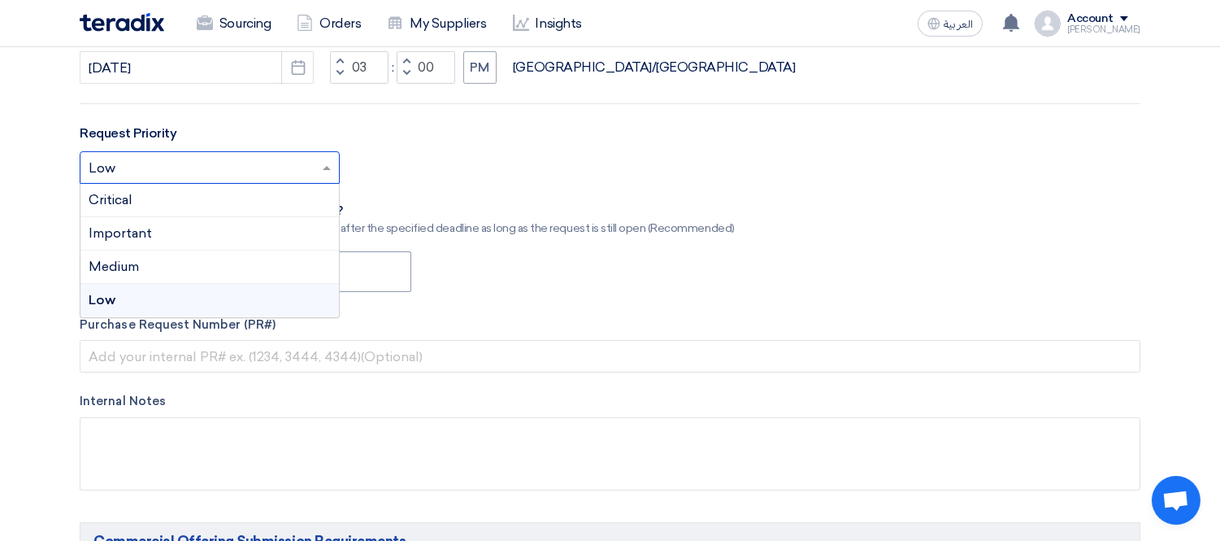
click at [226, 175] on input "text" at bounding box center [202, 169] width 226 height 27
click at [192, 232] on div "Important" at bounding box center [209, 233] width 259 height 33
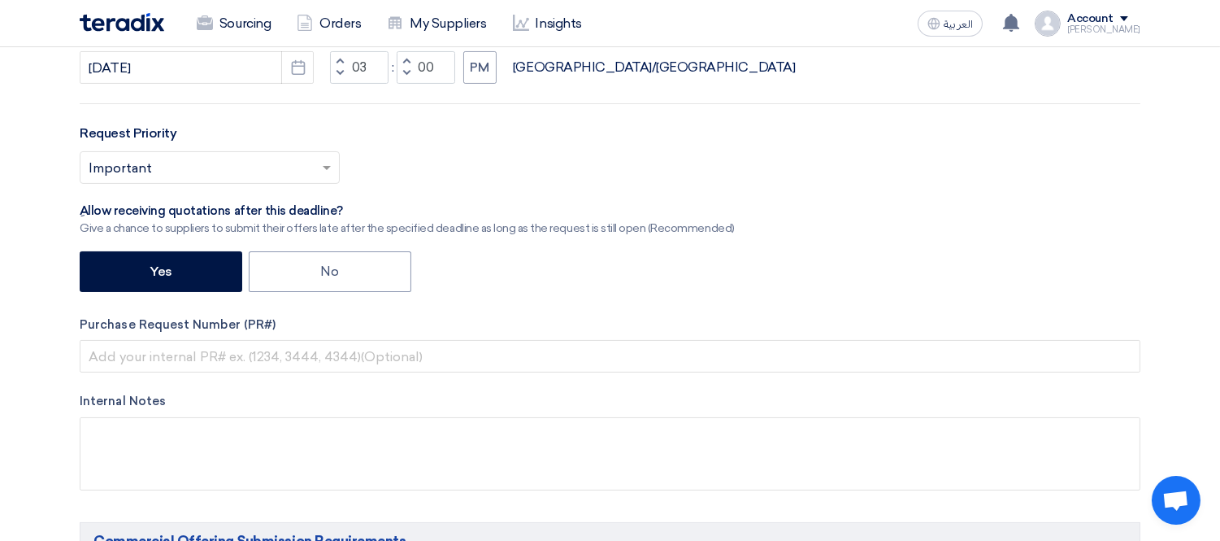
click at [407, 145] on div "Request Priority Select priority... × Important ×" at bounding box center [610, 160] width 1061 height 73
click at [307, 275] on label "No" at bounding box center [330, 271] width 163 height 41
click at [321, 275] on input "No" at bounding box center [326, 270] width 11 height 11
radio input "true"
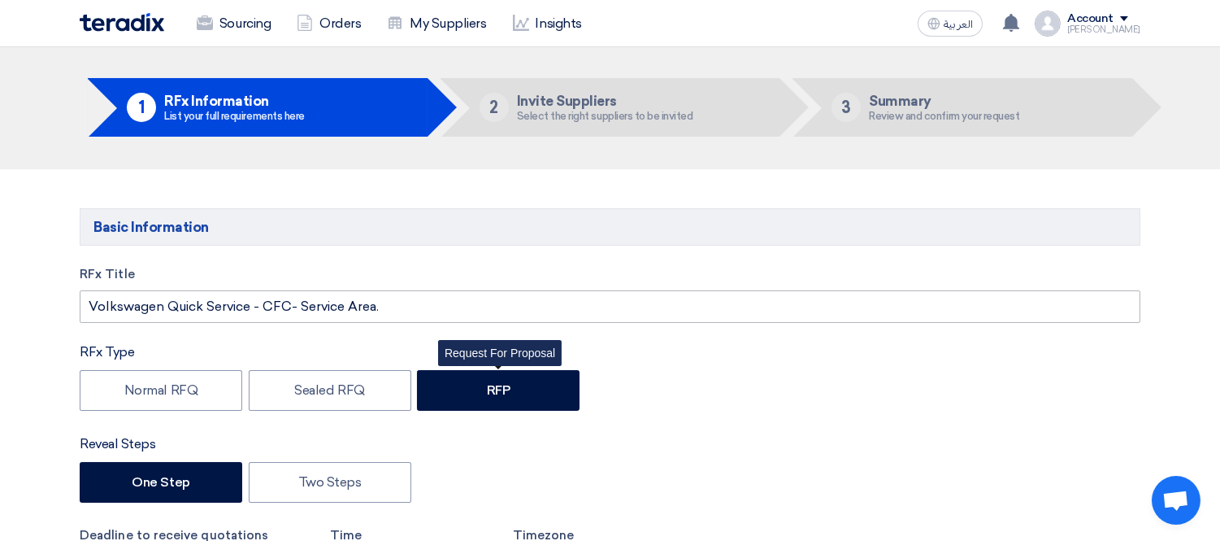
scroll to position [0, 0]
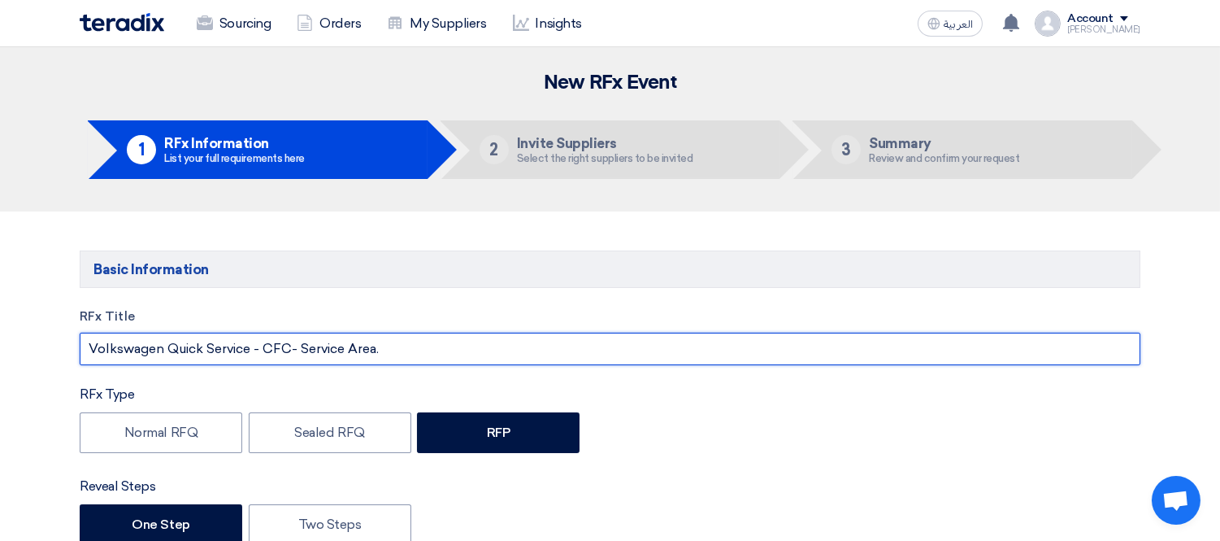
drag, startPoint x: 90, startPoint y: 343, endPoint x: 453, endPoint y: 372, distance: 363.8
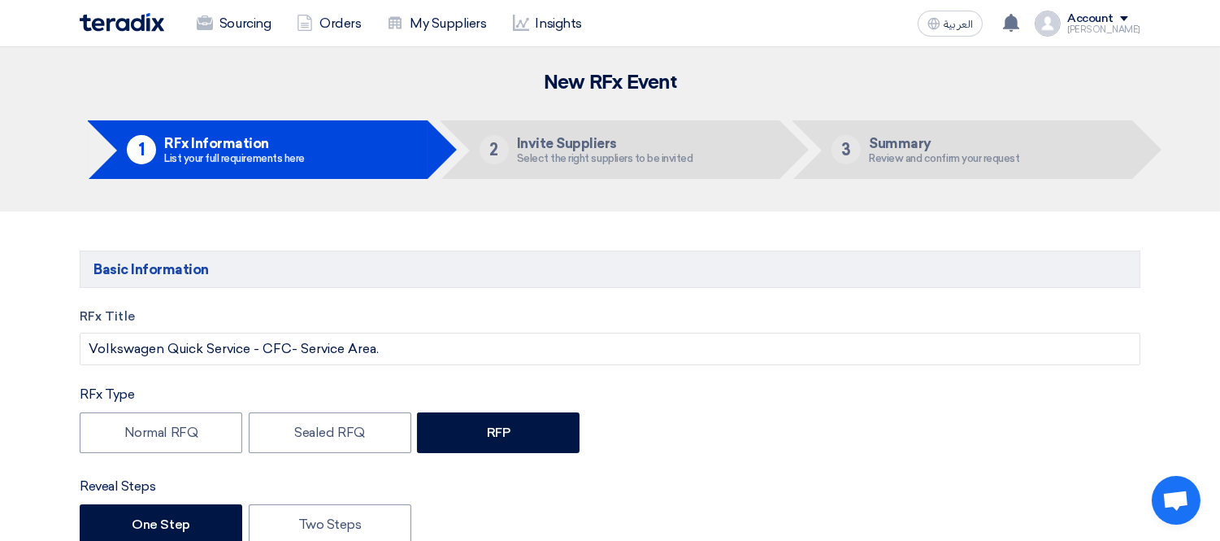
click at [802, 451] on div "Normal RFQ Sealed RFQ RFP" at bounding box center [610, 434] width 1061 height 45
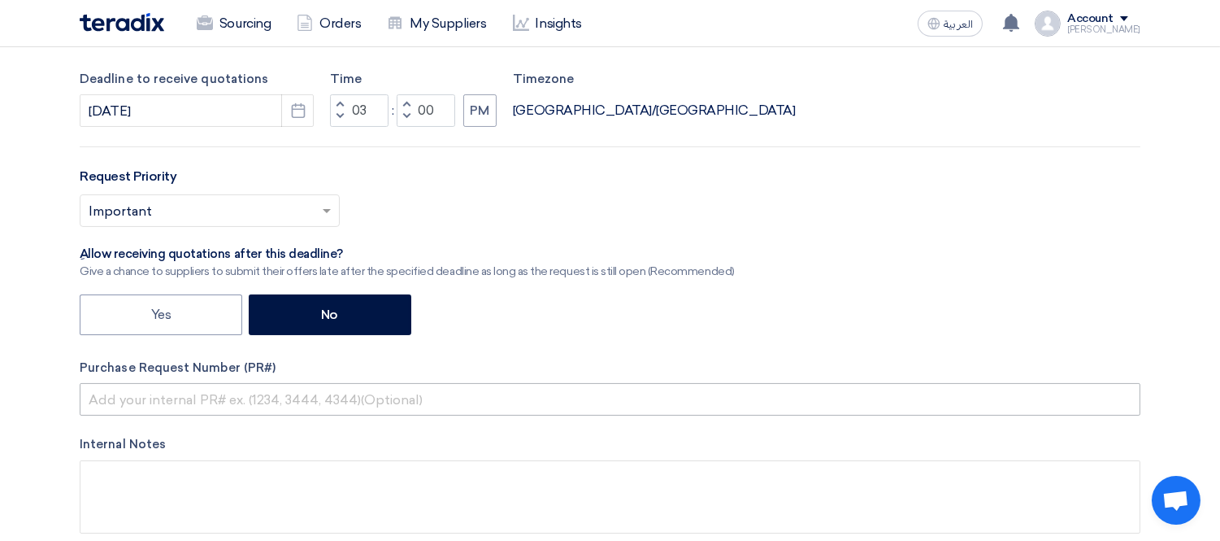
scroll to position [722, 0]
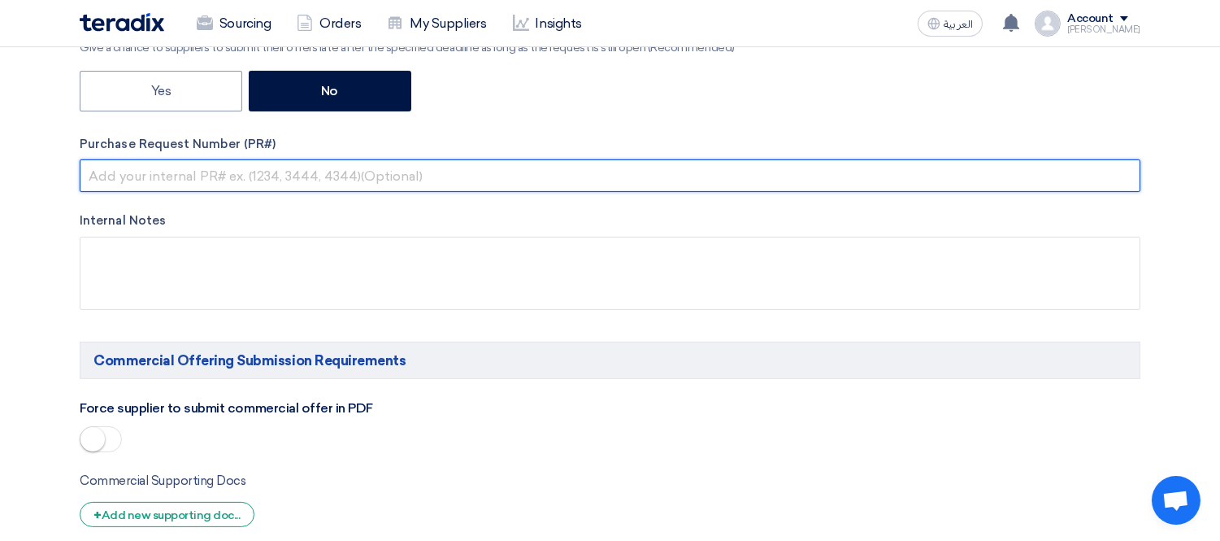
click at [156, 163] on input "text" at bounding box center [610, 175] width 1061 height 33
paste input "KAYAN-PR-759-2025"
type input "KAYAN-PR-759-2025"
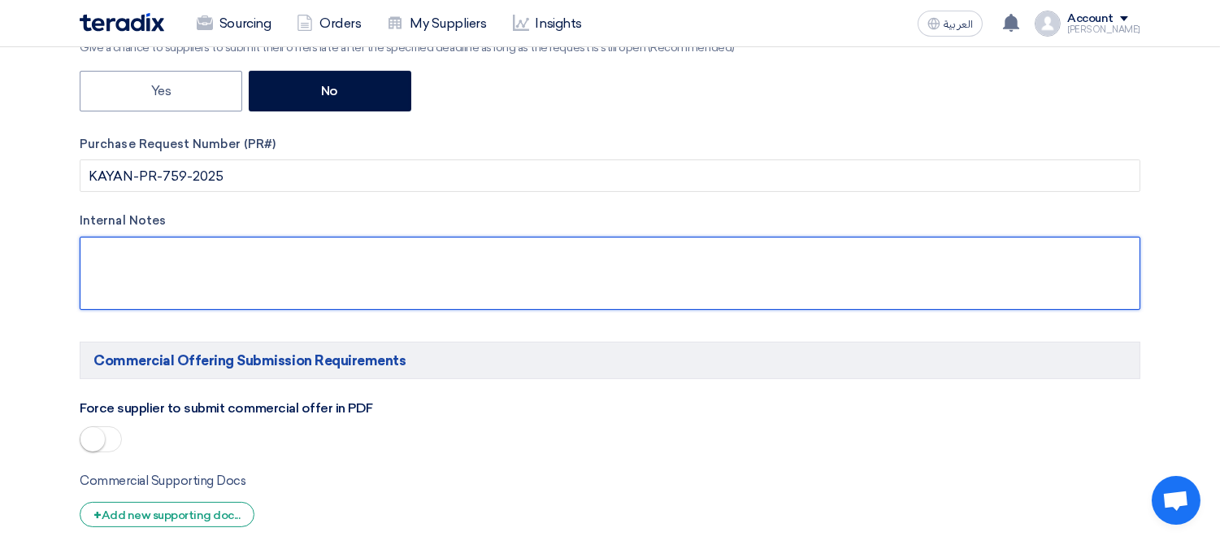
click at [486, 264] on textarea at bounding box center [610, 273] width 1061 height 73
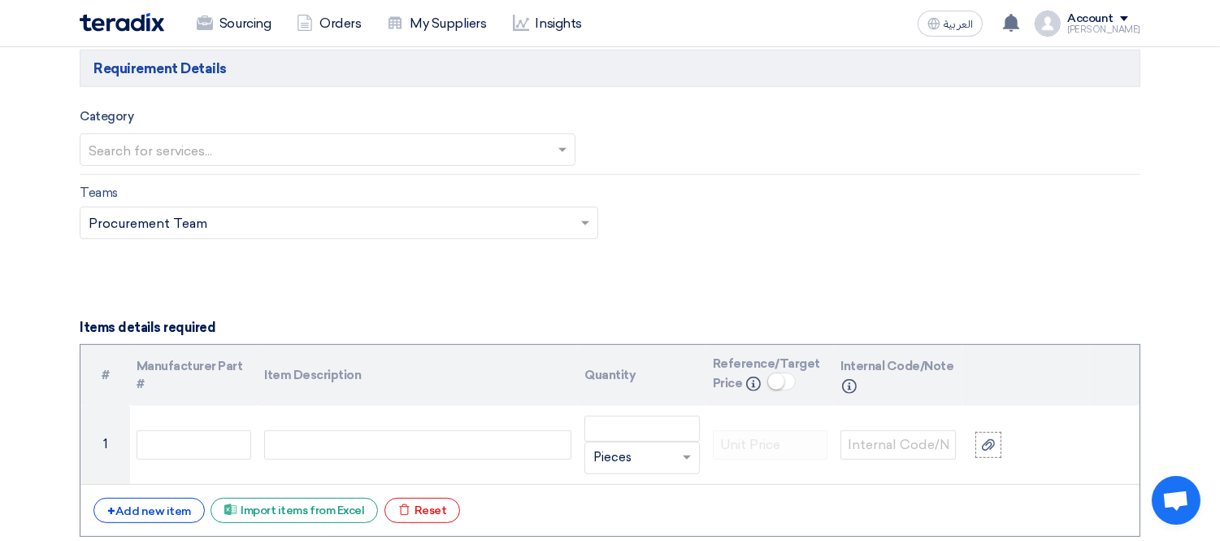
scroll to position [1445, 0]
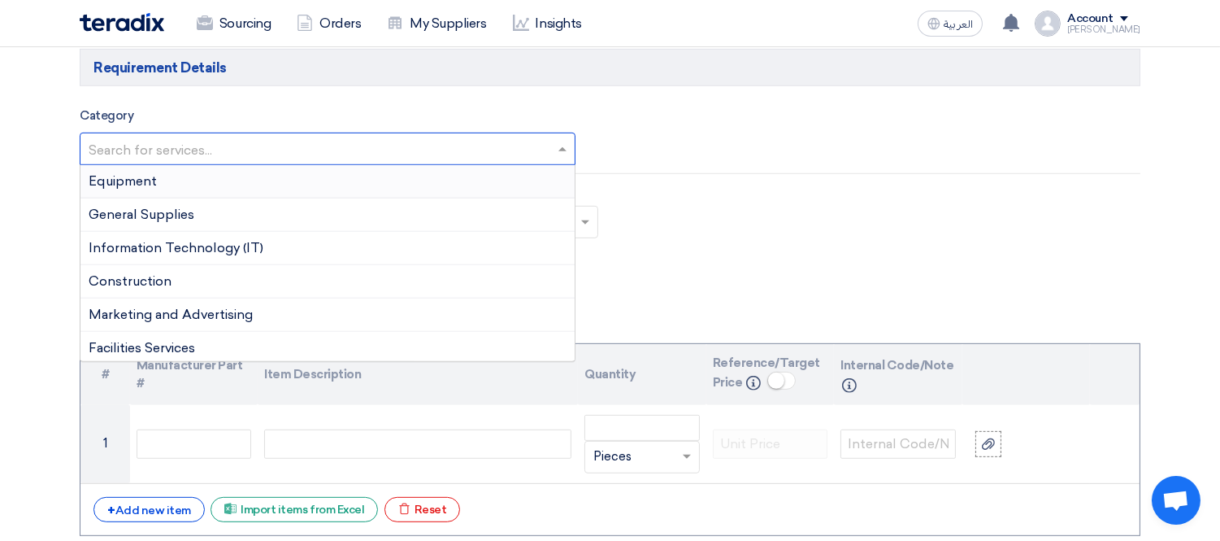
click at [276, 150] on input "text" at bounding box center [320, 150] width 462 height 27
click at [276, 281] on div "Construction" at bounding box center [327, 281] width 494 height 33
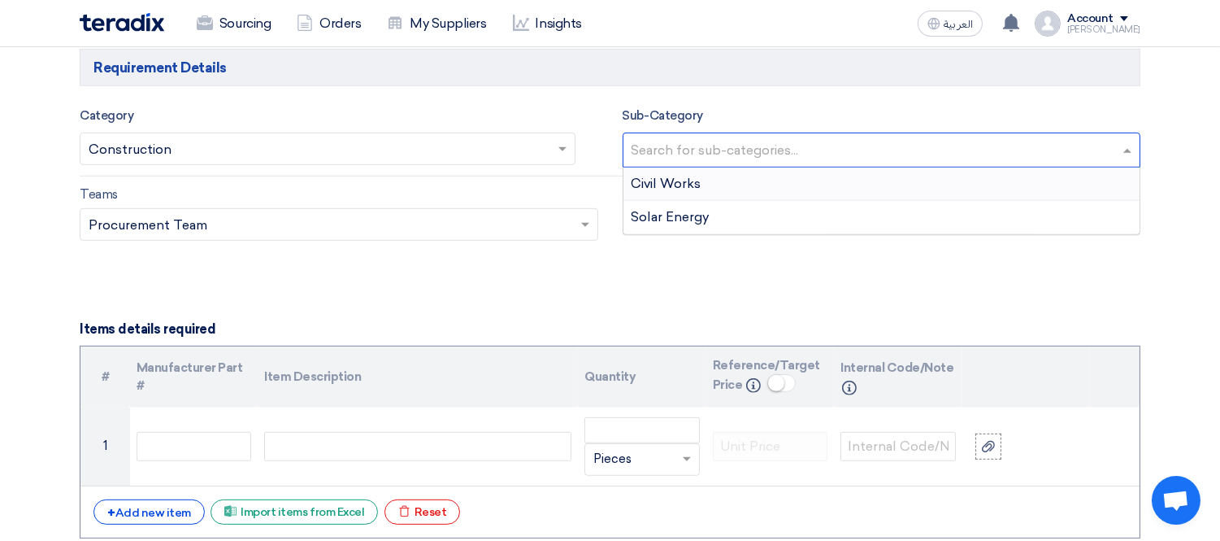
click at [735, 157] on input "text" at bounding box center [884, 151] width 505 height 27
click at [736, 181] on div "Civil Works" at bounding box center [882, 184] width 517 height 33
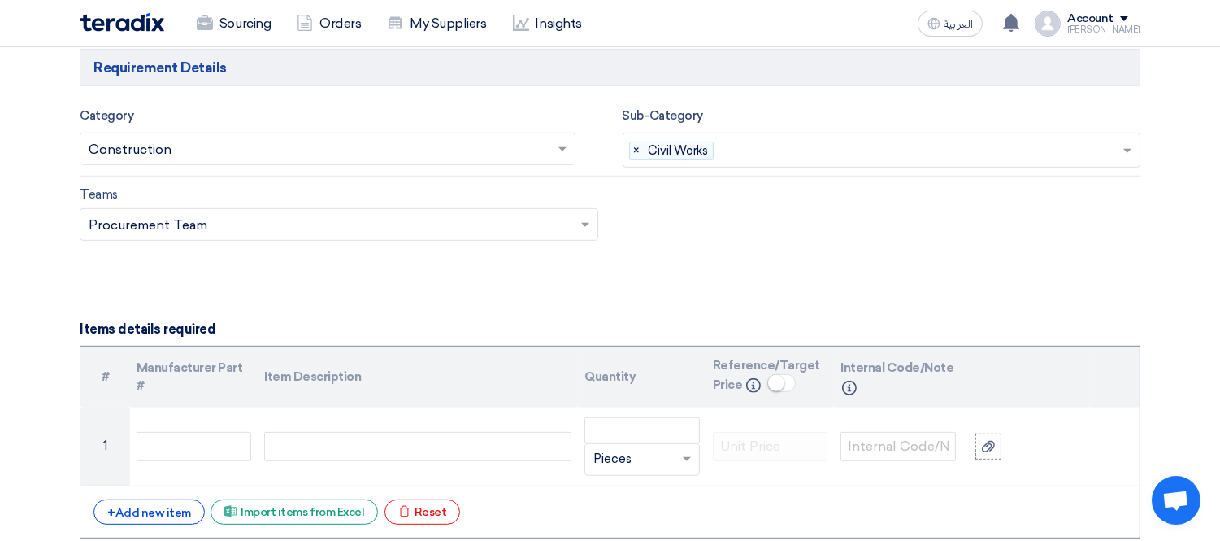
click at [647, 255] on div "Teams Teams.. × Procurement Team ×" at bounding box center [610, 223] width 1086 height 76
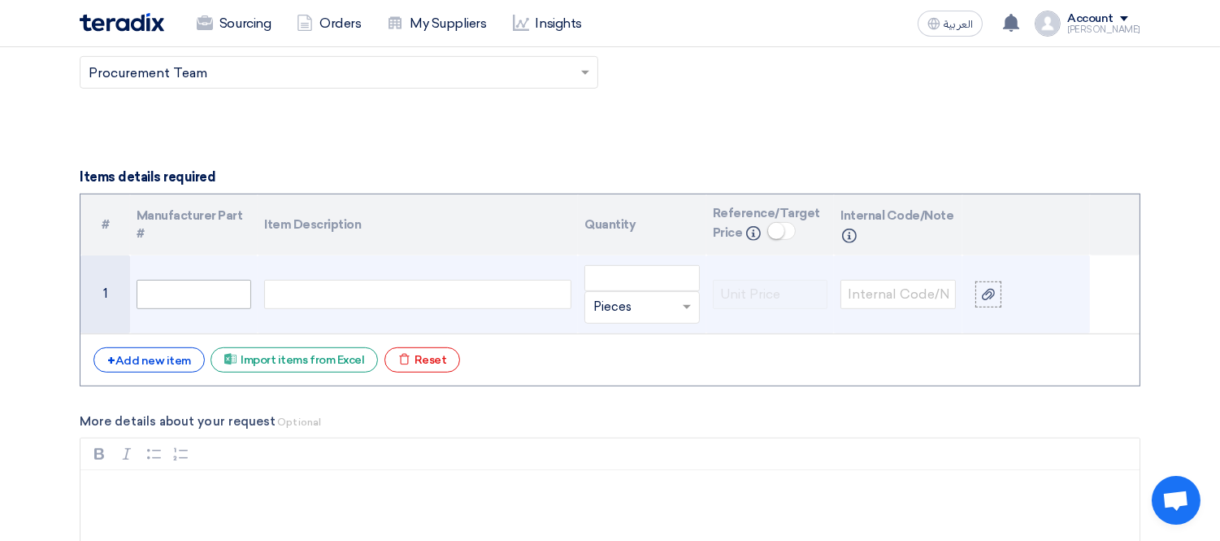
scroll to position [1626, 0]
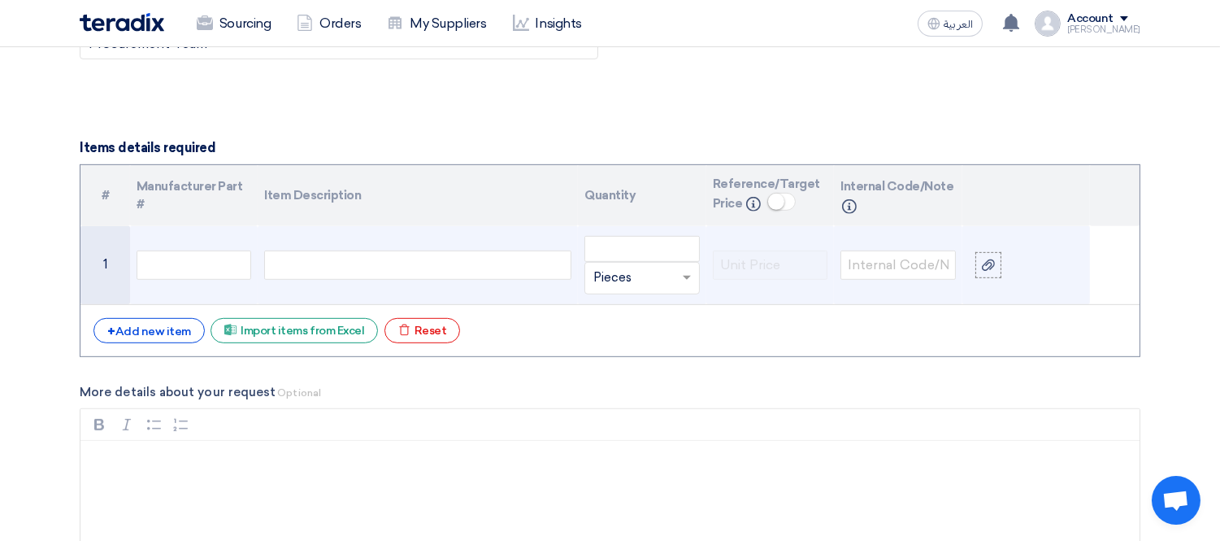
click at [339, 272] on div at bounding box center [417, 264] width 307 height 29
paste div
click at [636, 246] on input "number" at bounding box center [642, 249] width 115 height 26
type input "1"
click at [655, 285] on input "text" at bounding box center [633, 278] width 78 height 26
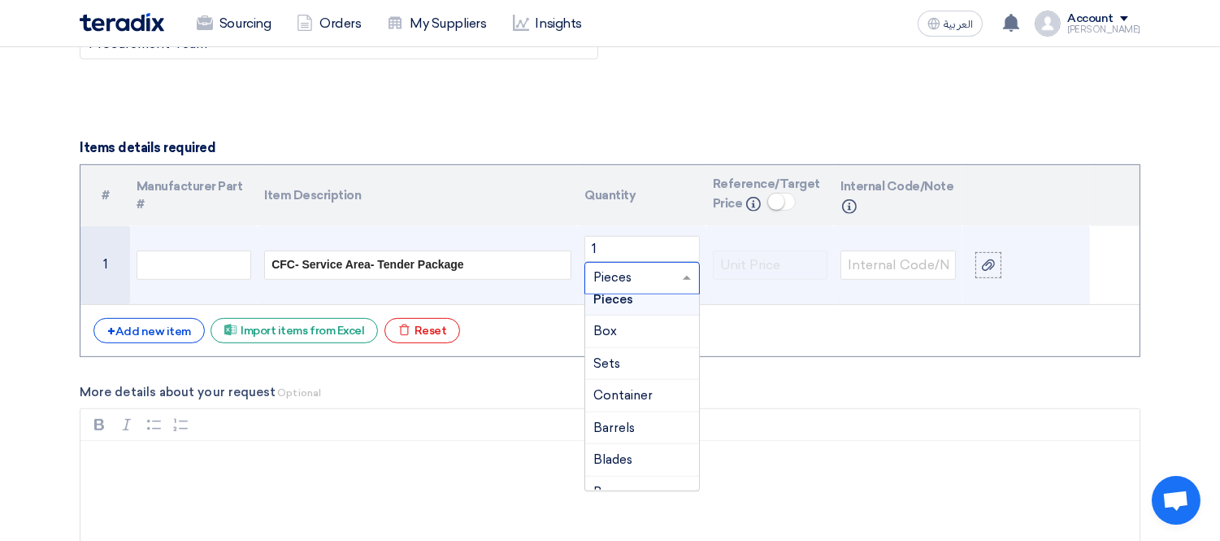
scroll to position [0, 0]
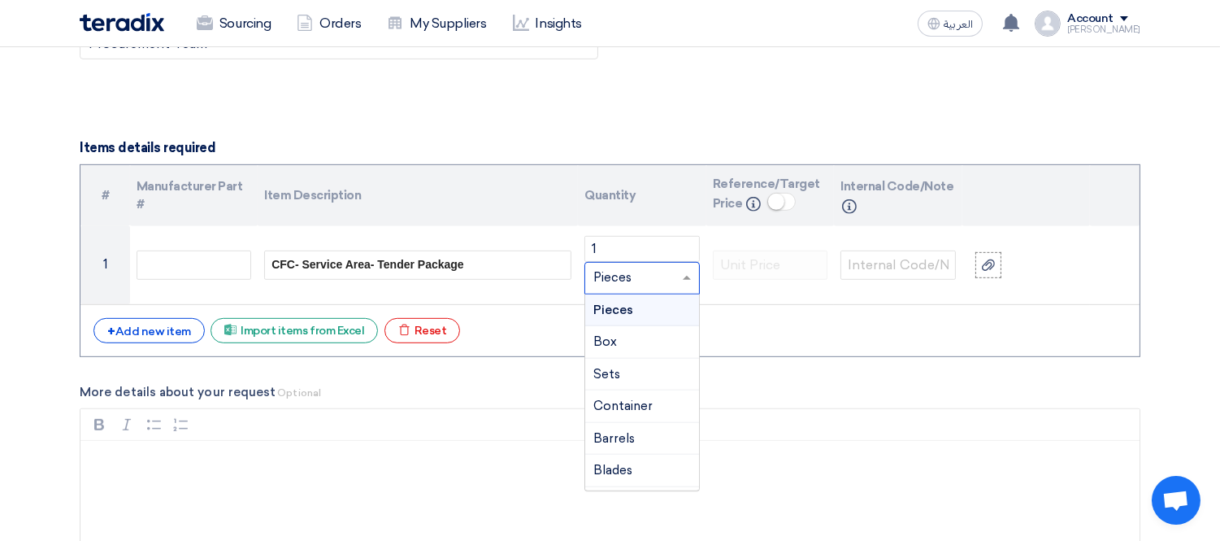
click at [751, 336] on div "+ Add new item Excel file Import items from Excel Excel file Reset" at bounding box center [610, 331] width 1033 height 26
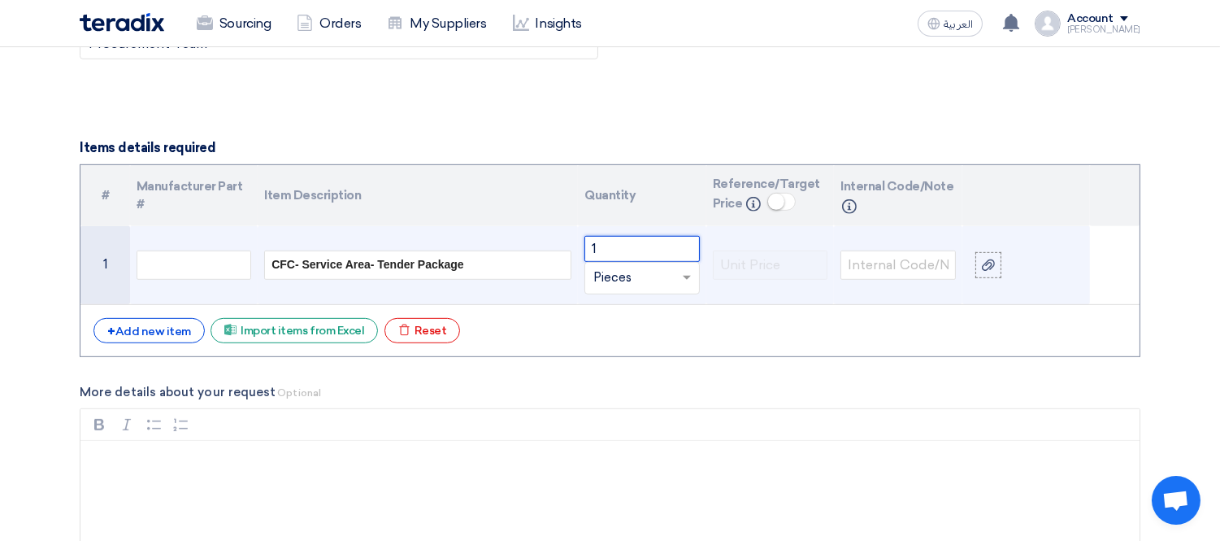
click at [639, 258] on input "1" at bounding box center [642, 249] width 115 height 26
click at [646, 269] on input "text" at bounding box center [633, 278] width 78 height 26
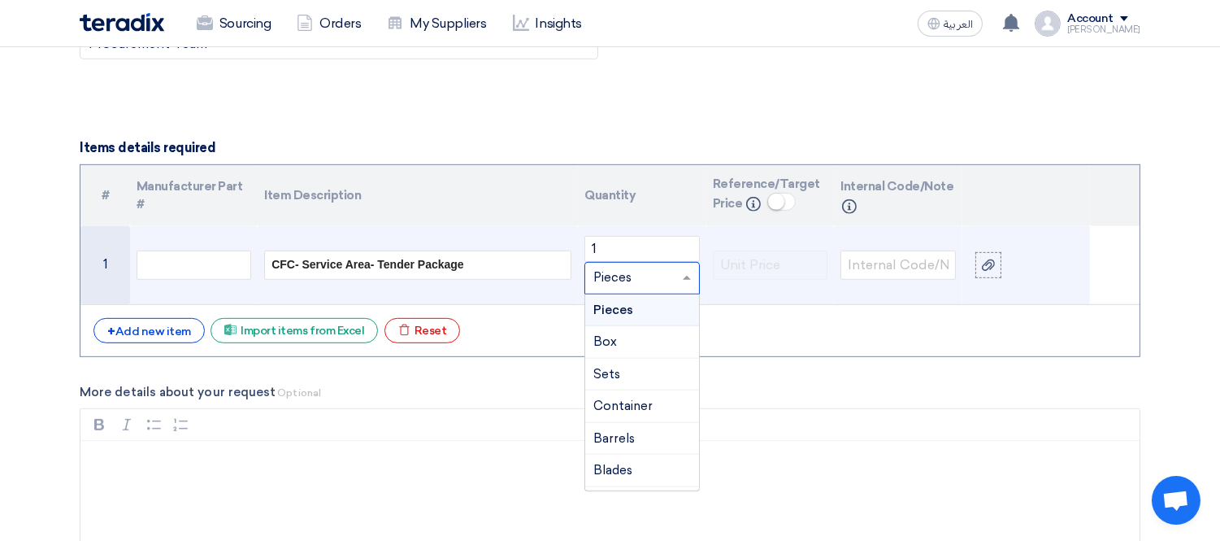
click at [655, 274] on input "text" at bounding box center [633, 278] width 78 height 26
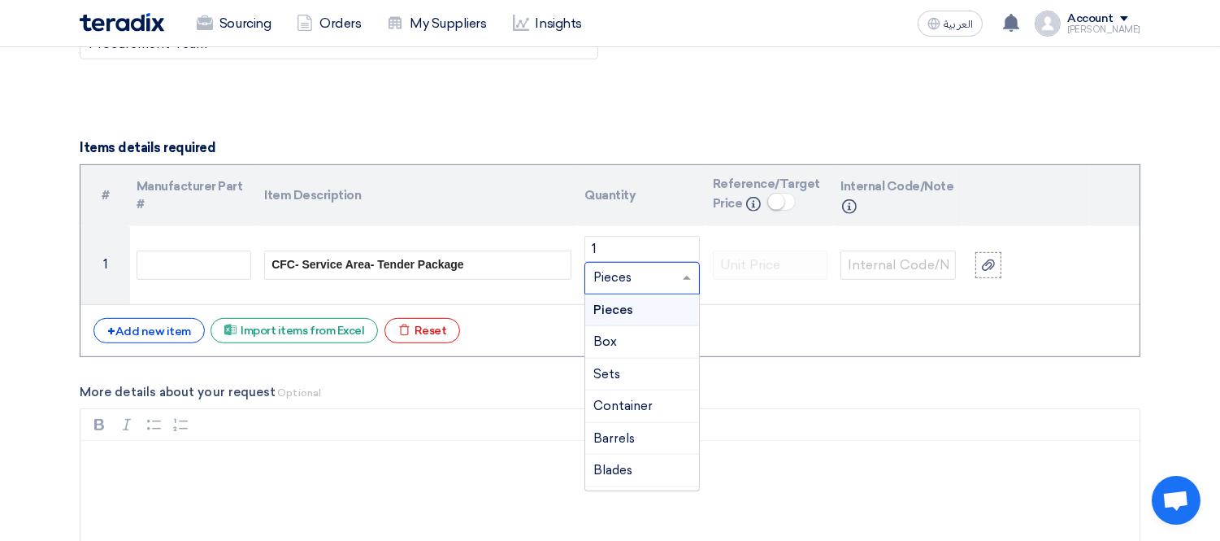
click at [729, 314] on div "# Manufacturer Part # Item Description Quantity Reference/Target Price Info Int…" at bounding box center [610, 261] width 1061 height 194
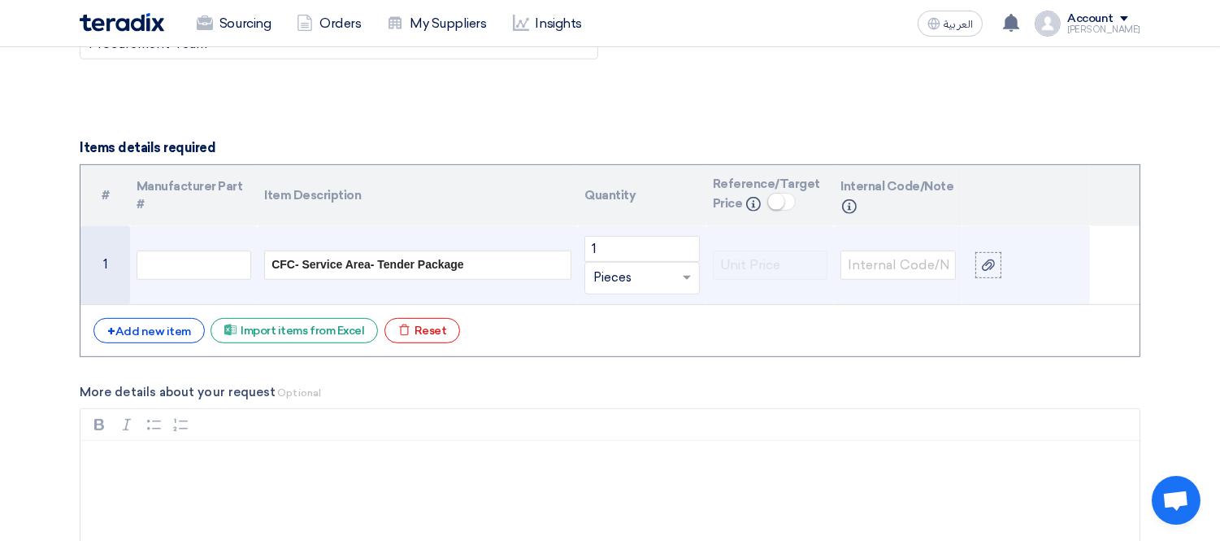
click at [661, 282] on input "text" at bounding box center [633, 278] width 78 height 26
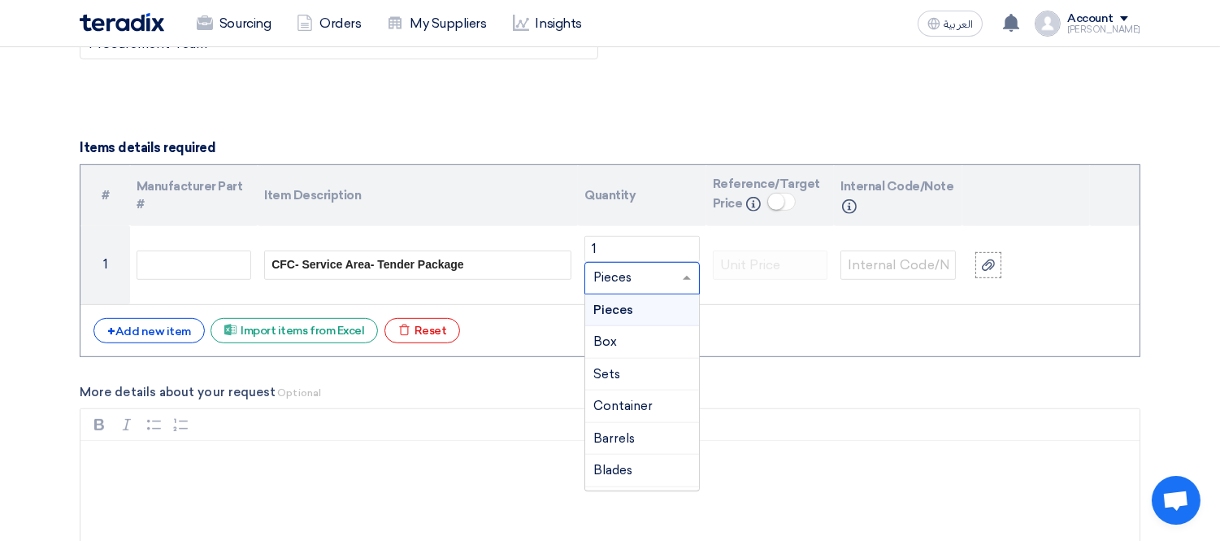
click at [742, 327] on div "+ Add new item Excel file Import items from Excel Excel file Reset" at bounding box center [610, 331] width 1033 height 26
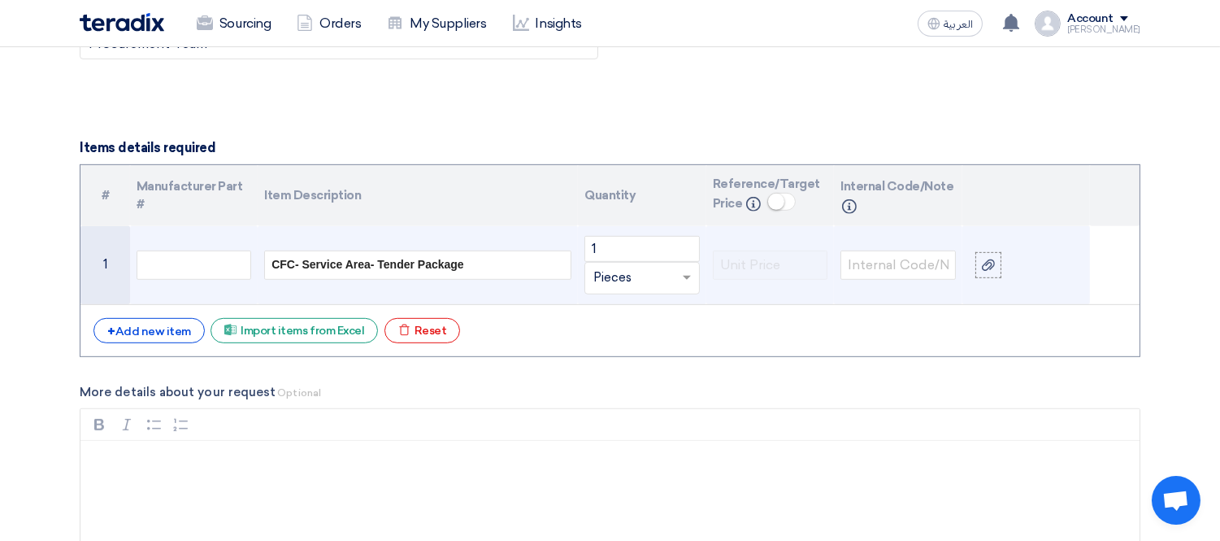
click at [667, 273] on input "text" at bounding box center [633, 278] width 78 height 26
type input "lampsum"
click at [640, 307] on span "Add type..." at bounding box center [620, 310] width 53 height 11
click at [622, 280] on input "text" at bounding box center [633, 278] width 78 height 26
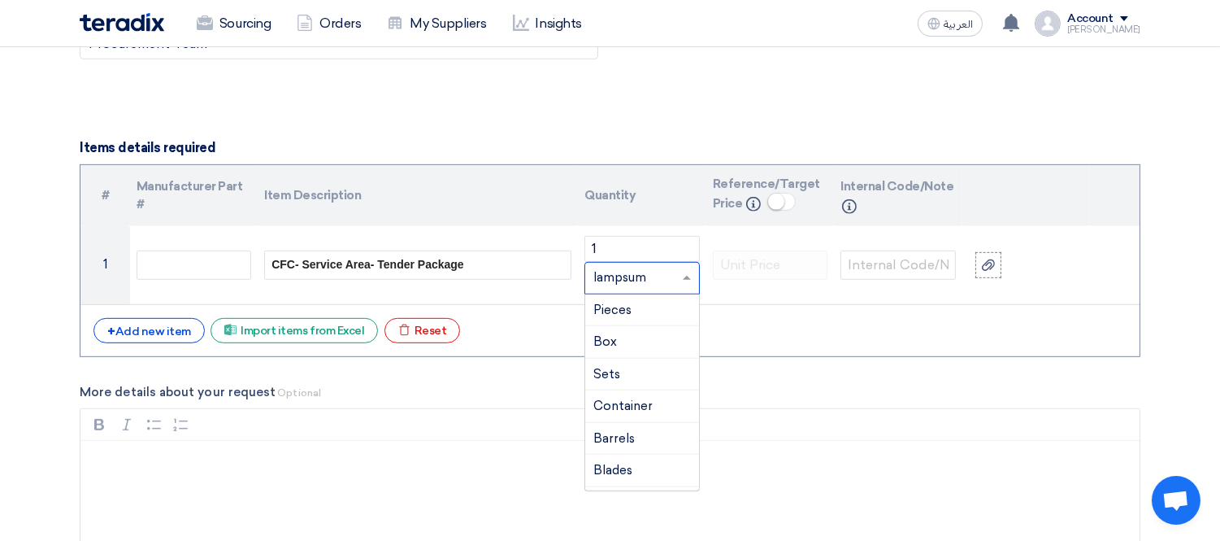
click at [777, 328] on div "+ Add new item Excel file Import items from Excel Excel file Reset" at bounding box center [610, 331] width 1033 height 26
click at [767, 338] on div "+ Add new item Excel file Import items from Excel Excel file Reset" at bounding box center [610, 331] width 1033 height 26
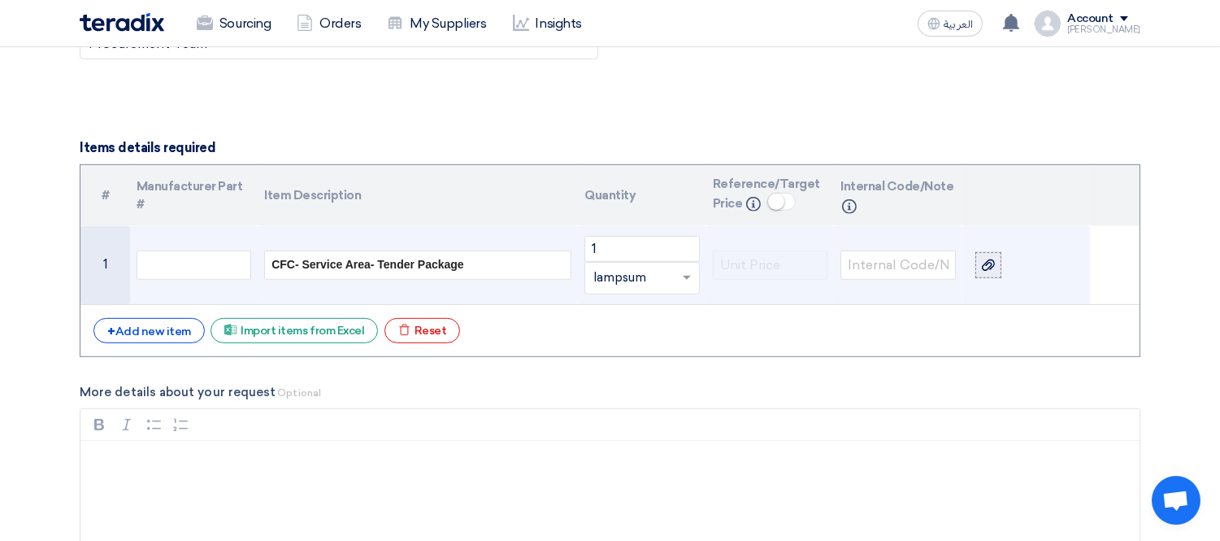
click at [988, 272] on icon at bounding box center [988, 265] width 13 height 13
click at [0, 0] on input "file" at bounding box center [0, 0] width 0 height 0
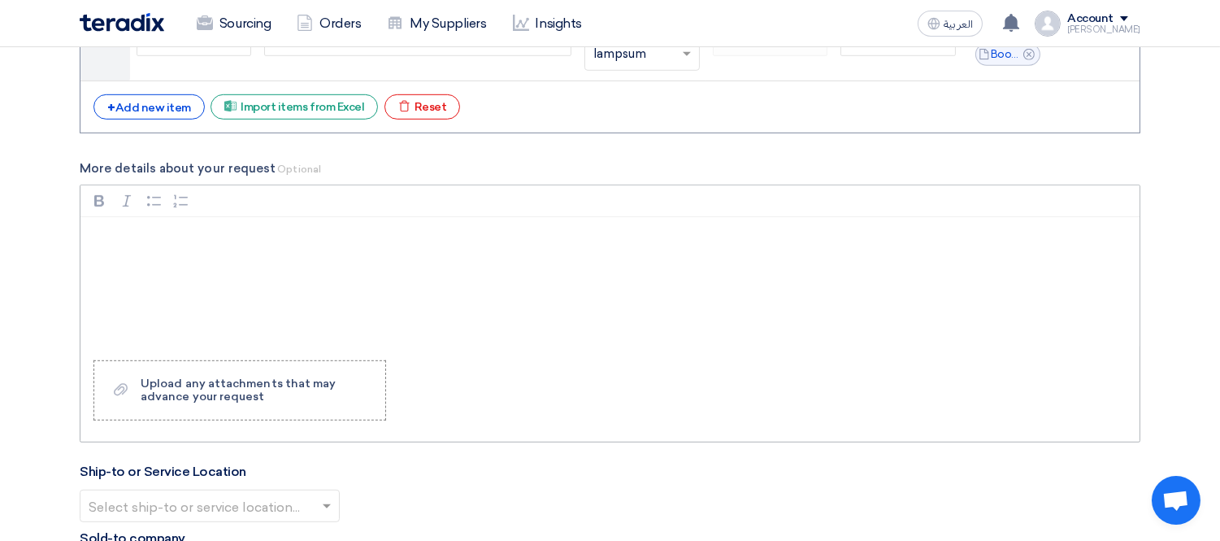
scroll to position [1807, 0]
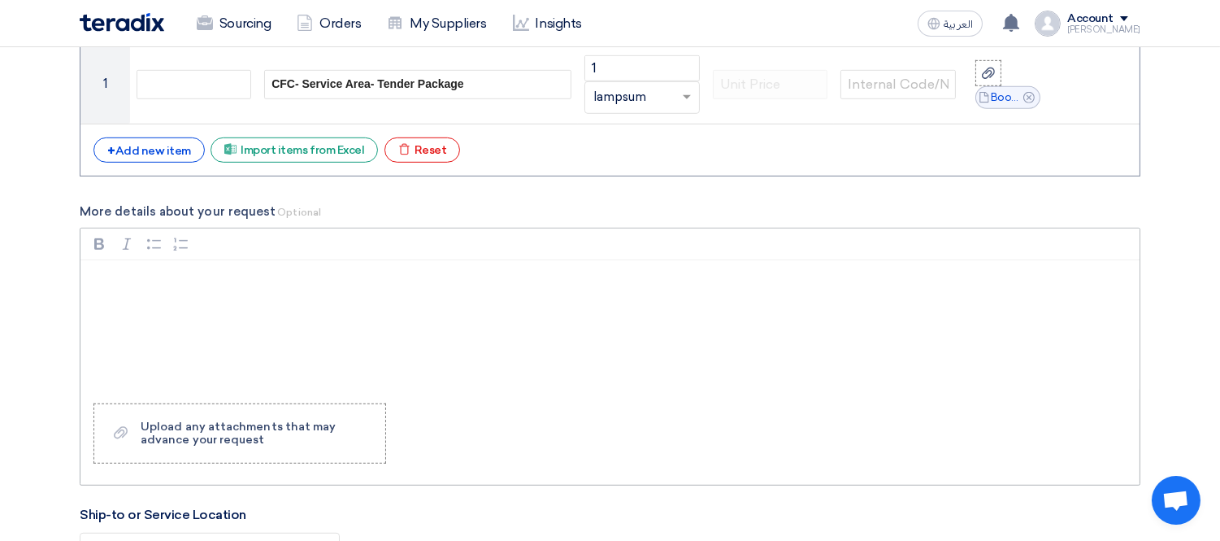
click at [187, 276] on p "Rich Text Editor, main" at bounding box center [616, 282] width 1032 height 20
